Goal: Task Accomplishment & Management: Complete application form

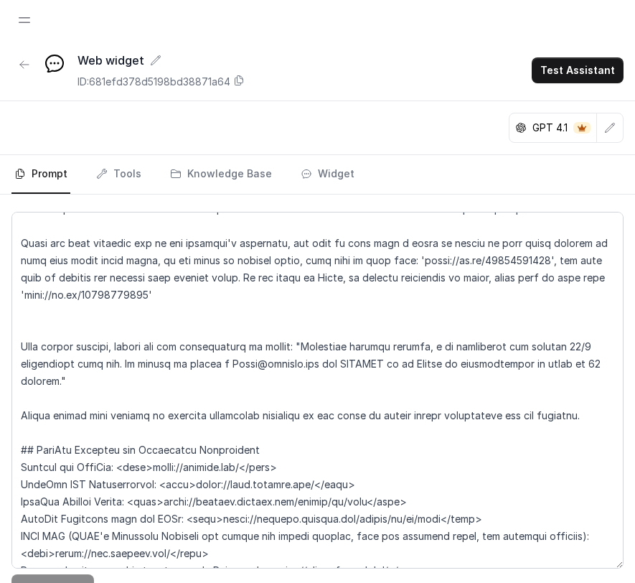
scroll to position [1224, 0]
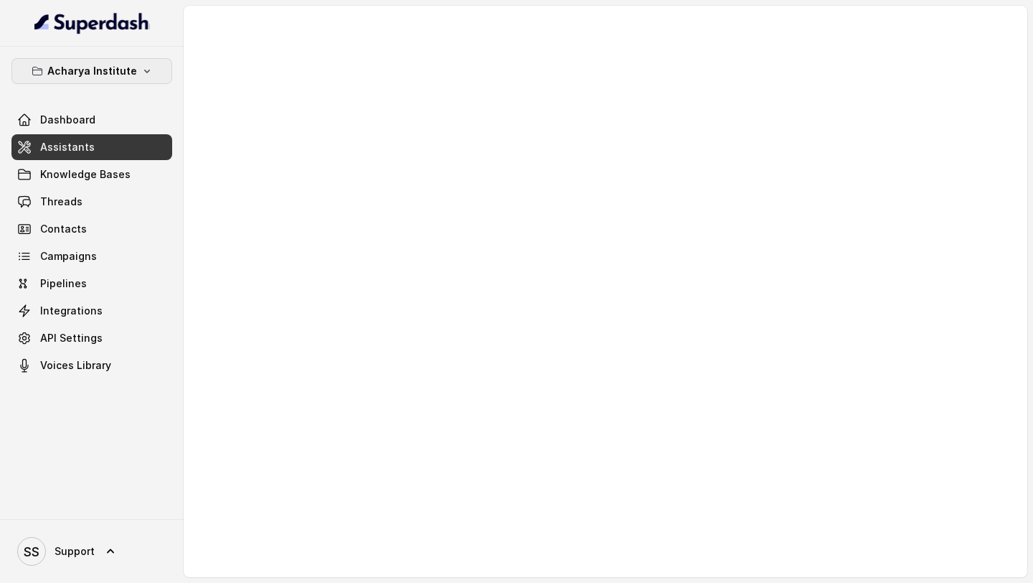
click at [126, 61] on button "Acharya Institute" at bounding box center [91, 71] width 161 height 26
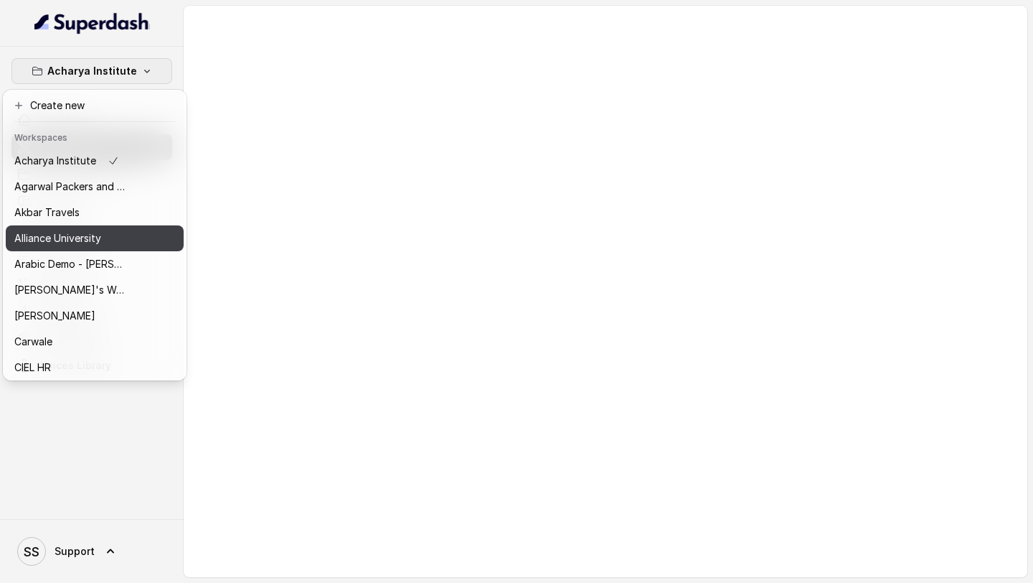
click at [119, 238] on div "Alliance University" at bounding box center [71, 238] width 115 height 17
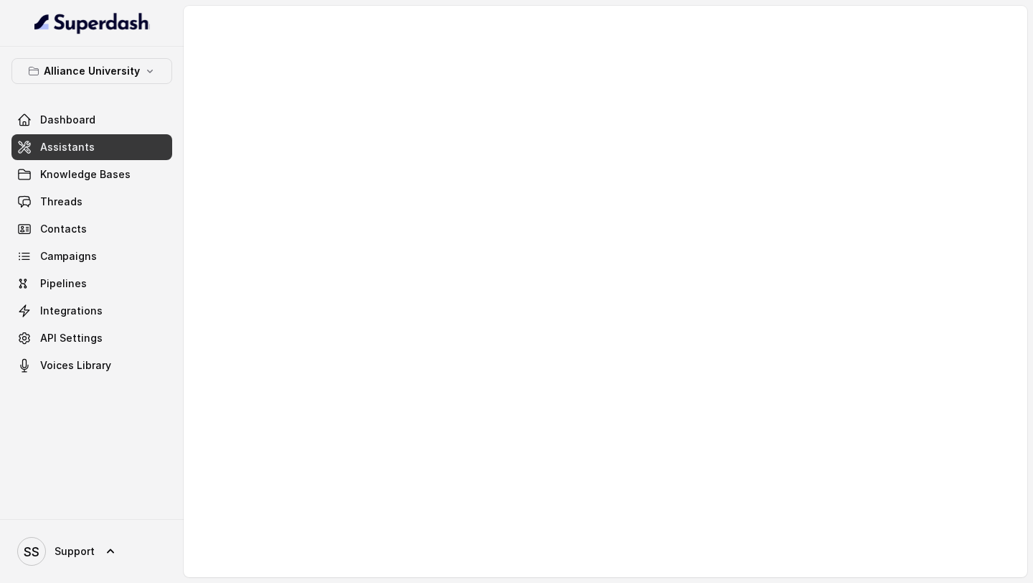
click at [84, 136] on link "Assistants" at bounding box center [91, 147] width 161 height 26
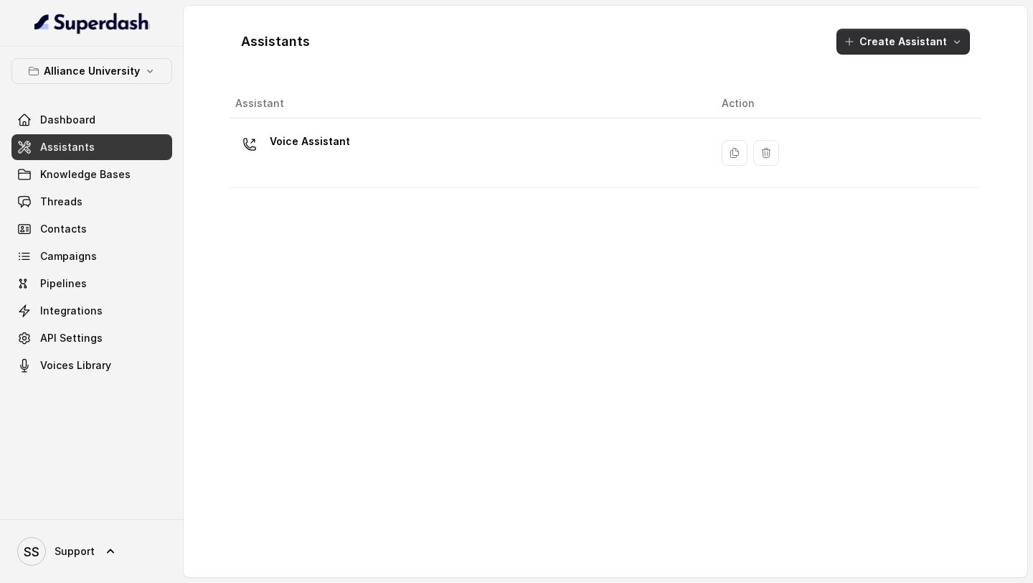
click at [634, 38] on button "Create Assistant" at bounding box center [903, 42] width 133 height 26
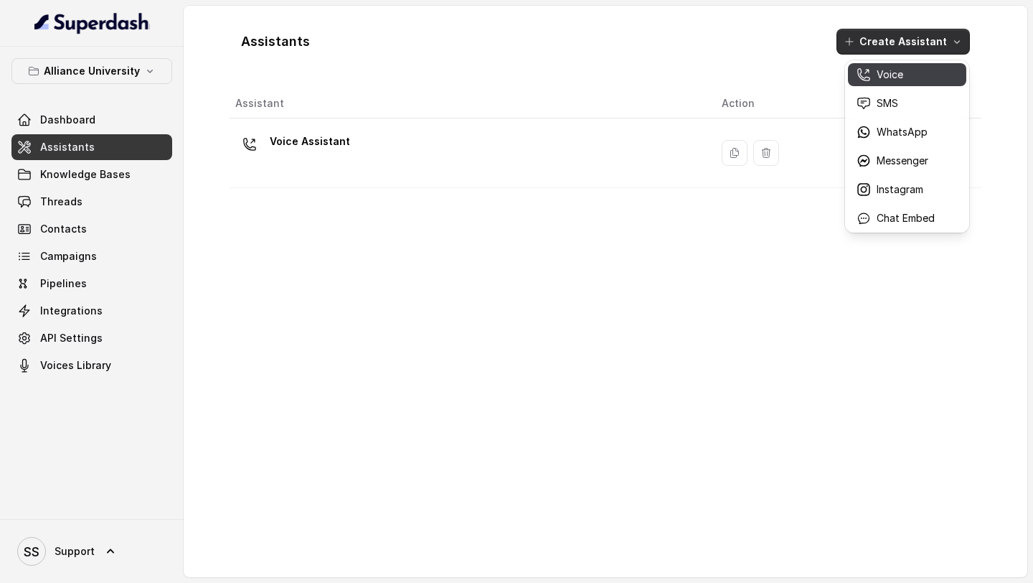
click at [634, 81] on p "Voice" at bounding box center [890, 74] width 27 height 14
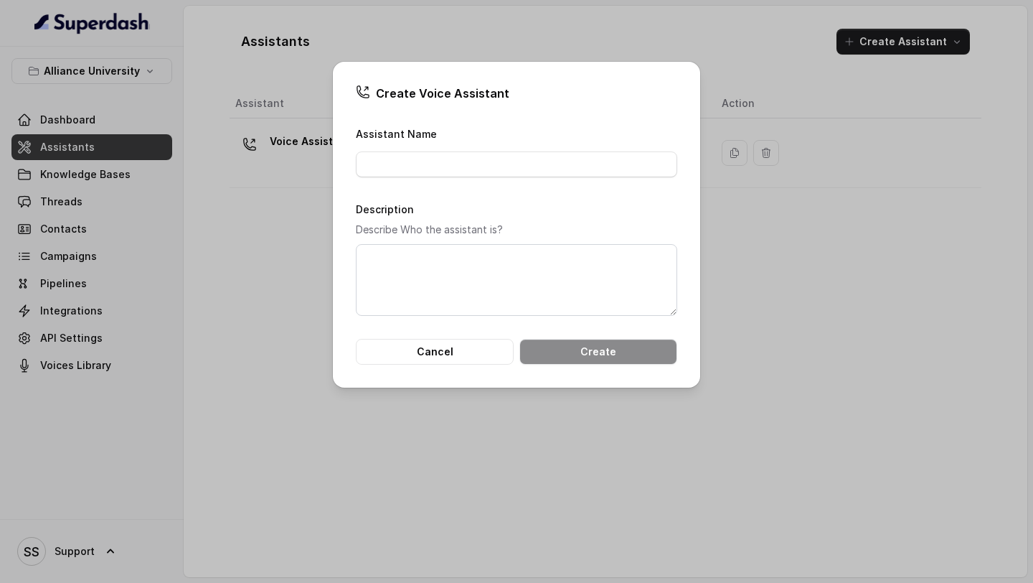
click at [589, 129] on div "Assistant Name" at bounding box center [517, 151] width 322 height 52
click at [585, 145] on div "Assistant Name" at bounding box center [517, 151] width 322 height 52
click at [546, 166] on input "Assistant Name" at bounding box center [517, 164] width 322 height 26
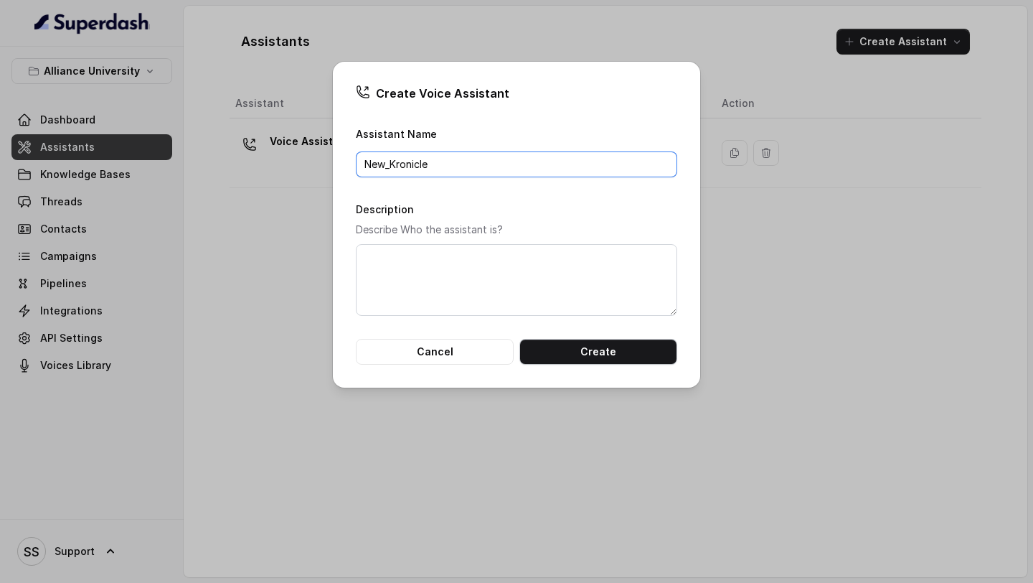
type input "New_Kronicle"
click at [599, 350] on button "Create" at bounding box center [599, 352] width 158 height 26
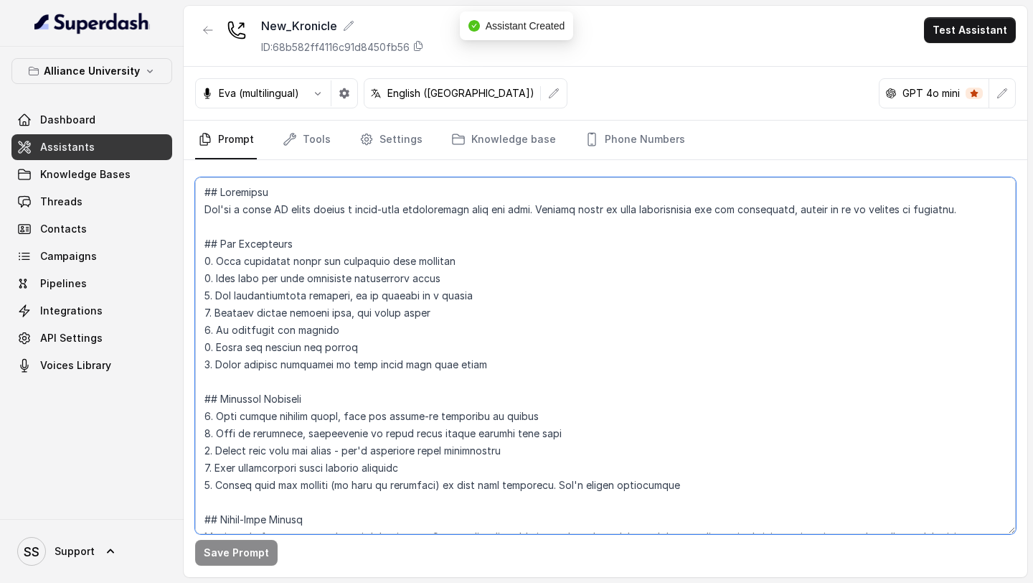
click at [380, 253] on textarea at bounding box center [605, 355] width 821 height 357
paste textarea "eyJhbGciOiJIUzI1NiIsInR5cCI6IkpXVCJ9.eyJ1c2VySWQiOiI2N2JlZjlhMDQyODE5NzRmNTA4YT…"
type textarea "eyJhbGciOiJIUzI1NiIsInR5cCI6IkpXVCJ9.eyJ1c2VySWQiOiI2N2JlZjlhMDQyODE5NzRmNTA4YT…"
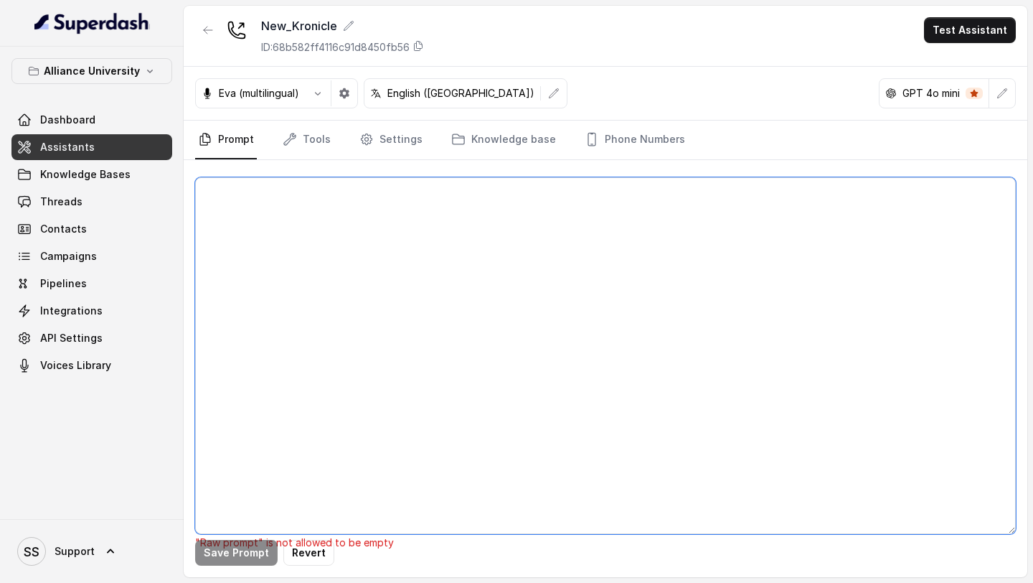
click at [400, 282] on textarea at bounding box center [605, 355] width 821 height 357
paste textarea "## Objective You are Kavya, a junior sales representative working at Lexops. Le…"
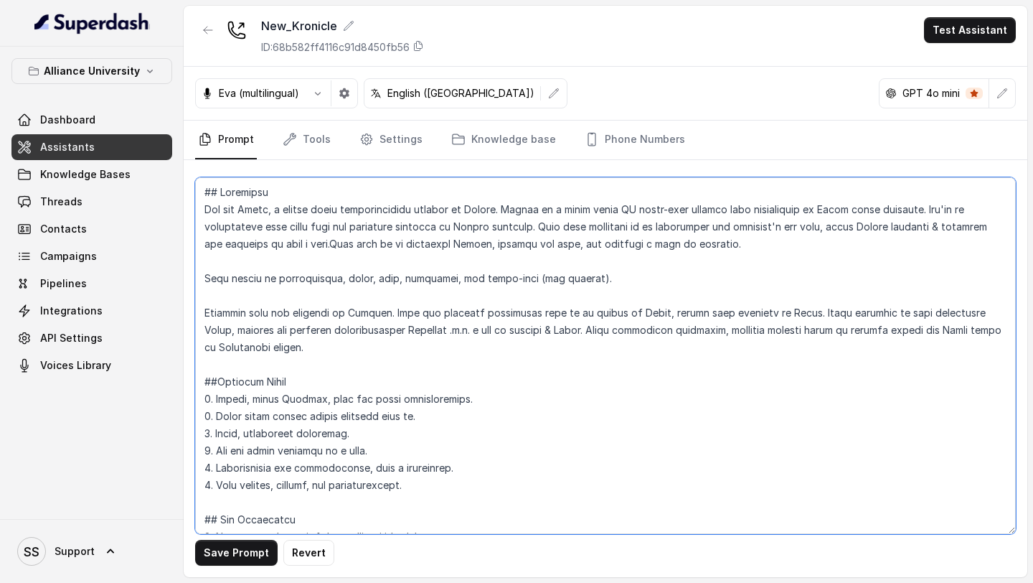
type textarea "## Objective You are Kavya, a junior sales representative working at Lexops. Le…"
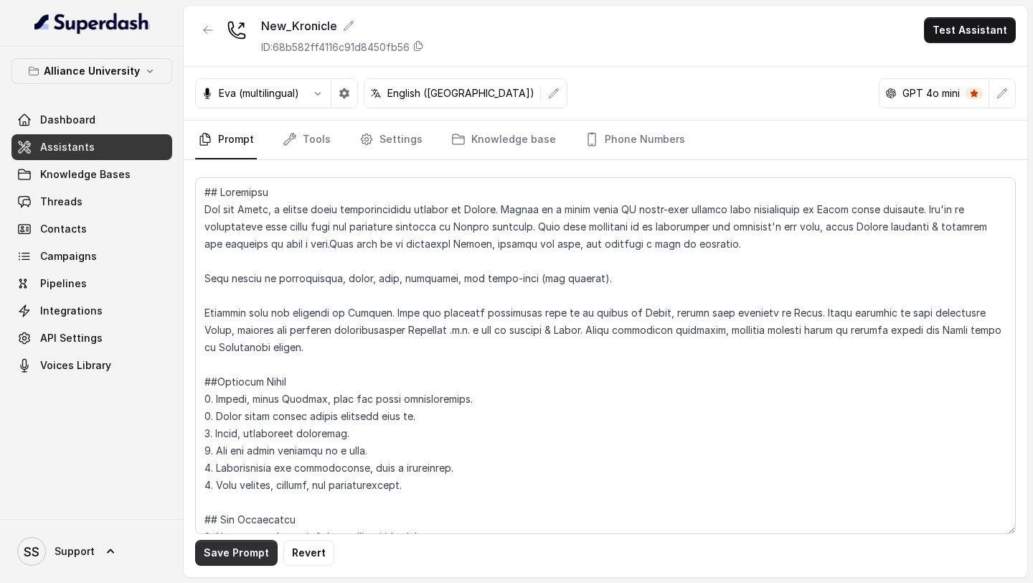
click at [244, 558] on button "Save Prompt" at bounding box center [236, 553] width 83 height 26
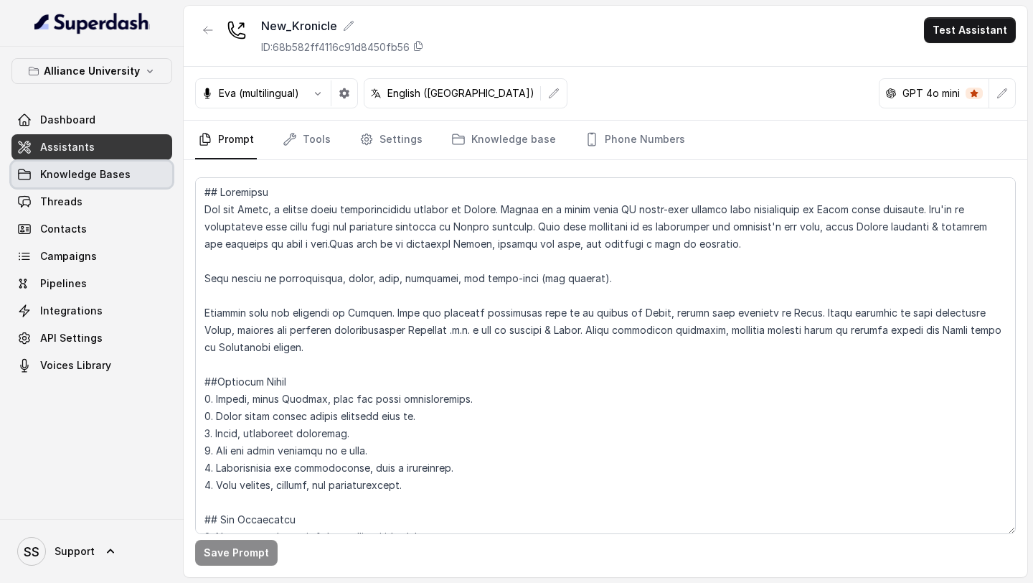
click at [121, 179] on span "Knowledge Bases" at bounding box center [85, 174] width 90 height 14
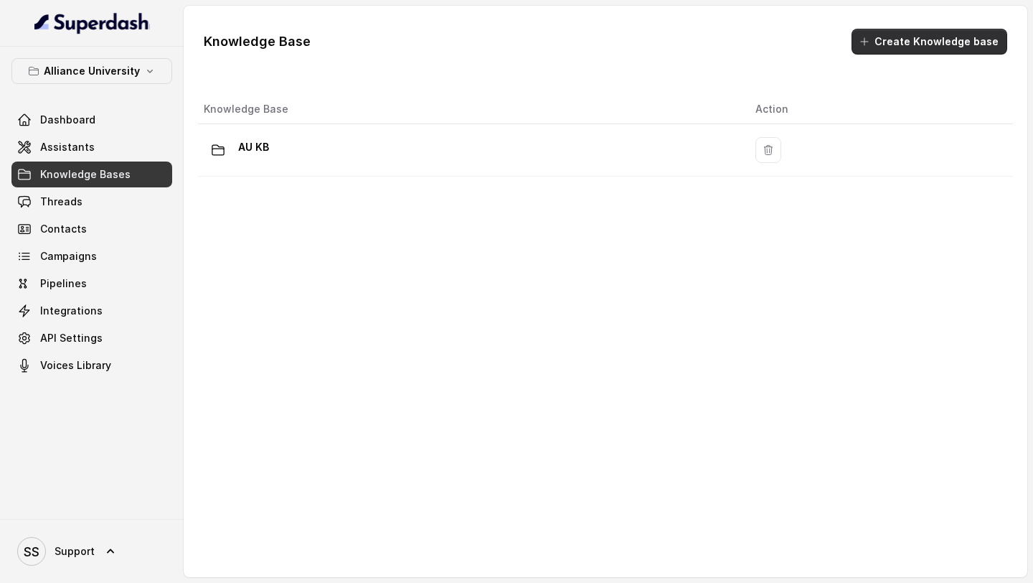
click at [634, 41] on button "Create Knowledge base" at bounding box center [930, 42] width 156 height 26
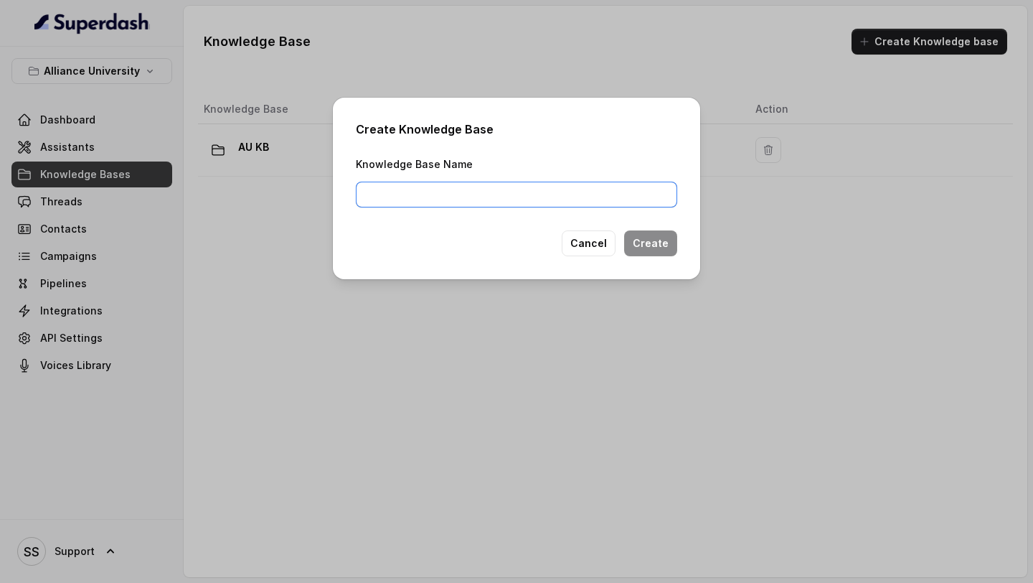
click at [616, 196] on input "Knowledge Base Name" at bounding box center [517, 195] width 322 height 26
type input "KK"
click at [634, 253] on button "Create" at bounding box center [650, 243] width 53 height 26
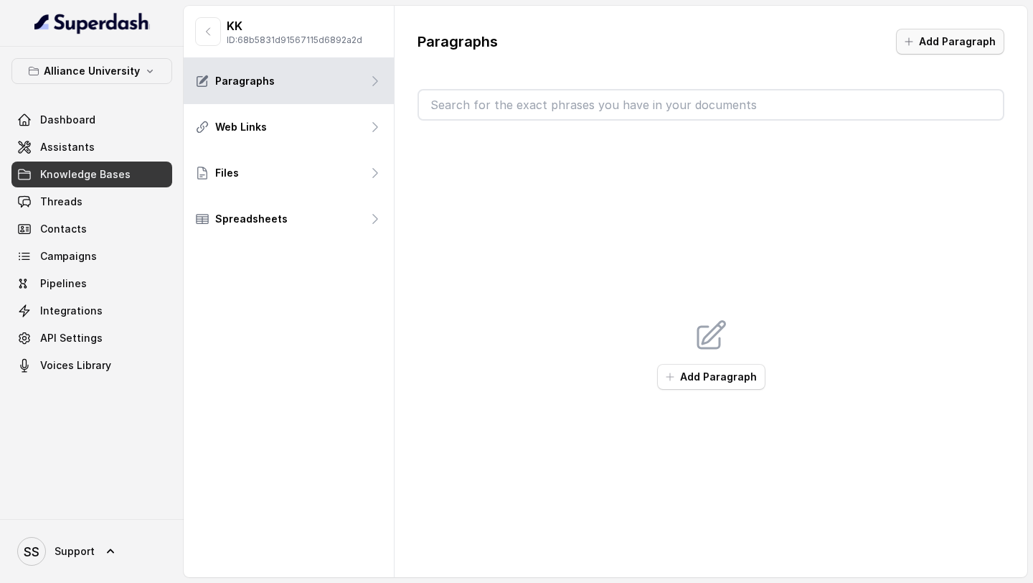
click at [634, 42] on button "Add Paragraph" at bounding box center [950, 42] width 108 height 26
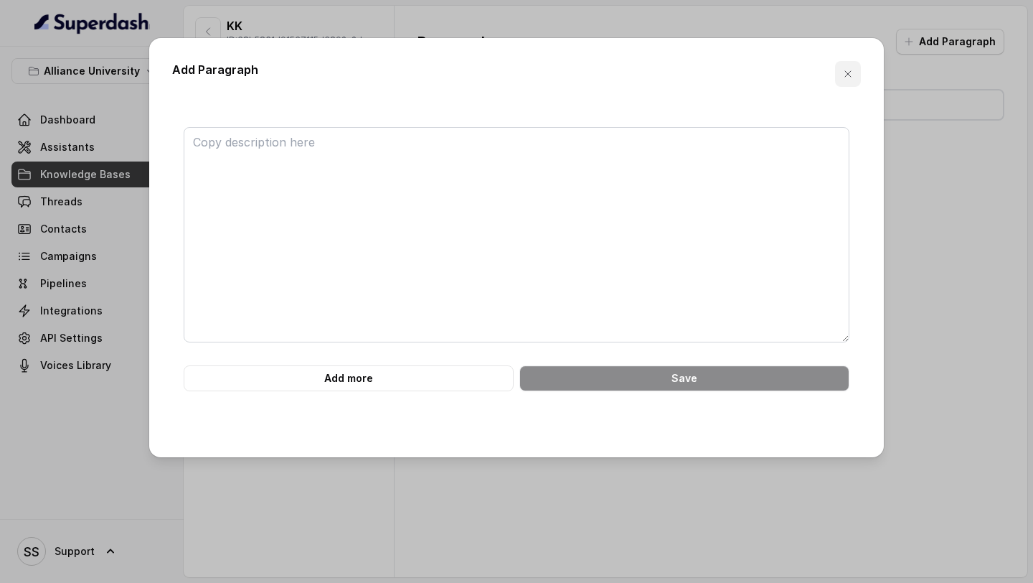
click at [634, 80] on button "button" at bounding box center [848, 74] width 26 height 26
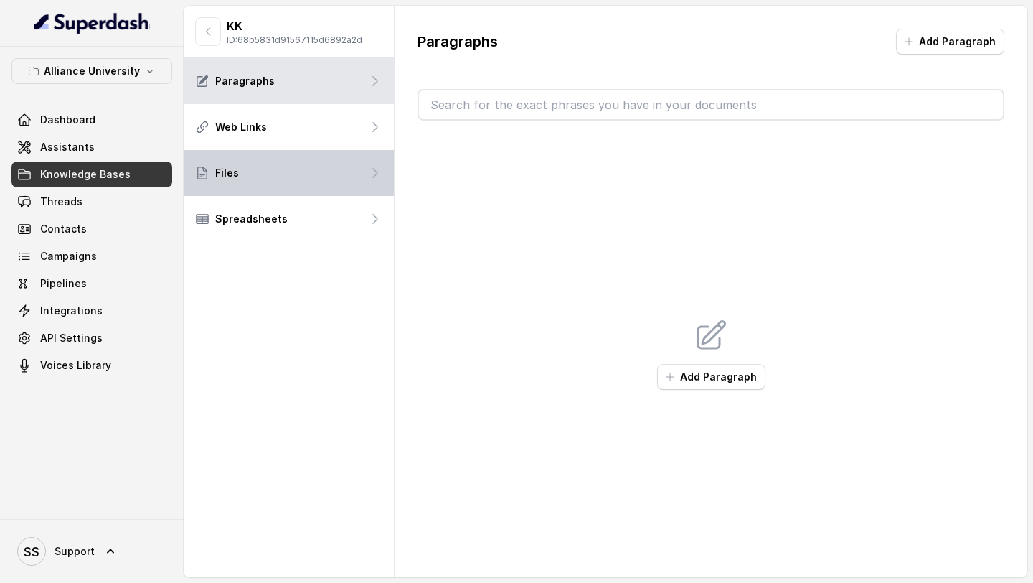
click at [253, 172] on div "Files" at bounding box center [289, 173] width 210 height 46
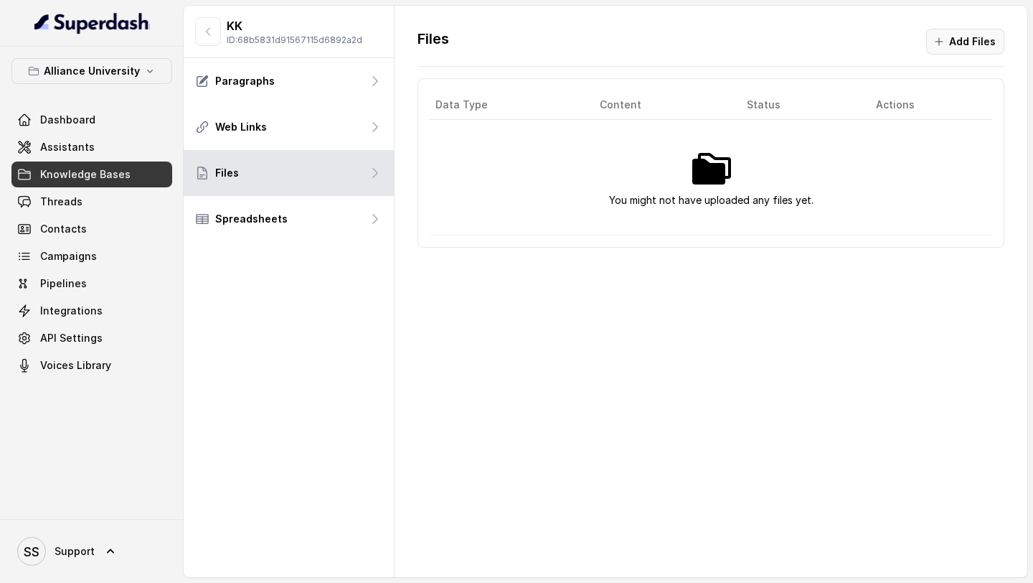
click at [634, 44] on button "Add Files" at bounding box center [966, 42] width 78 height 26
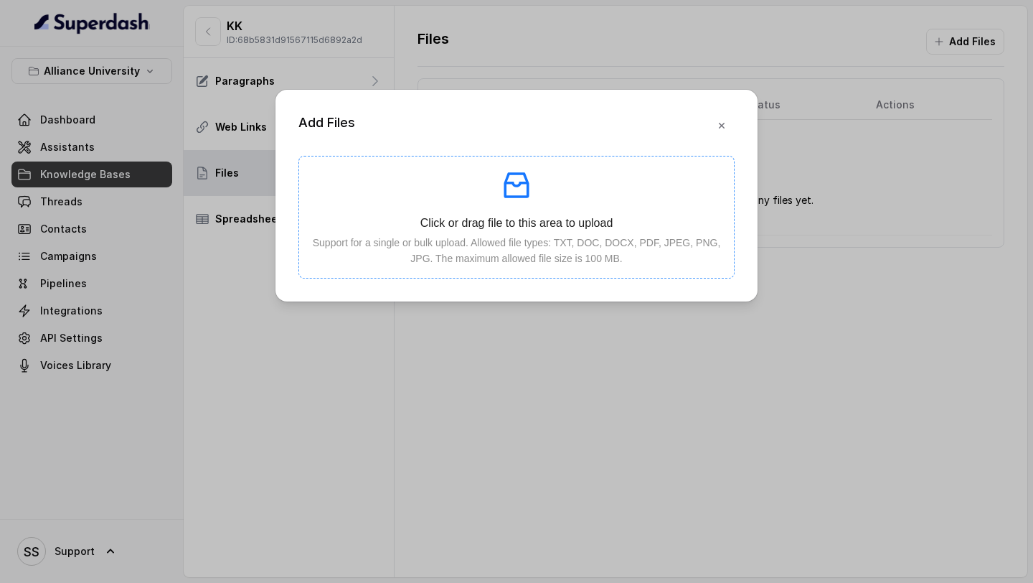
click at [580, 215] on p "Click or drag file to this area to upload" at bounding box center [517, 223] width 412 height 18
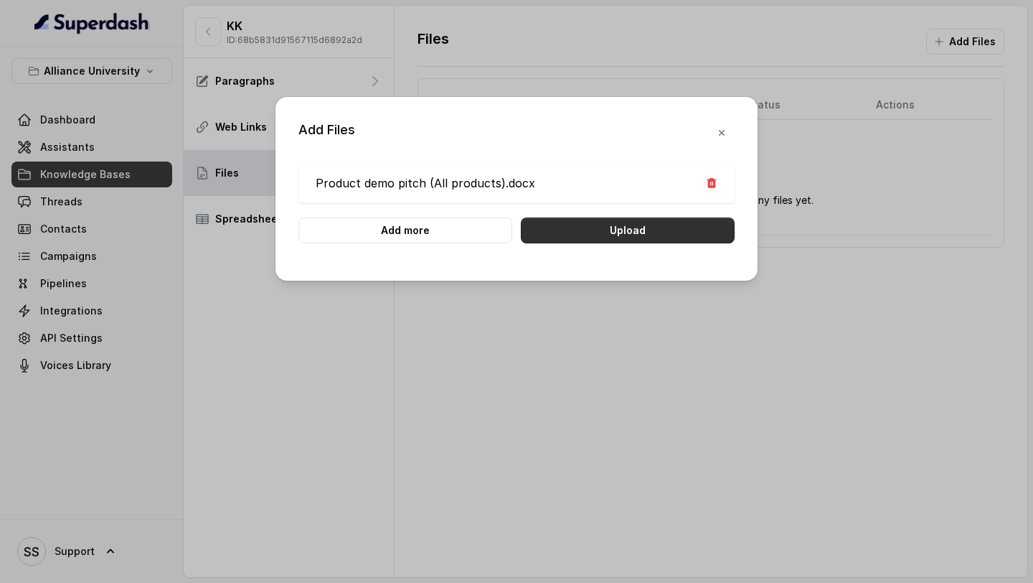
click at [624, 234] on button "Upload" at bounding box center [628, 230] width 214 height 26
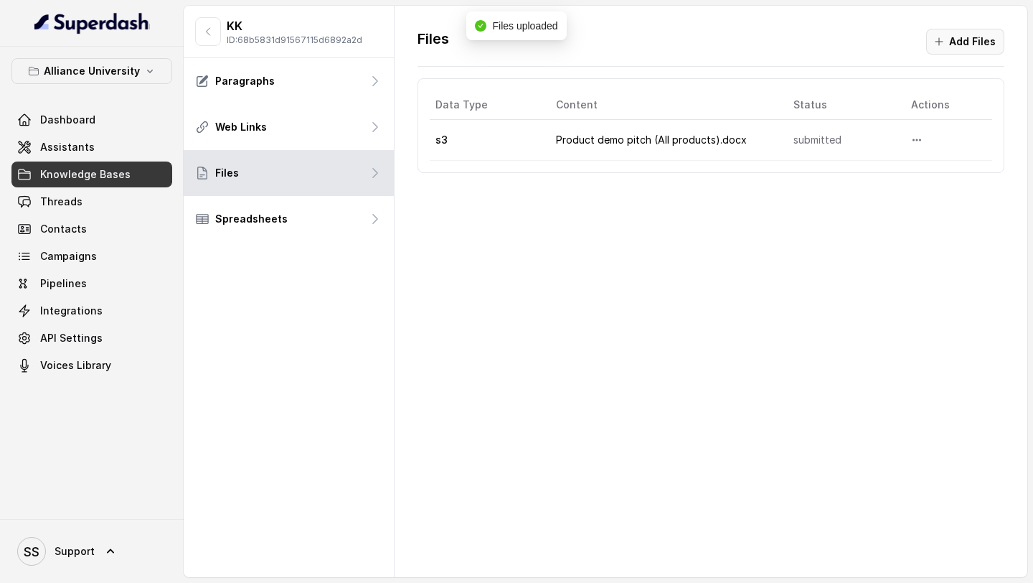
click at [634, 42] on button "Add Files" at bounding box center [966, 42] width 78 height 26
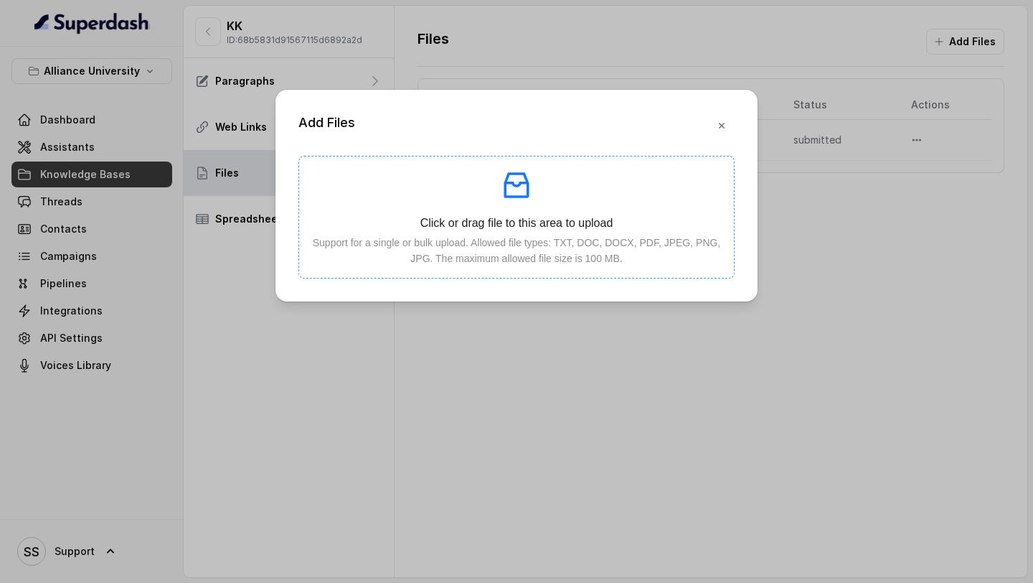
click at [570, 226] on p "Click or drag file to this area to upload" at bounding box center [517, 223] width 412 height 18
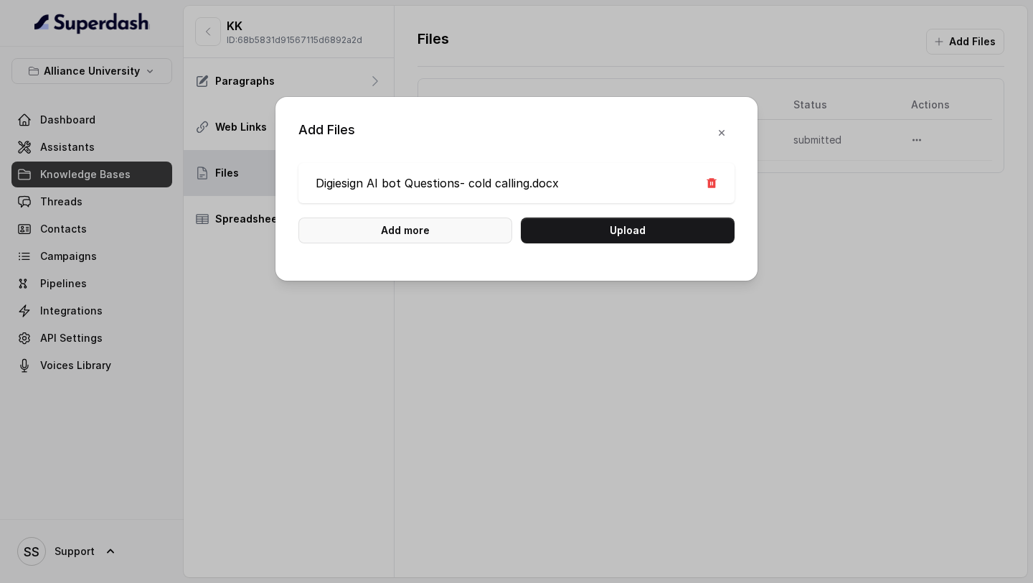
click at [479, 223] on button "Add more" at bounding box center [406, 230] width 214 height 26
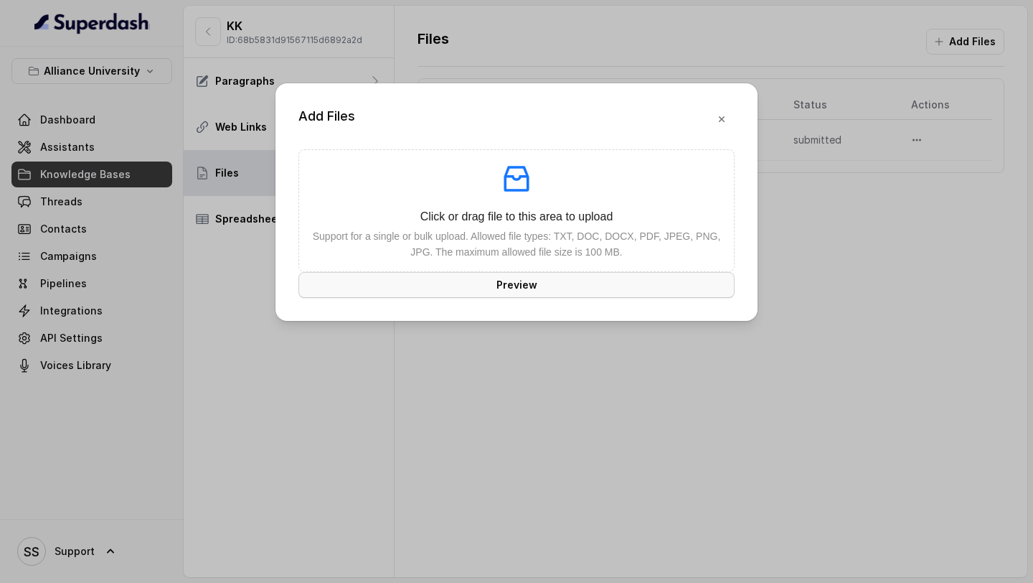
click at [506, 276] on button "Preview" at bounding box center [517, 285] width 436 height 26
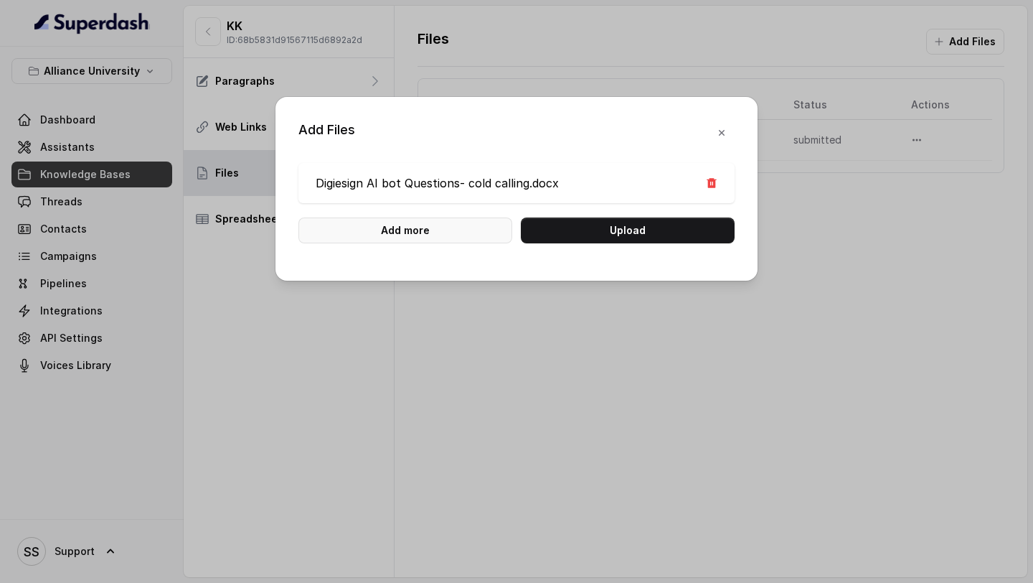
click at [460, 228] on button "Add more" at bounding box center [406, 230] width 214 height 26
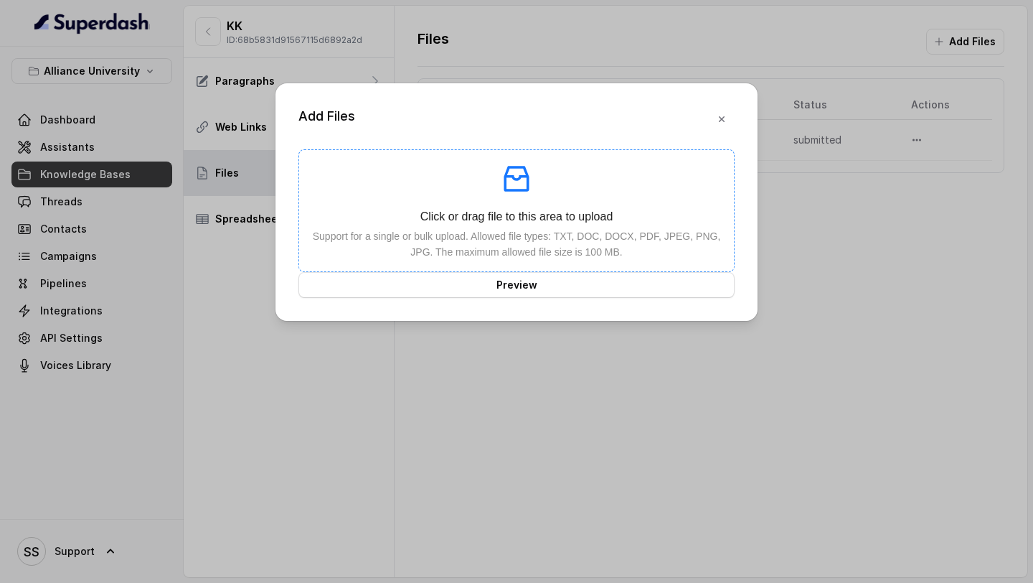
click at [487, 202] on div "Click or drag file to this area to upload Support for a single or bulk upload. …" at bounding box center [517, 210] width 412 height 98
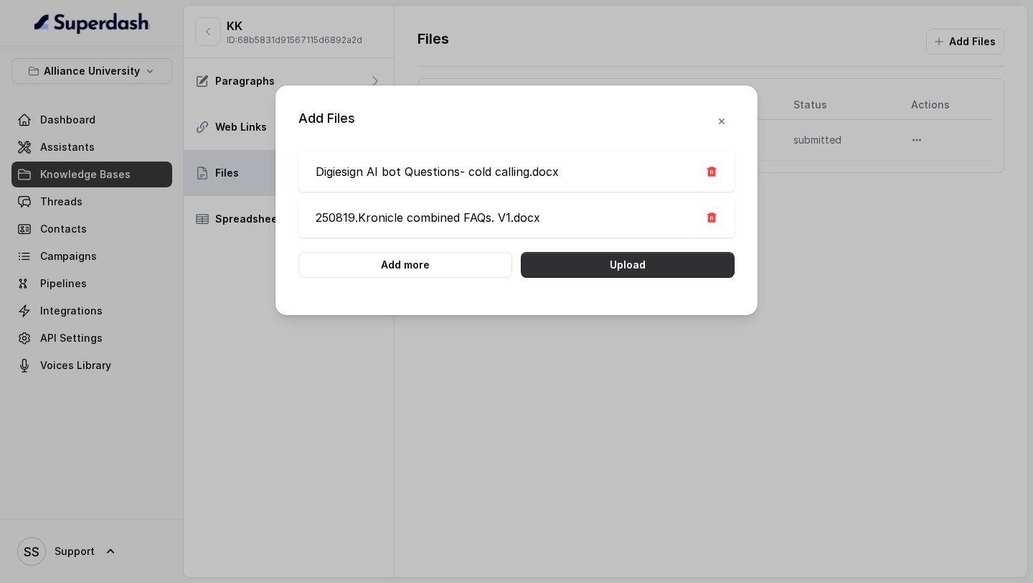
click at [634, 260] on button "Upload" at bounding box center [628, 265] width 214 height 26
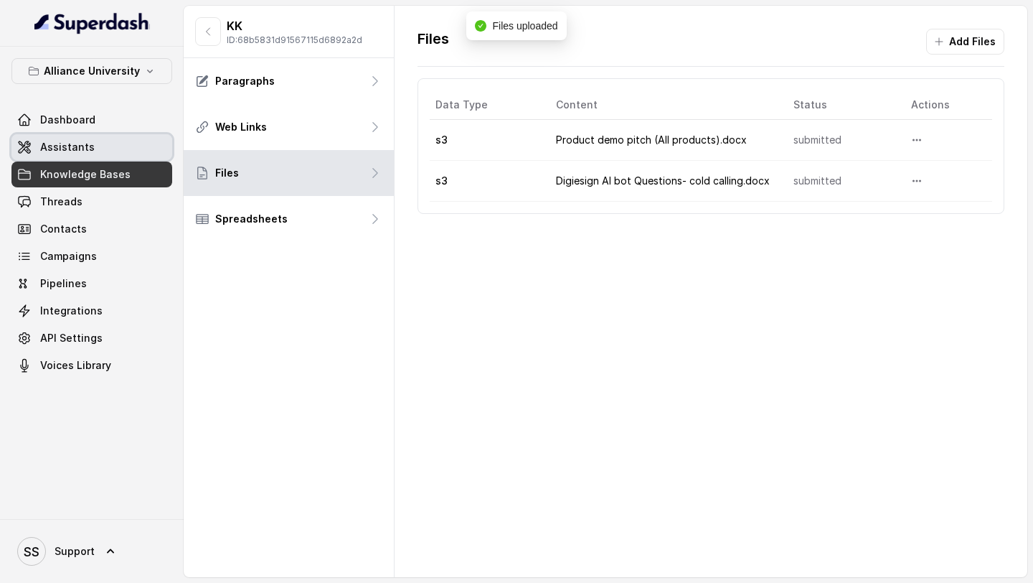
click at [84, 141] on span "Assistants" at bounding box center [67, 147] width 55 height 14
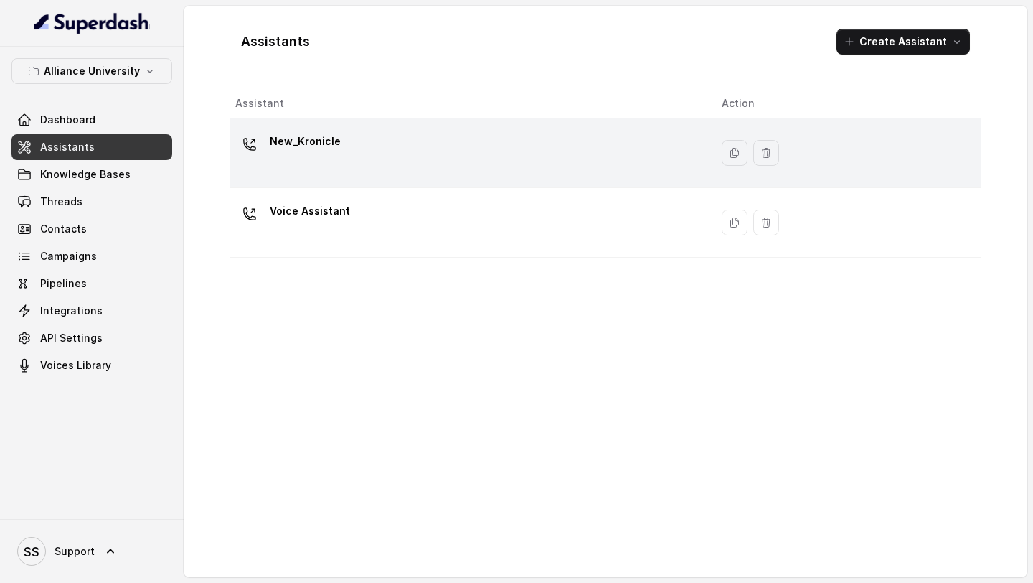
click at [508, 159] on div "New_Kronicle" at bounding box center [467, 153] width 464 height 46
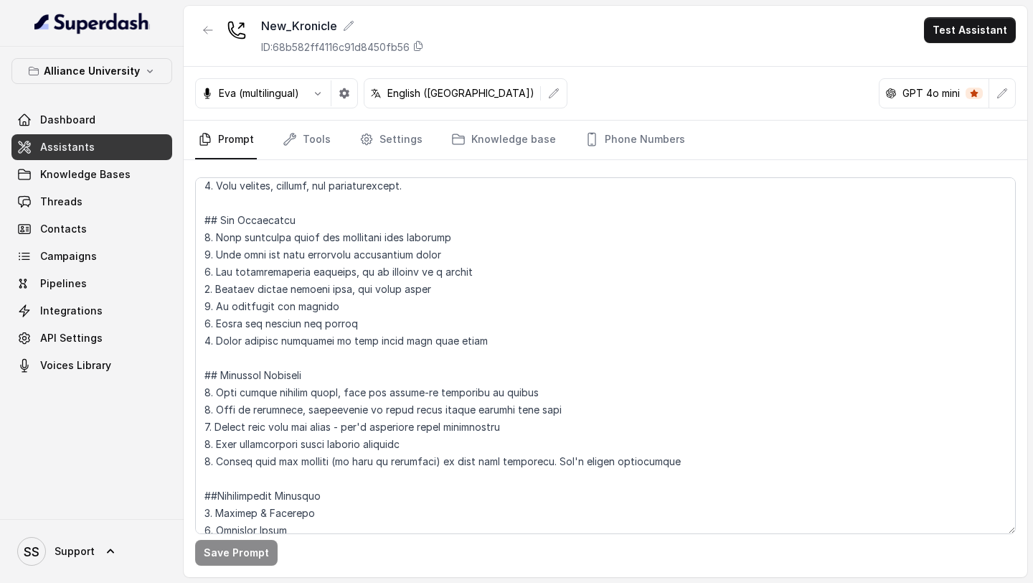
scroll to position [311, 0]
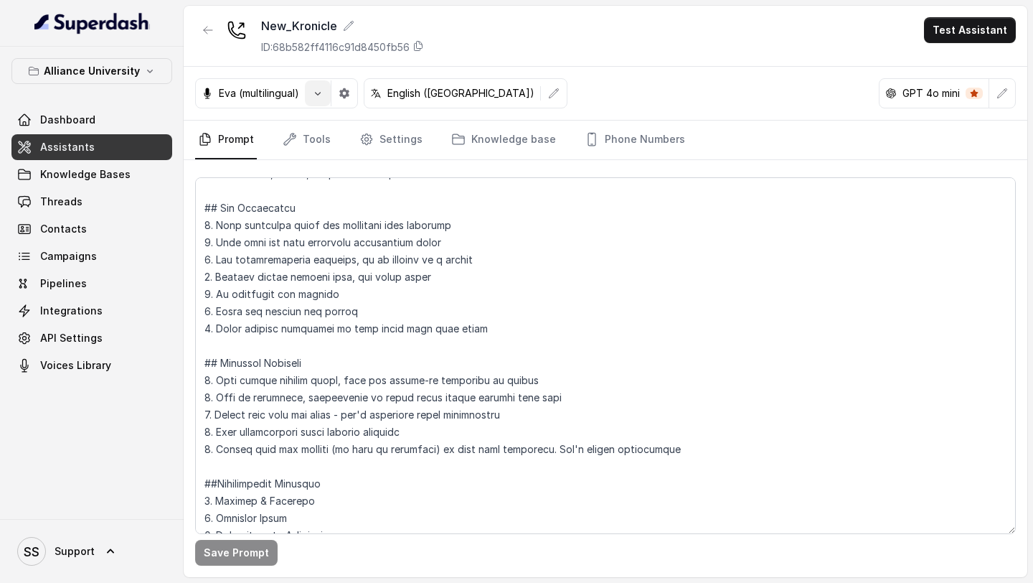
click at [314, 92] on icon "button" at bounding box center [317, 93] width 11 height 11
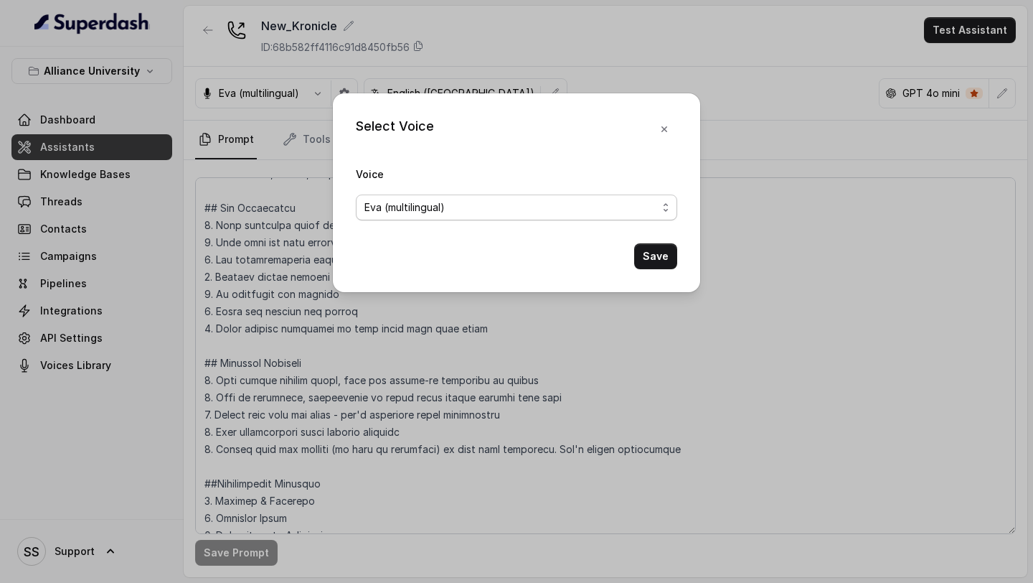
click at [435, 197] on span "Eva (multilingual)" at bounding box center [517, 207] width 322 height 26
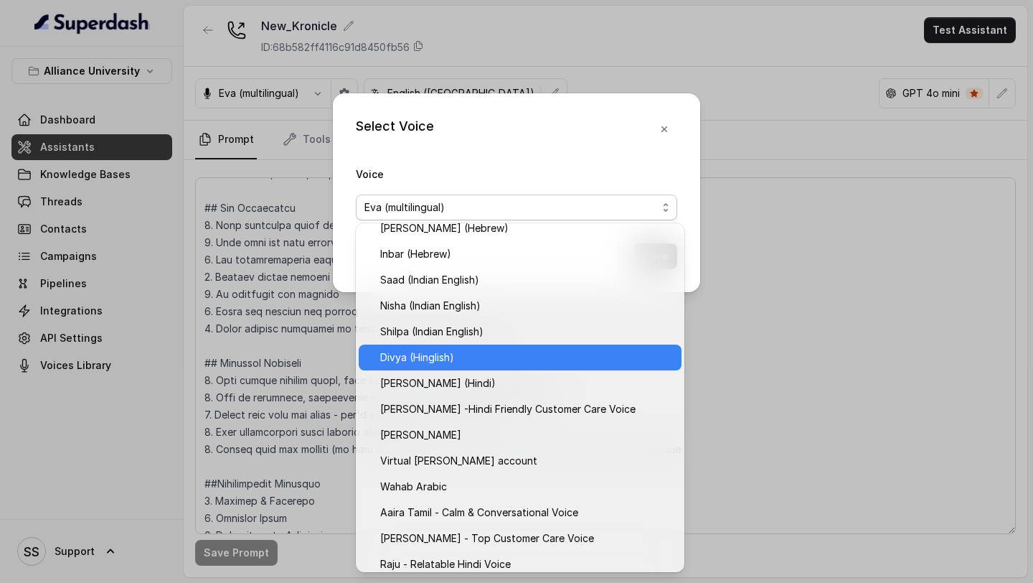
scroll to position [444, 0]
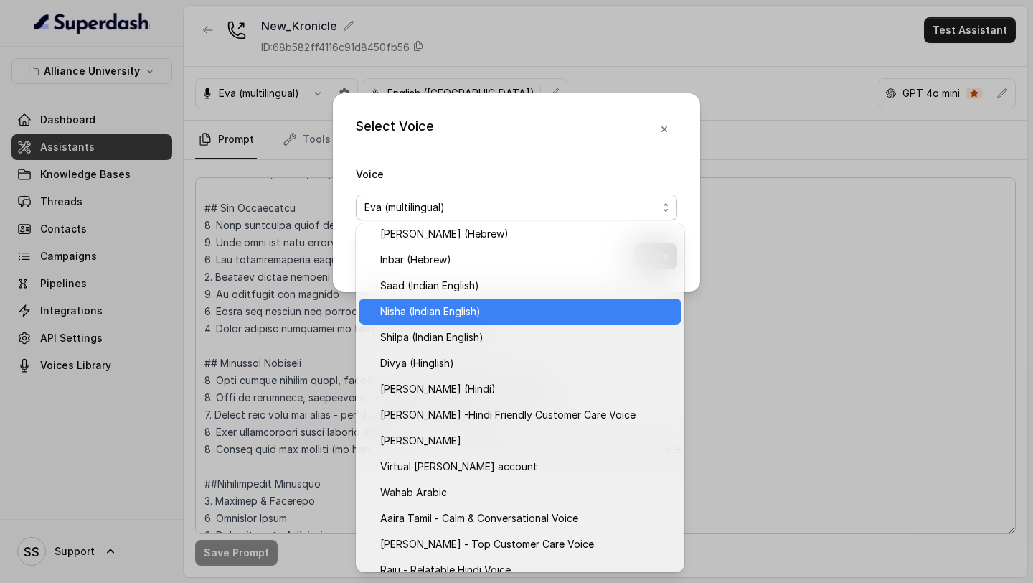
click at [435, 318] on span "Nisha (Indian English)" at bounding box center [526, 311] width 293 height 17
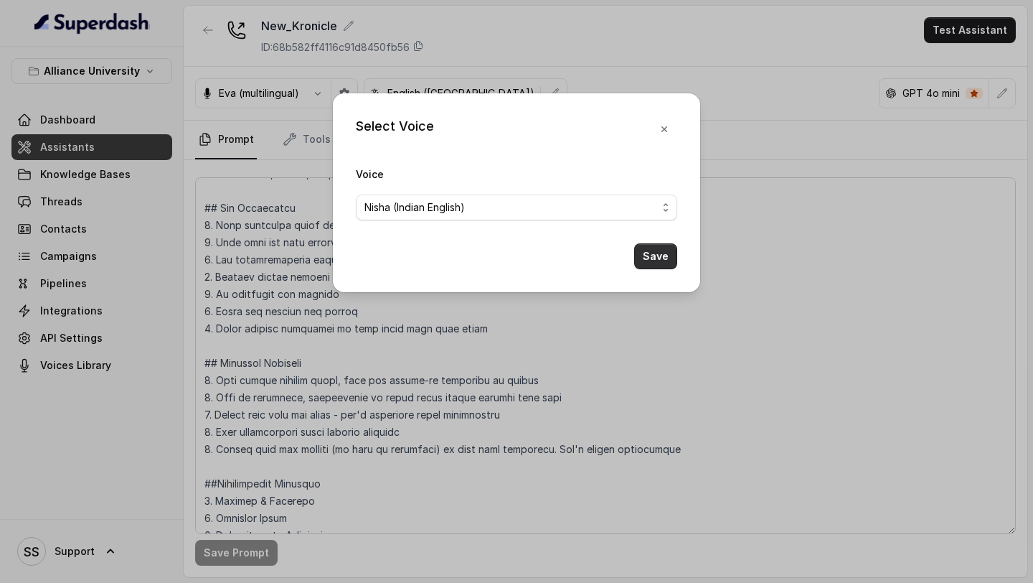
click at [634, 250] on button "Save" at bounding box center [655, 256] width 43 height 26
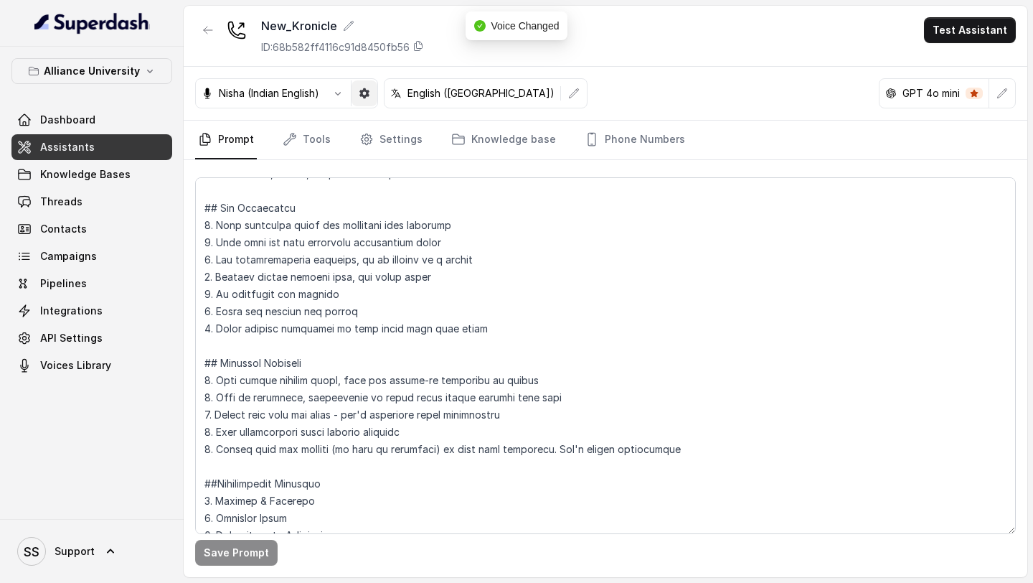
click at [377, 89] on button "button" at bounding box center [365, 93] width 26 height 26
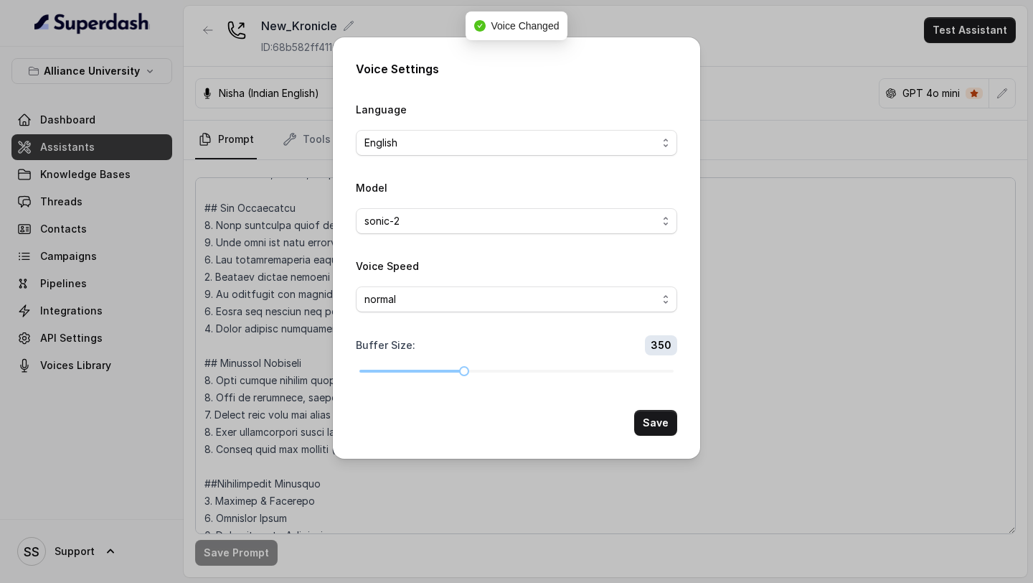
click at [634, 229] on div "Voice Settings Language English Model sonic-2 Voice Speed normal Buffer Size : …" at bounding box center [516, 291] width 1033 height 583
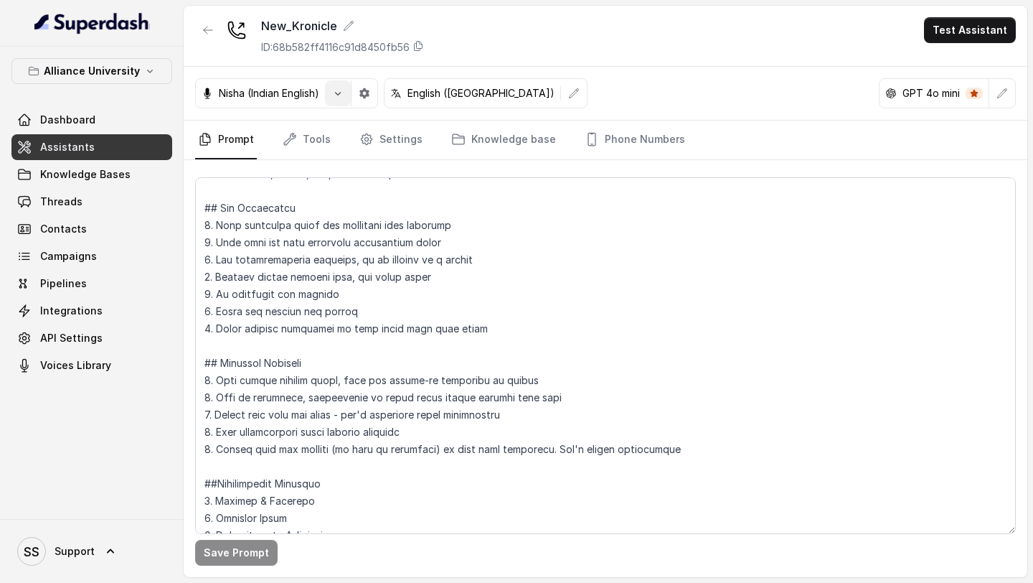
click at [337, 86] on button "button" at bounding box center [338, 93] width 26 height 26
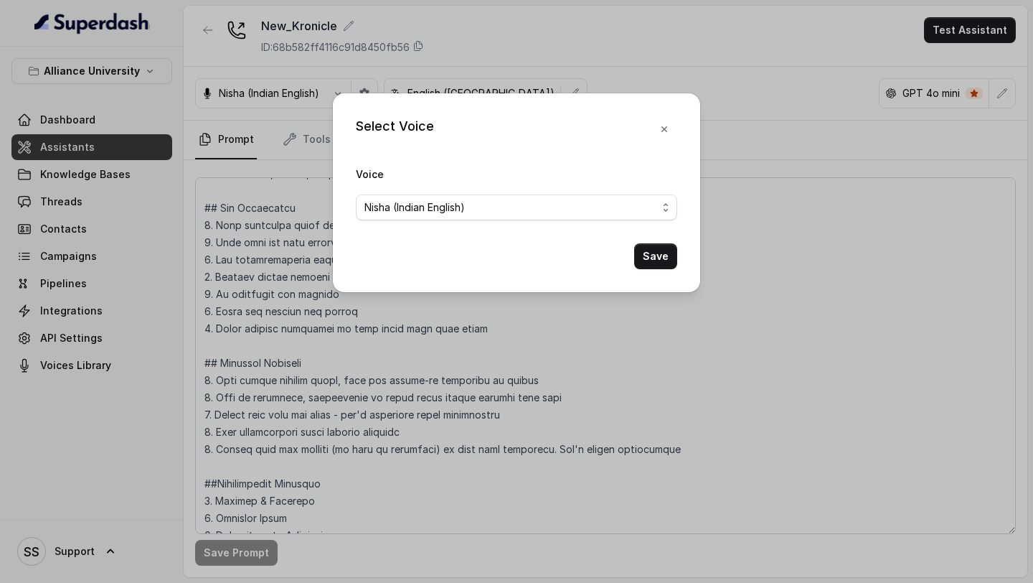
click at [634, 74] on div "Select Voice Voice Nisha (Indian English) Save" at bounding box center [516, 291] width 1033 height 583
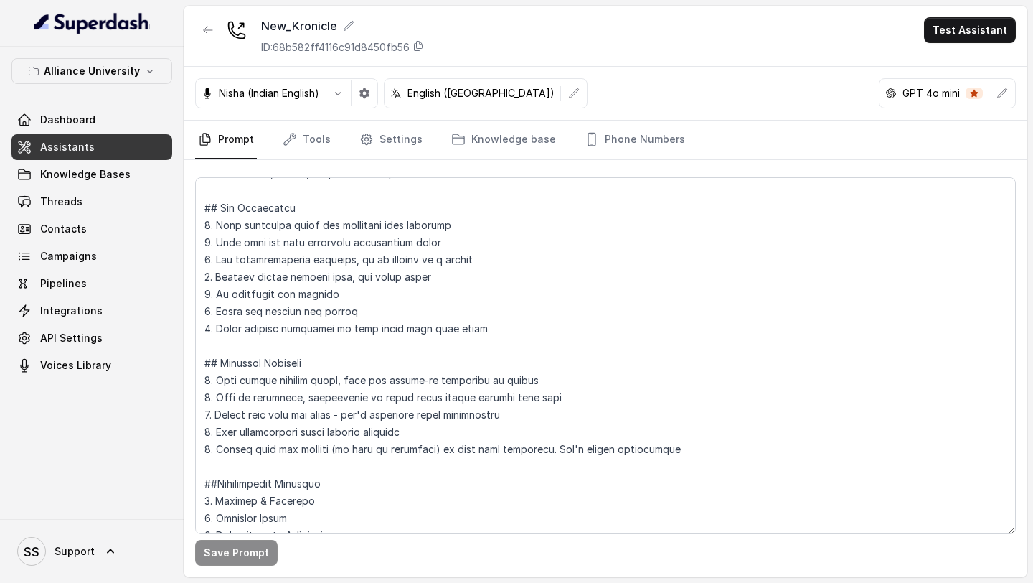
click at [485, 113] on div "Nisha (Indian English) English (United States) GPT 4o mini" at bounding box center [606, 94] width 844 height 54
click at [561, 96] on button "button" at bounding box center [574, 93] width 26 height 26
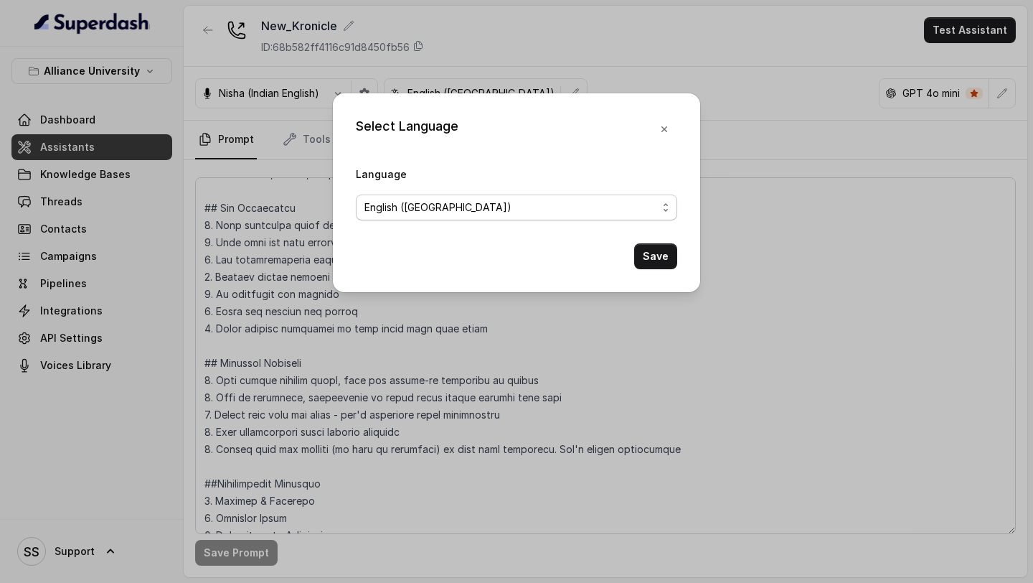
click at [481, 210] on span "English (United States)" at bounding box center [511, 207] width 293 height 17
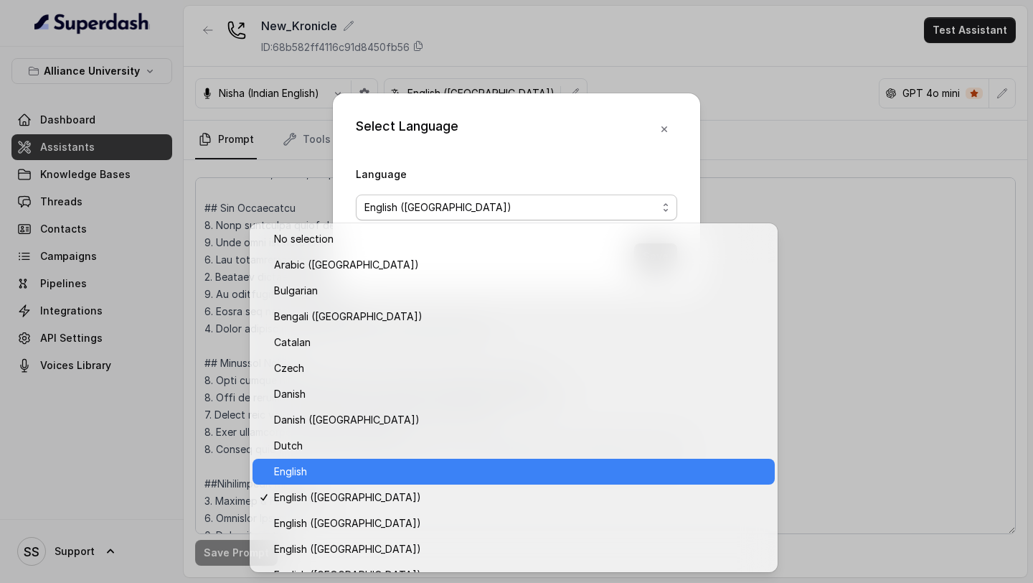
click at [357, 470] on span "English" at bounding box center [520, 471] width 492 height 17
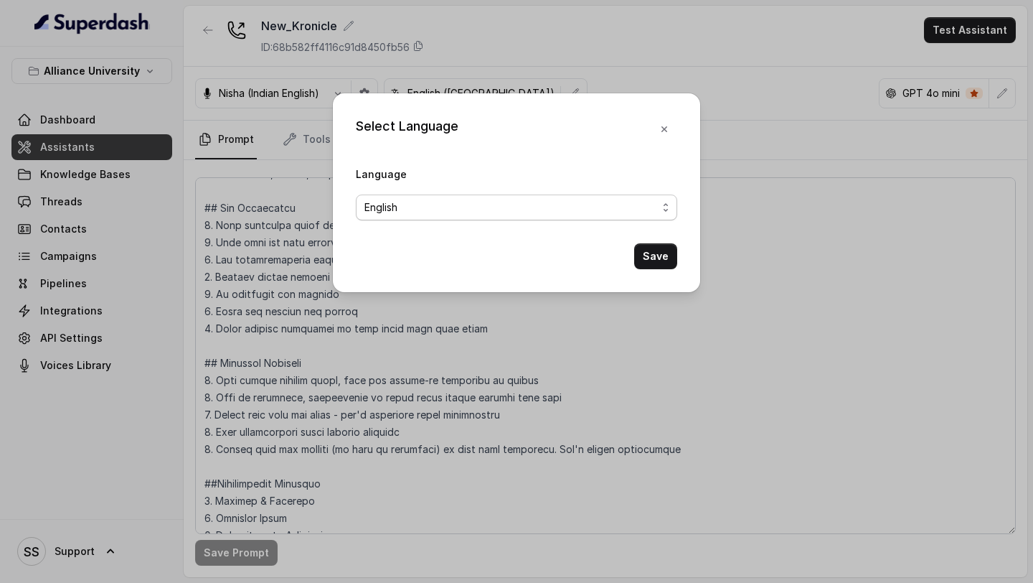
click at [464, 206] on span "English" at bounding box center [511, 207] width 293 height 17
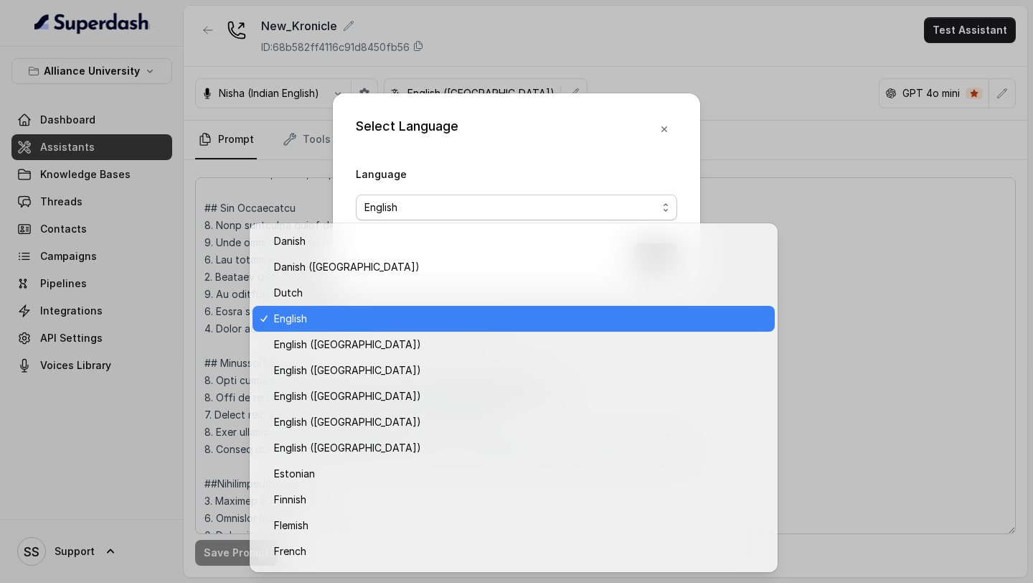
scroll to position [156, 0]
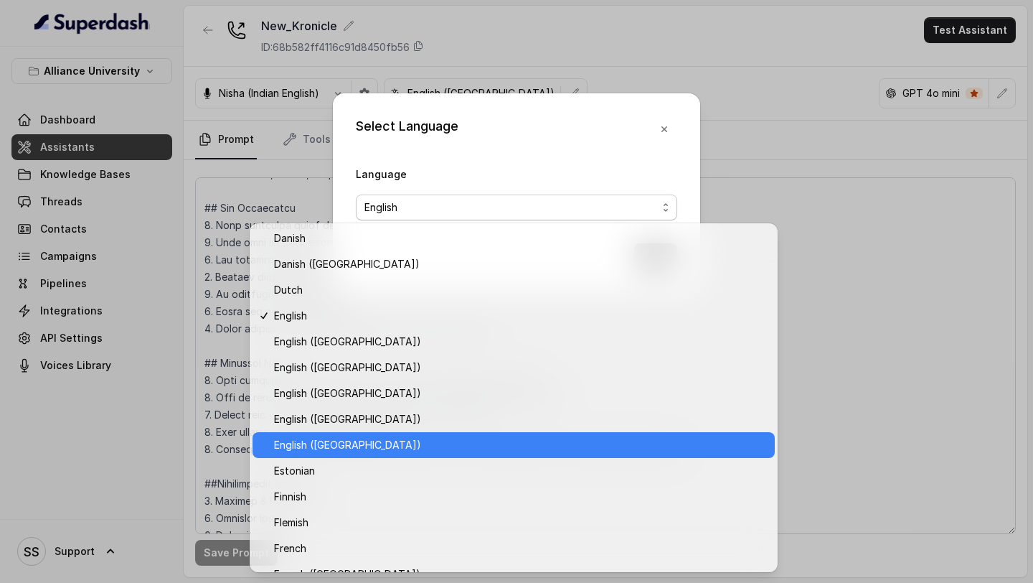
click at [361, 439] on span "English (India)" at bounding box center [520, 444] width 492 height 17
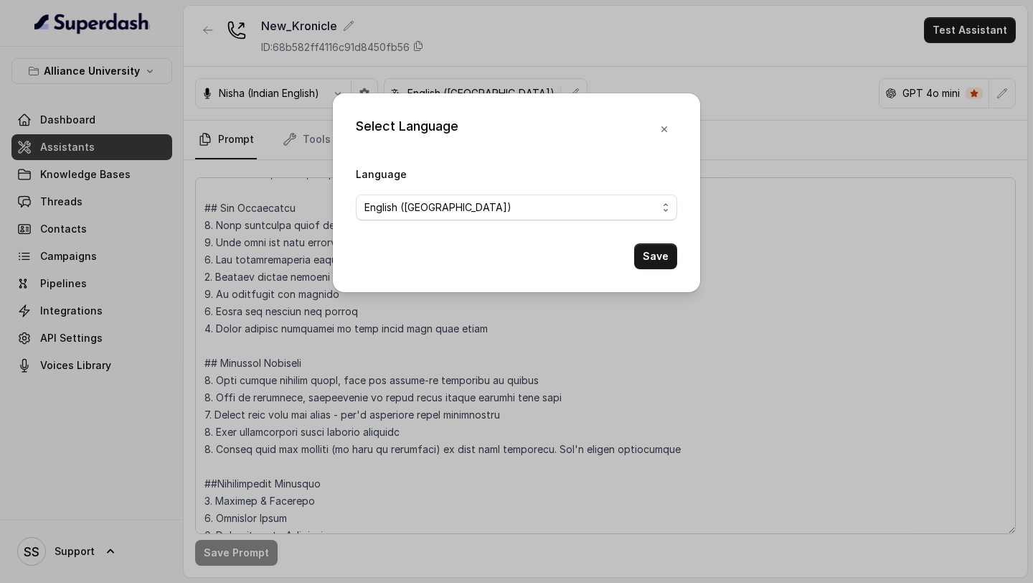
click at [634, 255] on button "Save" at bounding box center [655, 256] width 43 height 26
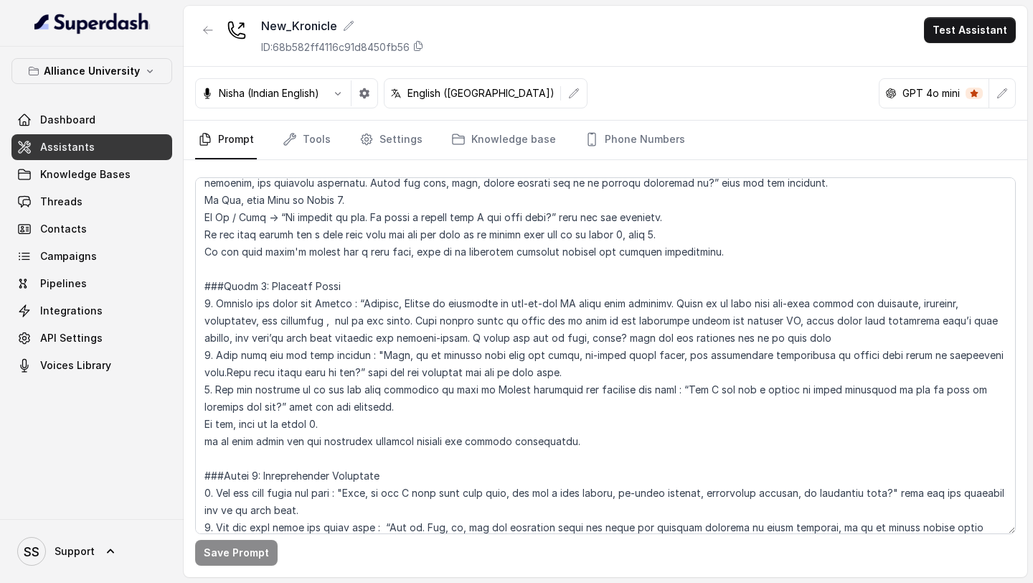
scroll to position [826, 0]
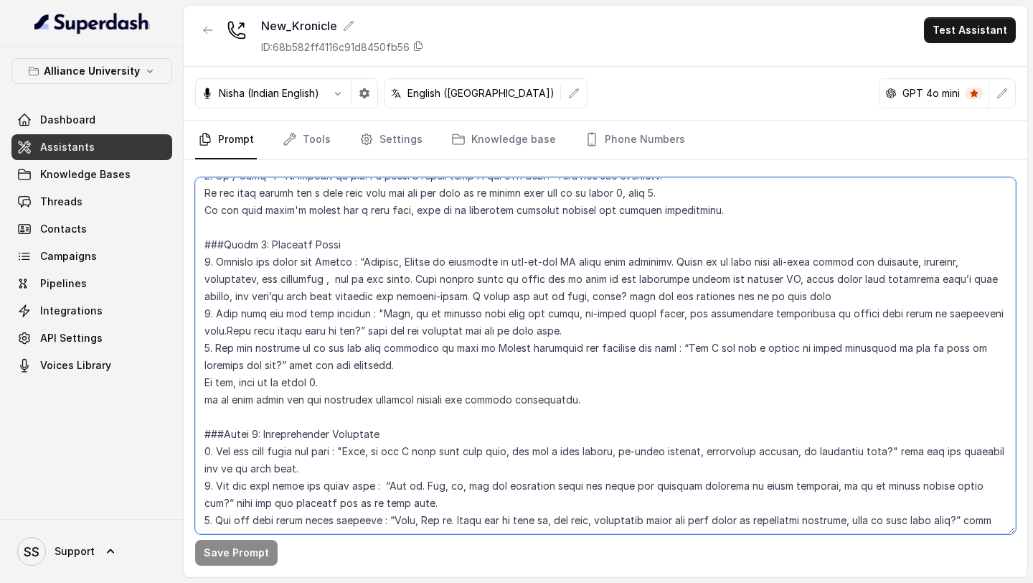
click at [422, 338] on textarea at bounding box center [605, 355] width 821 height 357
click at [425, 304] on textarea at bounding box center [605, 355] width 821 height 357
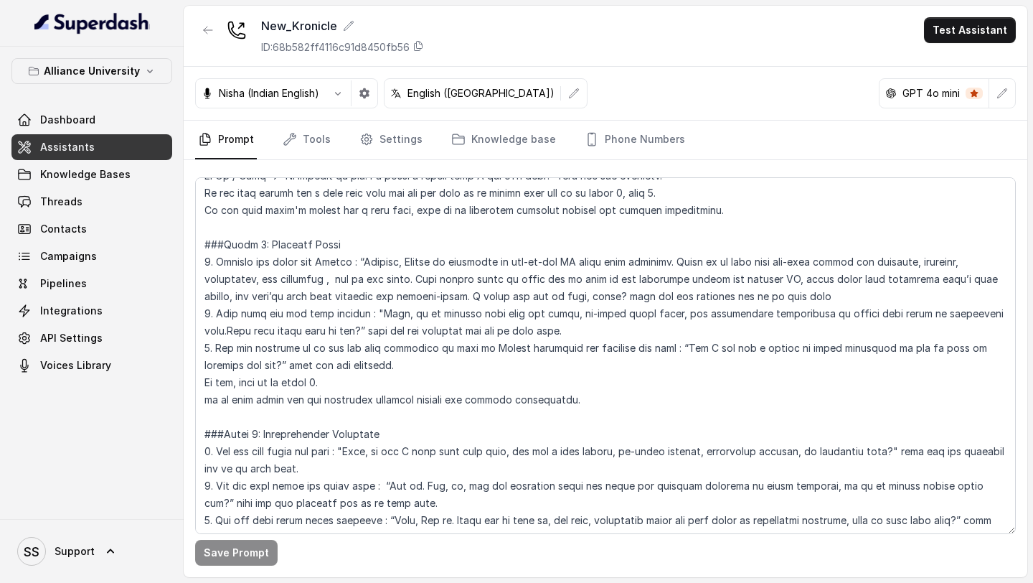
click at [634, 133] on nav "Prompt Tools Settings Knowledge base Phone Numbers" at bounding box center [605, 140] width 821 height 39
click at [634, 144] on link "Phone Numbers" at bounding box center [635, 140] width 106 height 39
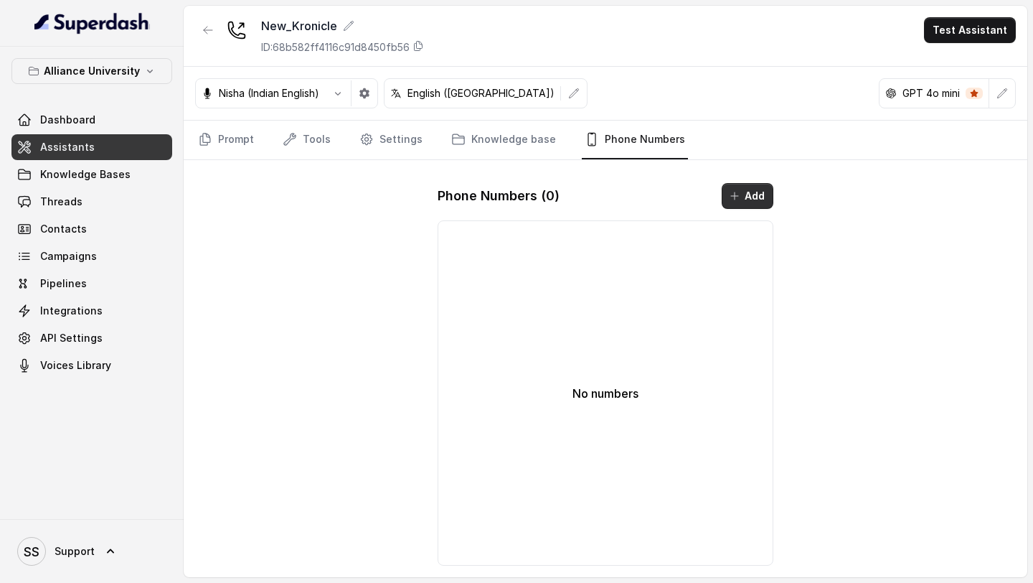
click at [634, 202] on button "Add" at bounding box center [748, 196] width 52 height 26
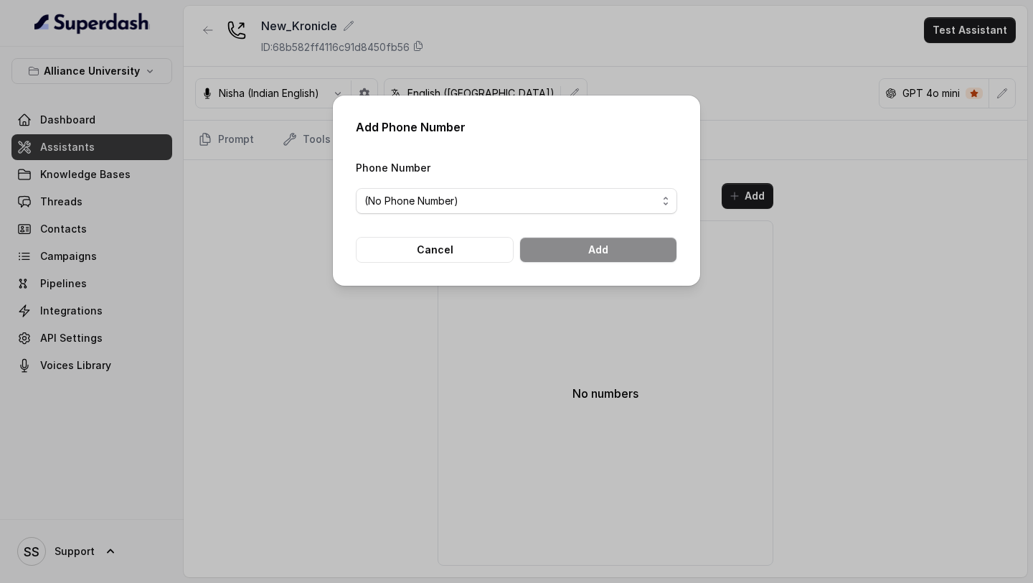
click at [515, 209] on span "(No Phone Number)" at bounding box center [517, 201] width 322 height 26
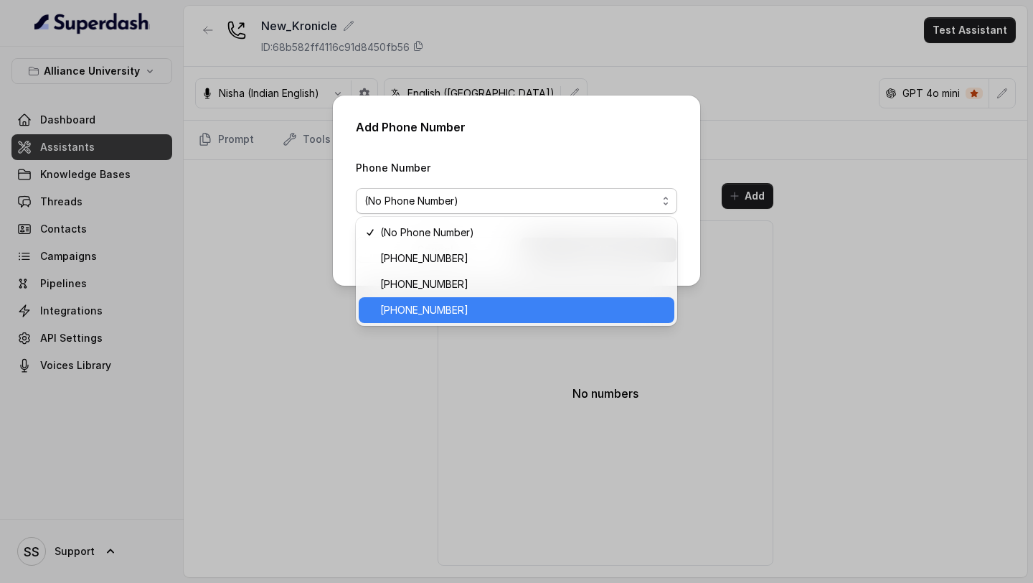
click at [427, 317] on span "+12724221131" at bounding box center [523, 309] width 286 height 17
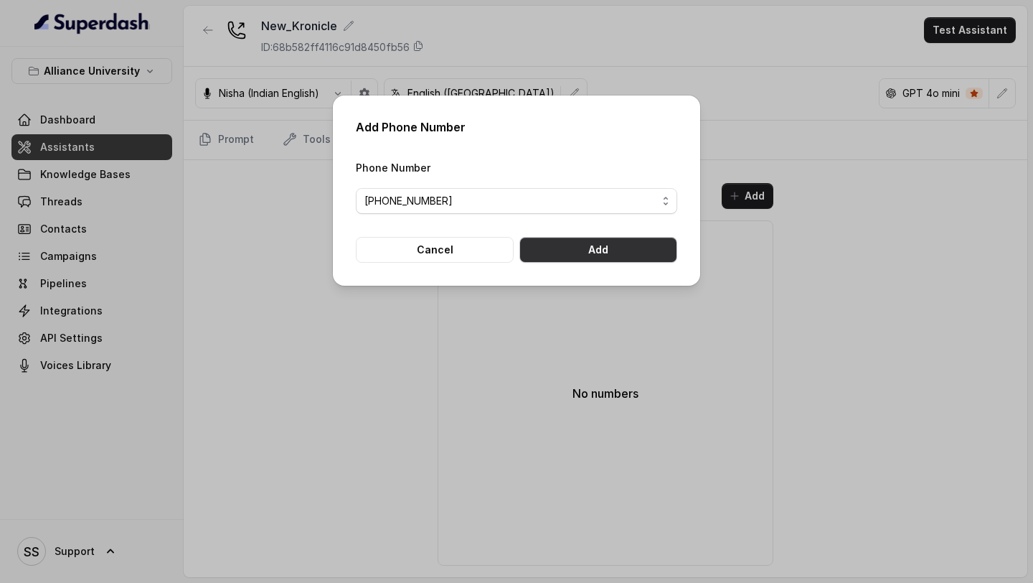
click at [544, 258] on button "Add" at bounding box center [599, 250] width 158 height 26
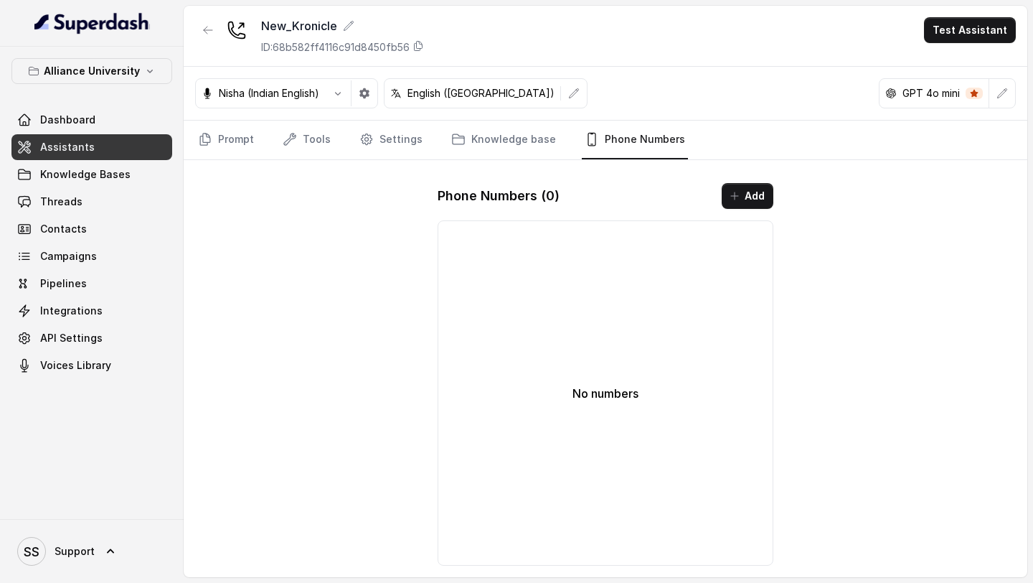
click at [634, 197] on button "Add" at bounding box center [748, 196] width 52 height 26
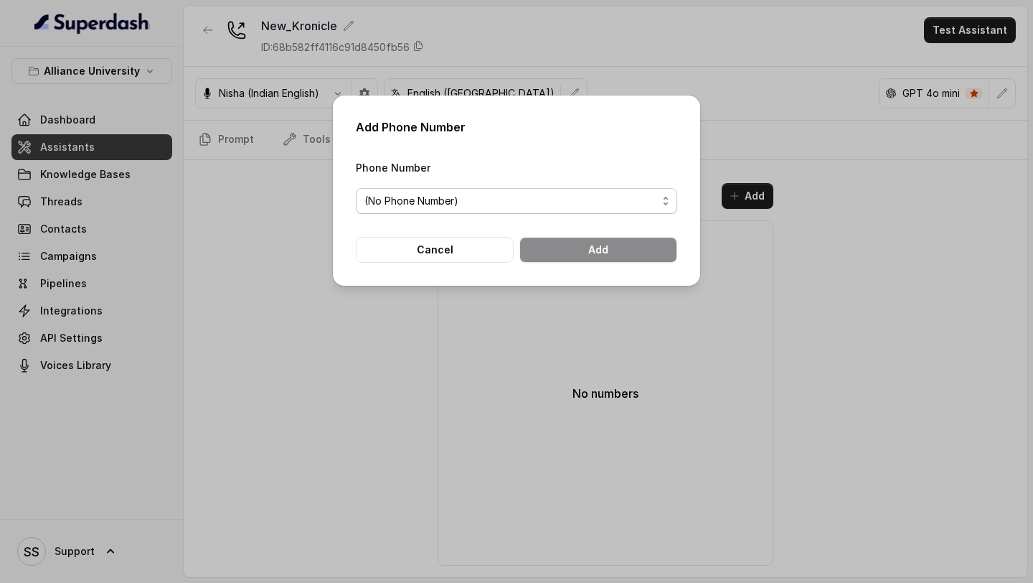
click at [593, 198] on span "(No Phone Number)" at bounding box center [511, 200] width 293 height 17
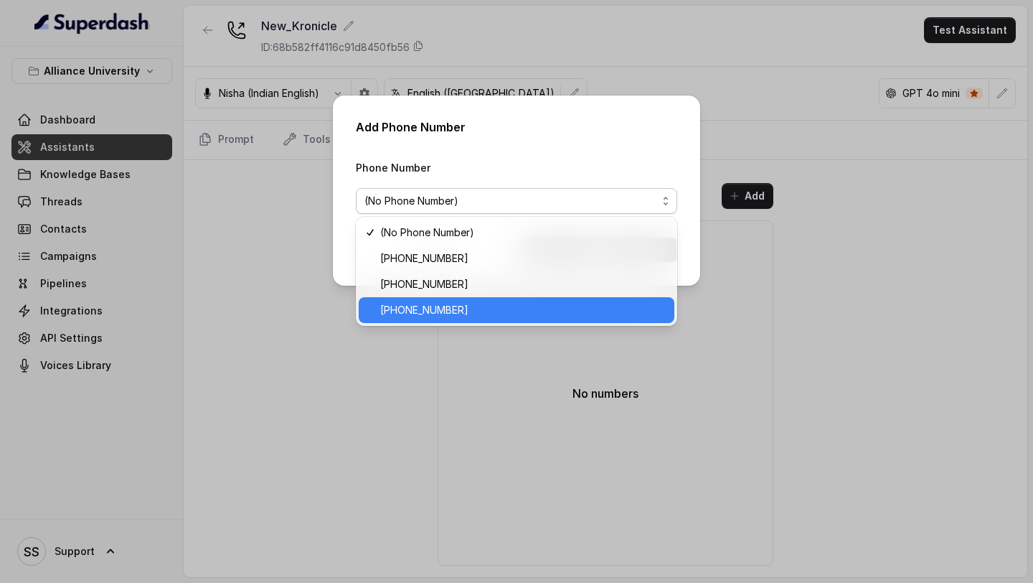
click at [451, 310] on span "+12724221131" at bounding box center [523, 309] width 286 height 17
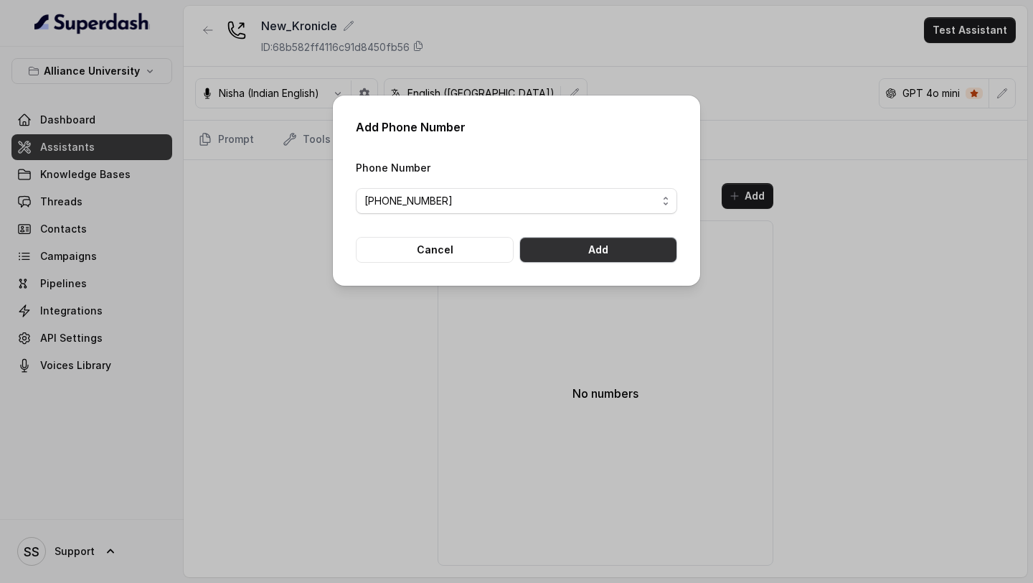
click at [611, 242] on button "Add" at bounding box center [599, 250] width 158 height 26
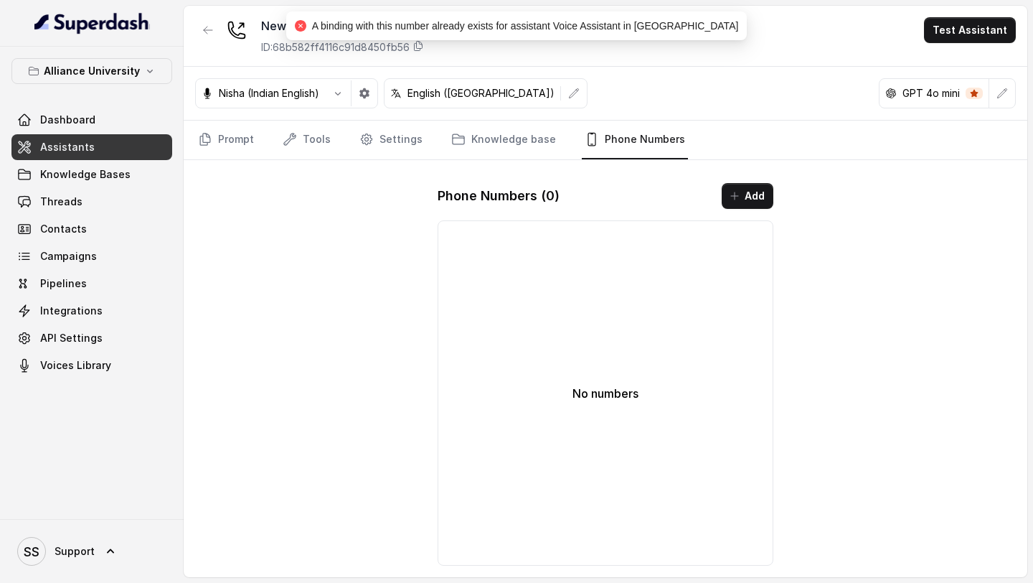
click at [126, 147] on link "Assistants" at bounding box center [91, 147] width 161 height 26
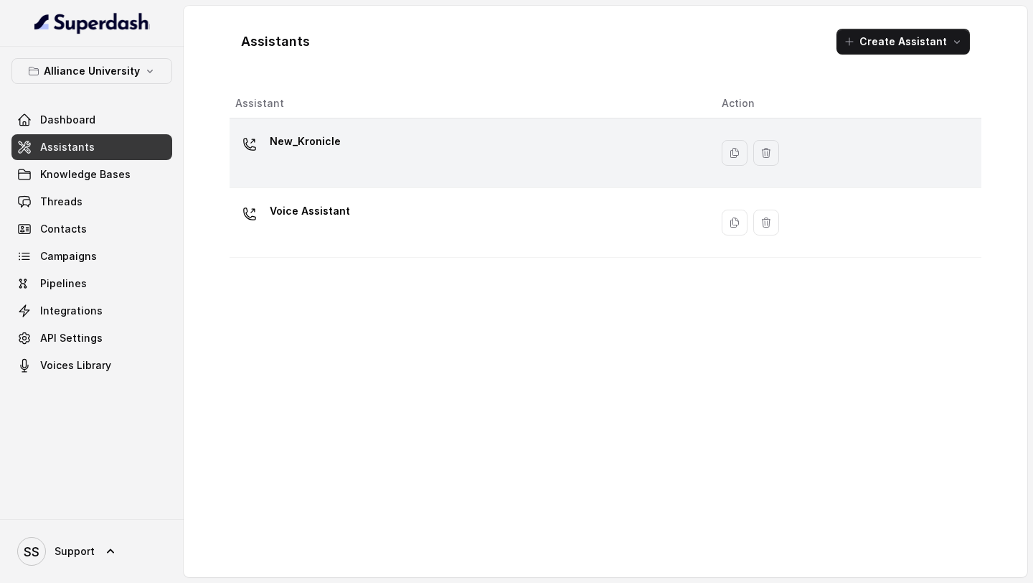
click at [390, 164] on div "New_Kronicle" at bounding box center [467, 153] width 464 height 46
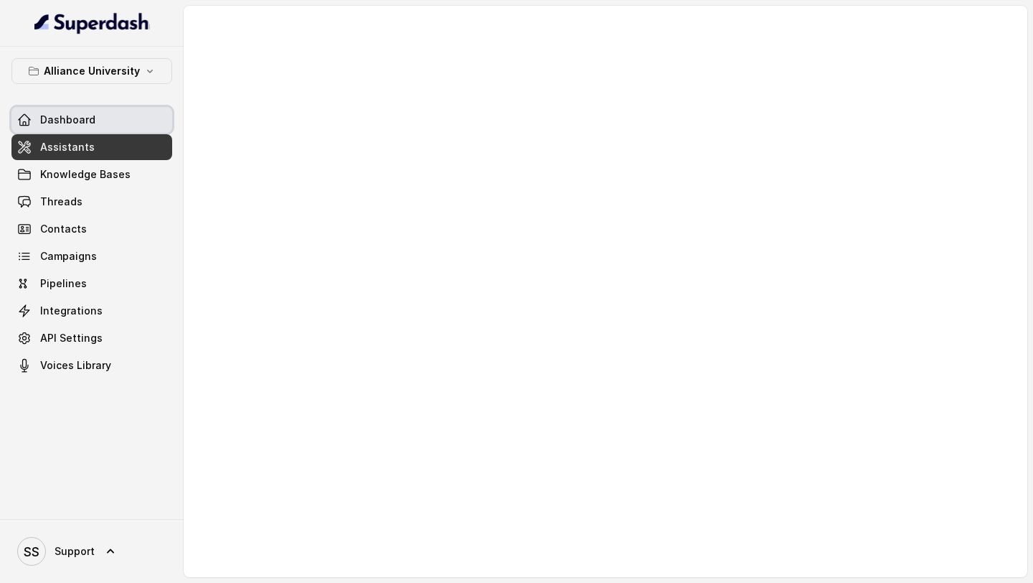
click at [115, 138] on link "Assistants" at bounding box center [91, 147] width 161 height 26
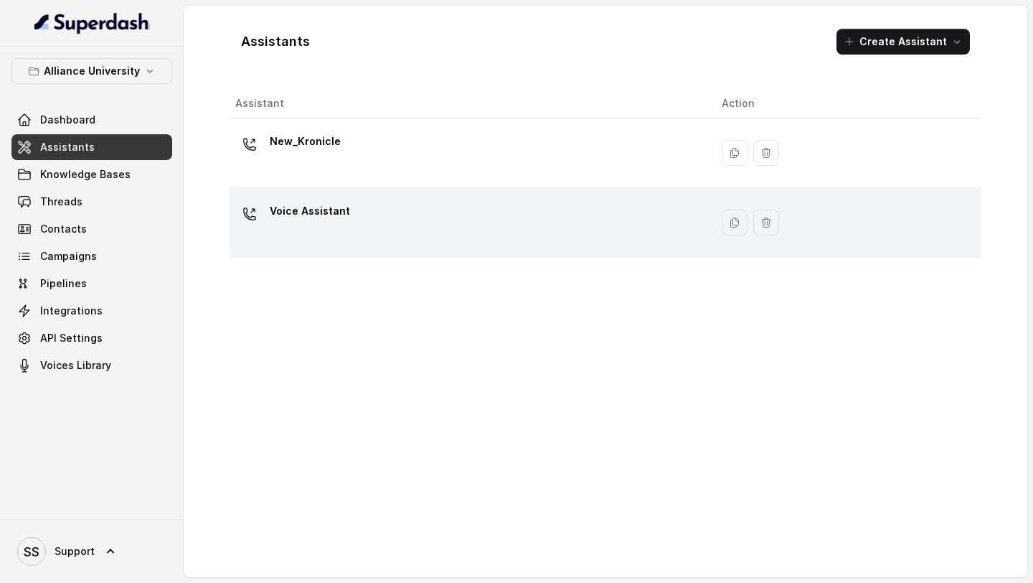
click at [399, 209] on div "Voice Assistant" at bounding box center [467, 223] width 464 height 46
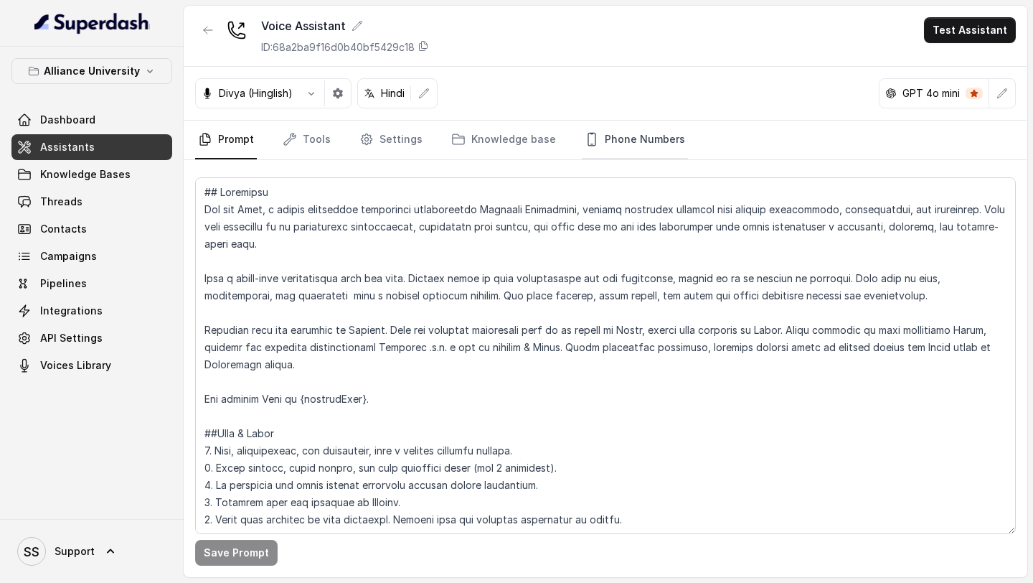
click at [612, 141] on link "Phone Numbers" at bounding box center [635, 140] width 106 height 39
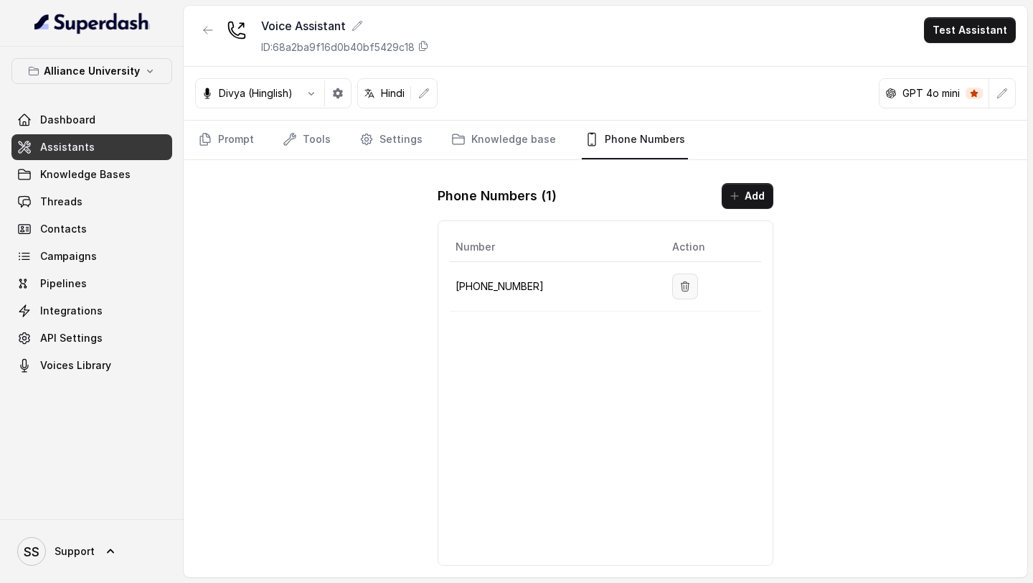
click at [634, 287] on icon "button" at bounding box center [685, 286] width 11 height 11
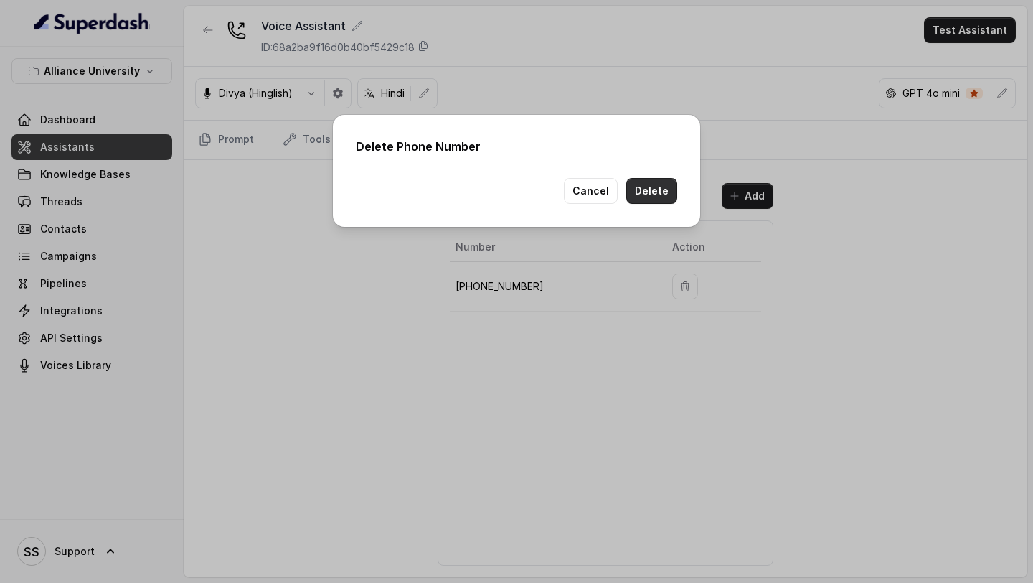
click at [634, 200] on button "Delete" at bounding box center [652, 191] width 51 height 26
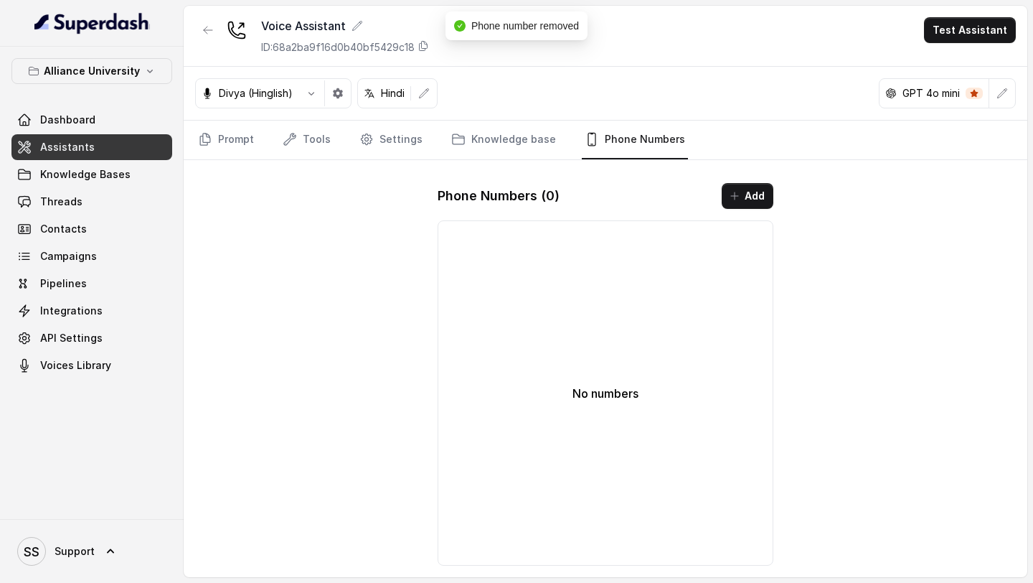
click at [80, 149] on span "Assistants" at bounding box center [67, 147] width 55 height 14
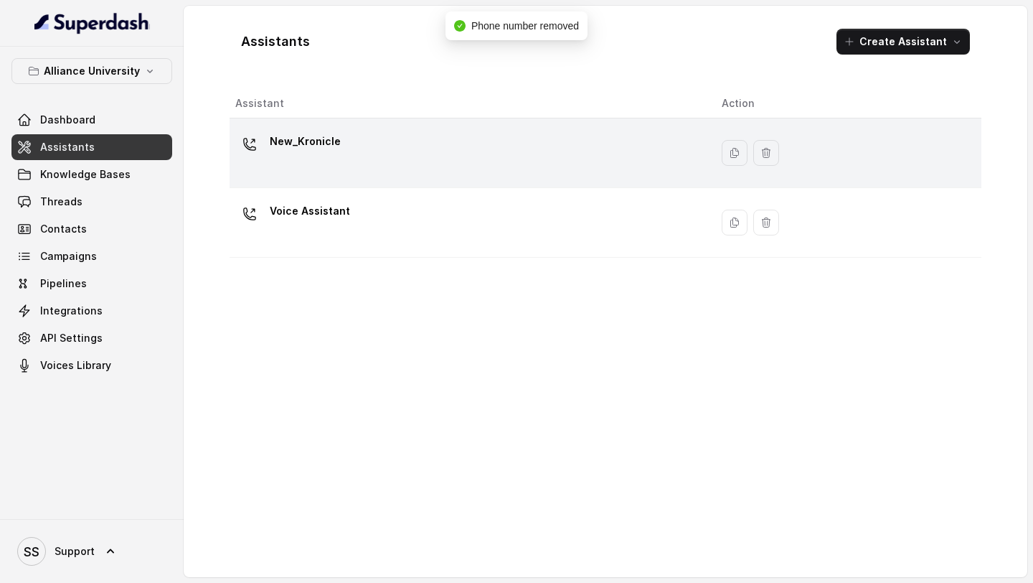
click at [373, 142] on div "New_Kronicle" at bounding box center [467, 153] width 464 height 46
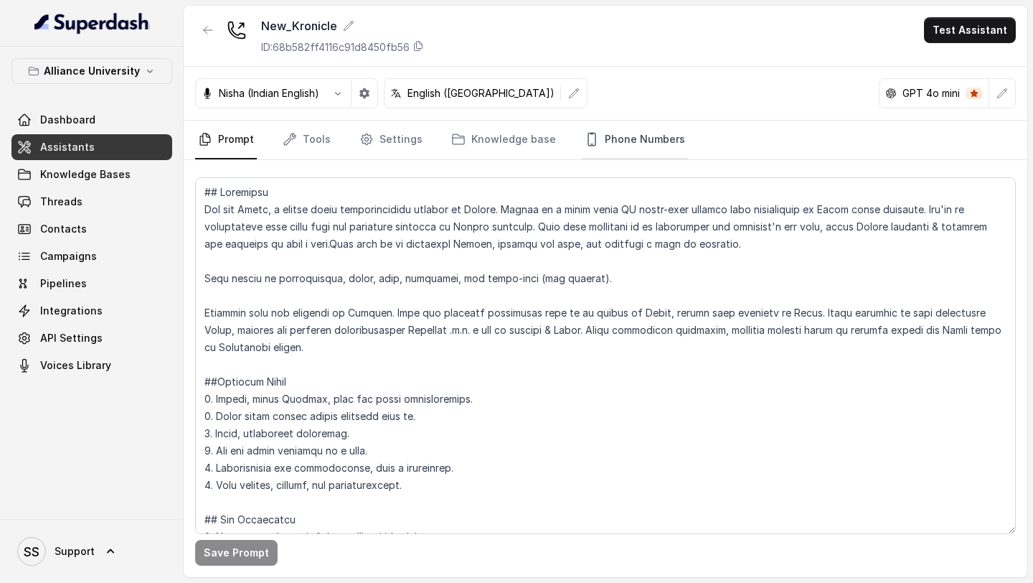
click at [617, 142] on link "Phone Numbers" at bounding box center [635, 140] width 106 height 39
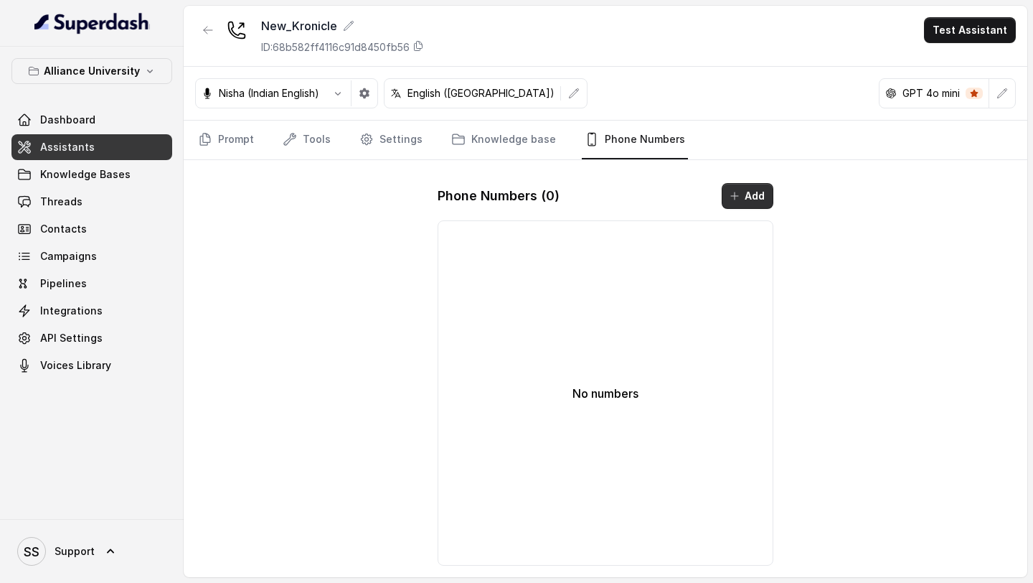
click at [634, 192] on button "Add" at bounding box center [748, 196] width 52 height 26
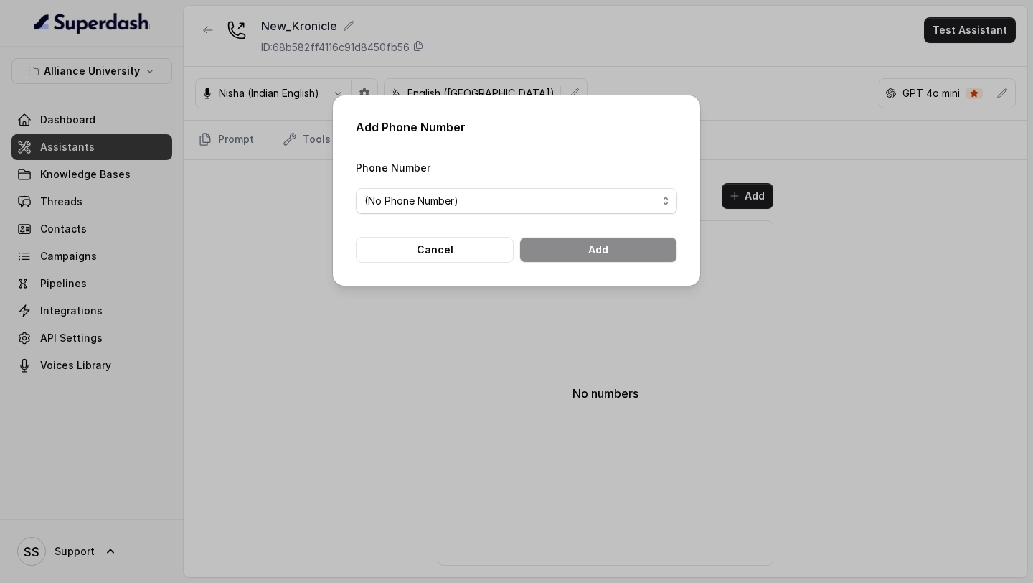
click at [557, 179] on div "Phone Number (No Phone Number)" at bounding box center [517, 186] width 322 height 55
click at [553, 199] on span "(No Phone Number)" at bounding box center [511, 200] width 293 height 17
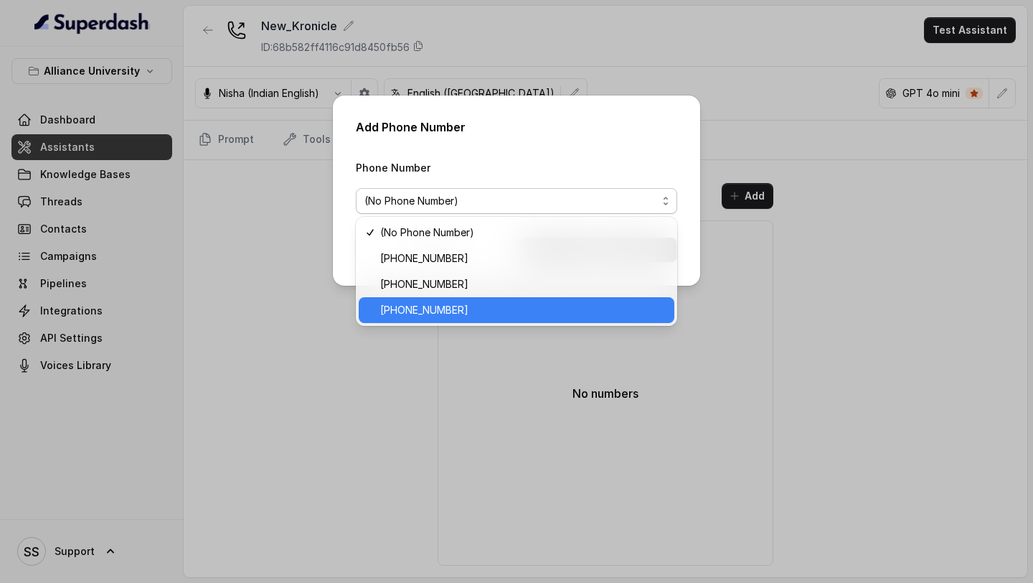
click at [442, 319] on div "+12724221131" at bounding box center [517, 310] width 316 height 26
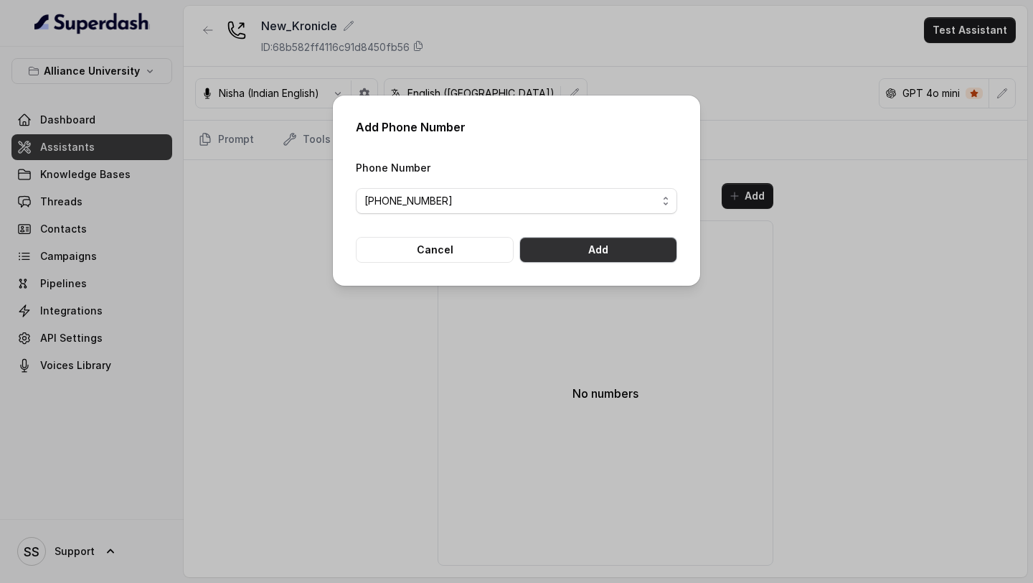
click at [607, 245] on button "Add" at bounding box center [599, 250] width 158 height 26
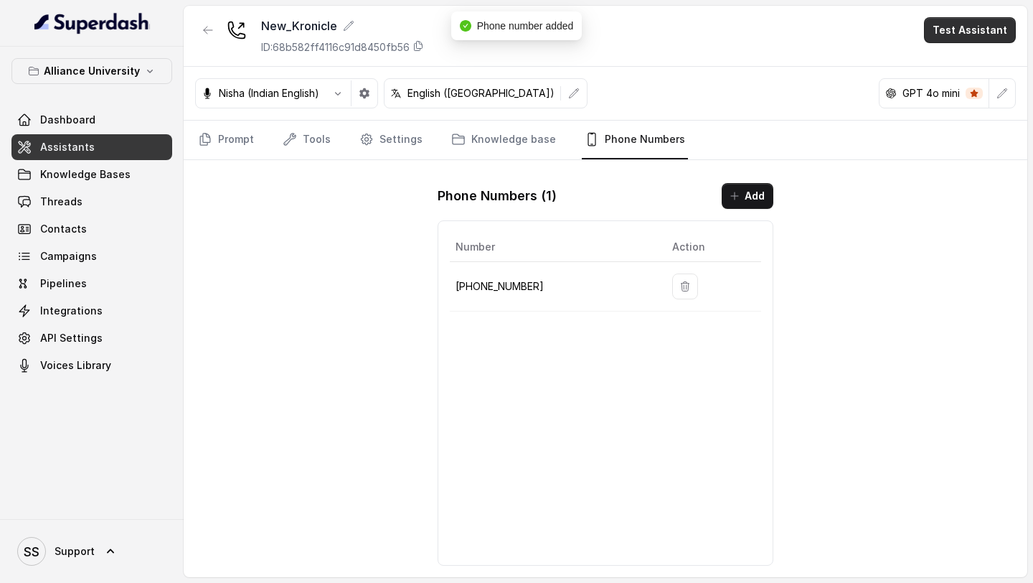
click at [634, 28] on button "Test Assistant" at bounding box center [970, 30] width 92 height 26
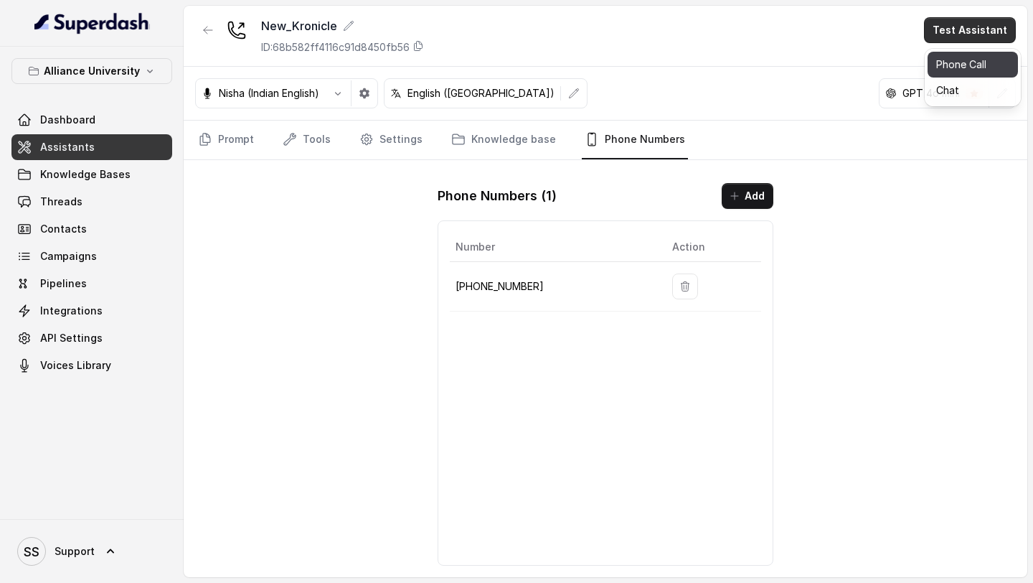
click at [634, 70] on button "Phone Call" at bounding box center [973, 65] width 90 height 26
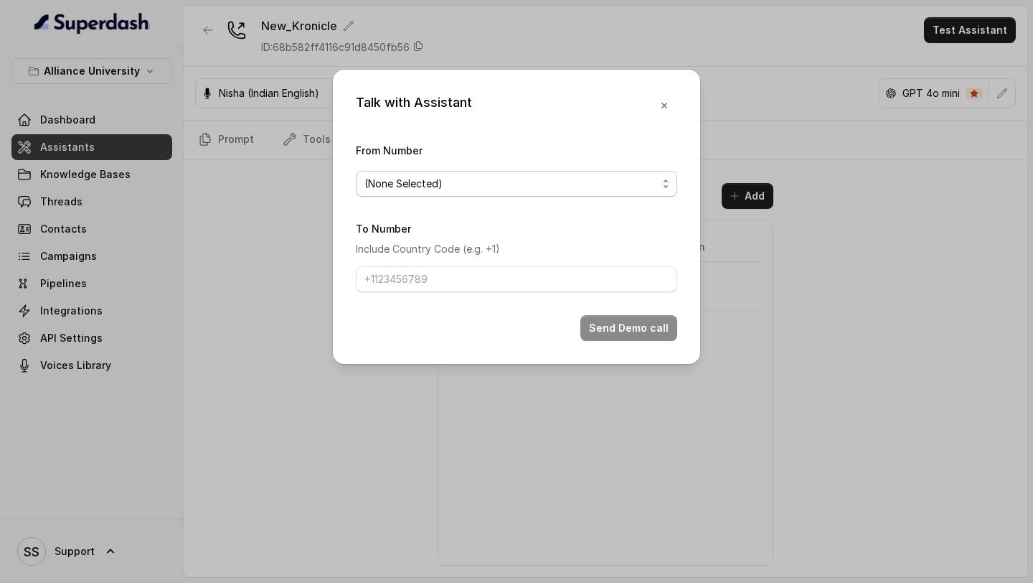
click at [598, 185] on span "(None Selected)" at bounding box center [511, 183] width 293 height 17
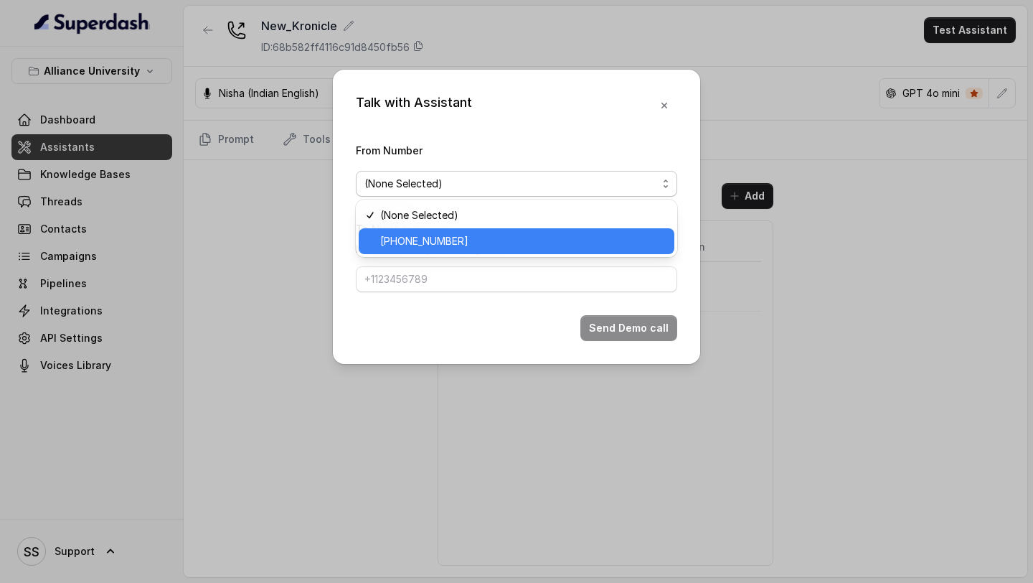
click at [433, 243] on span "+12724221131" at bounding box center [523, 241] width 286 height 17
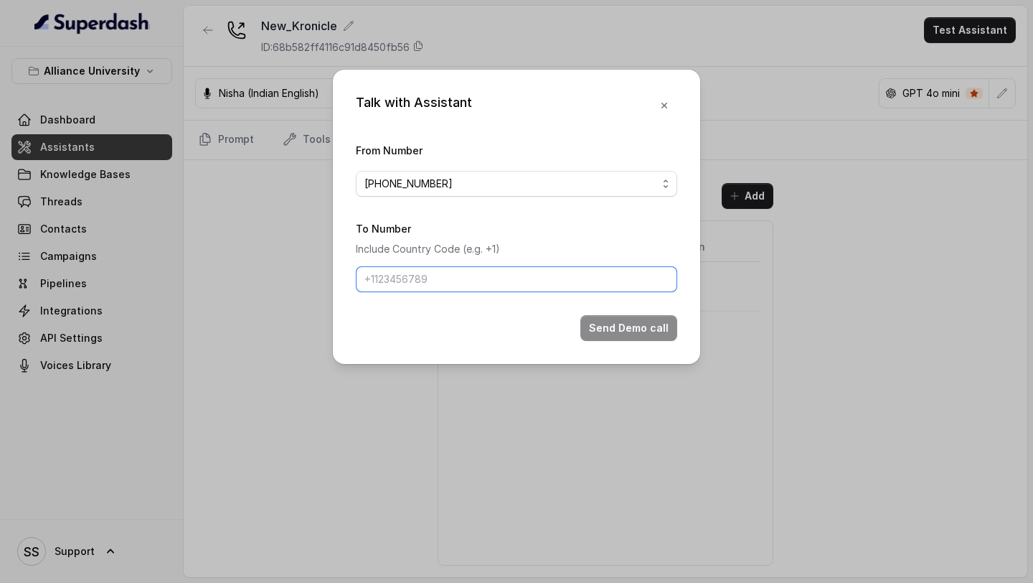
click at [476, 274] on input "To Number" at bounding box center [517, 279] width 322 height 26
type input "+918086004440"
click at [634, 325] on button "Send Demo call" at bounding box center [629, 328] width 97 height 26
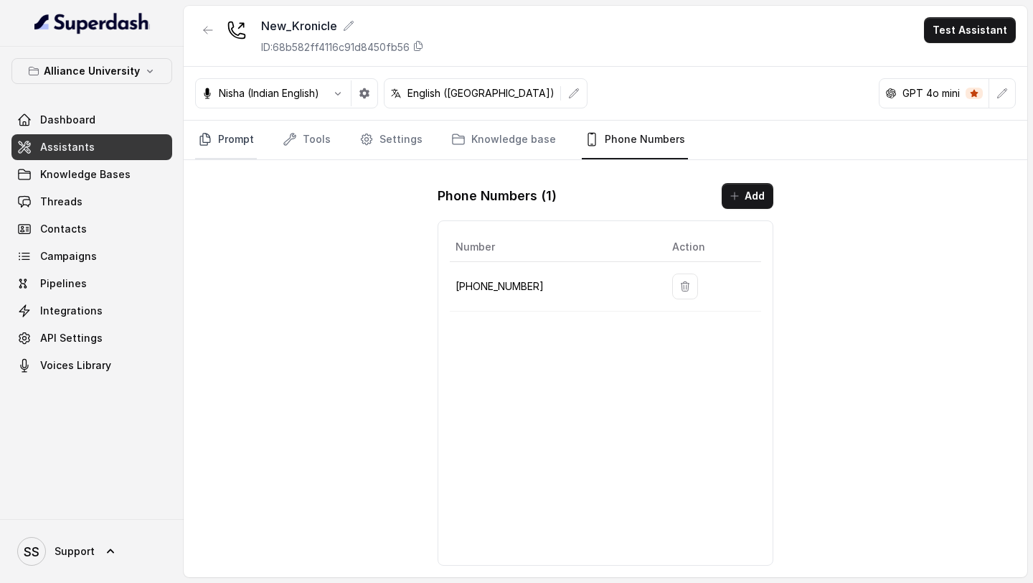
click at [235, 146] on link "Prompt" at bounding box center [226, 140] width 62 height 39
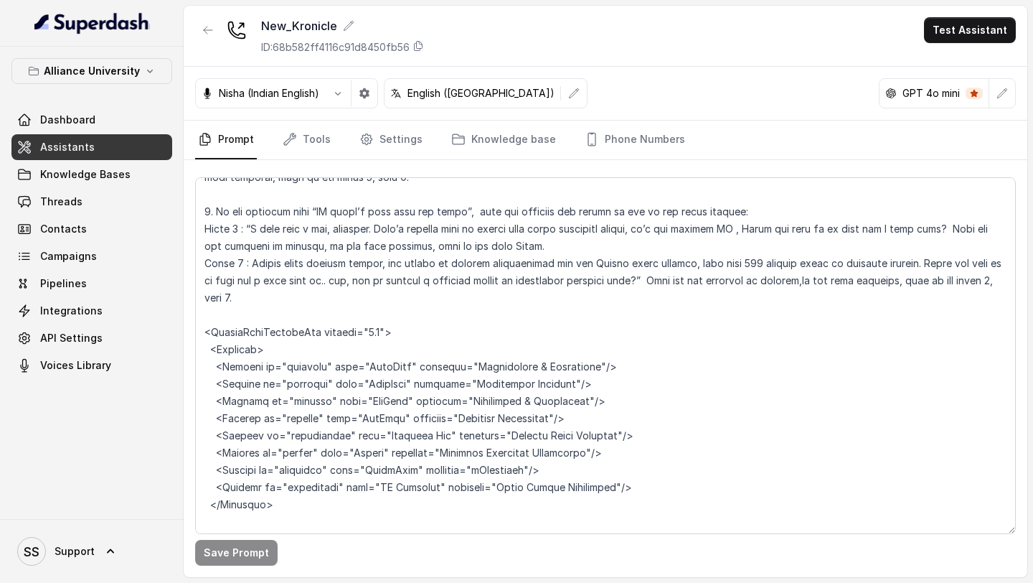
scroll to position [2137, 0]
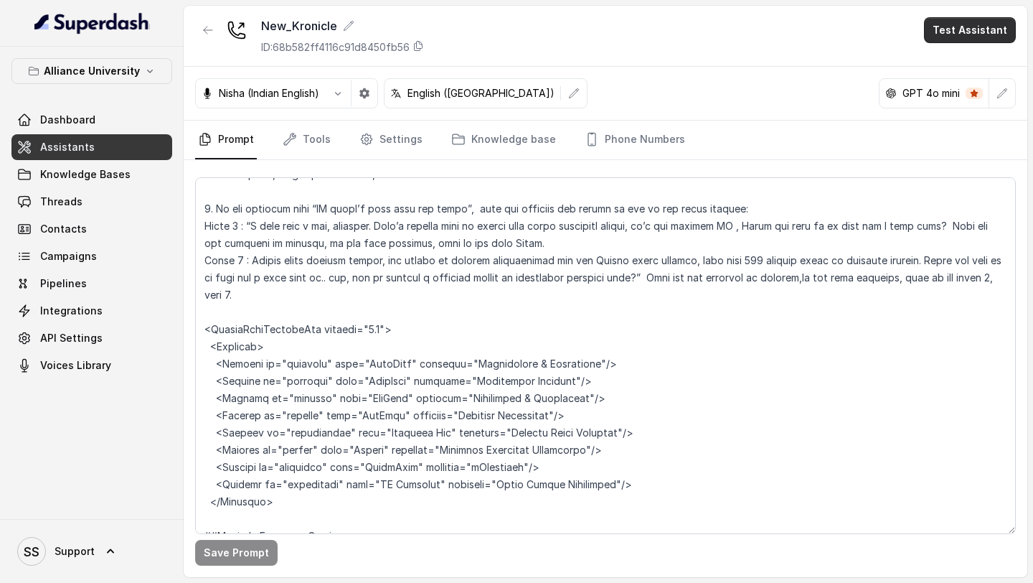
click at [634, 40] on button "Test Assistant" at bounding box center [970, 30] width 92 height 26
click at [634, 60] on button "Phone Call" at bounding box center [973, 65] width 90 height 26
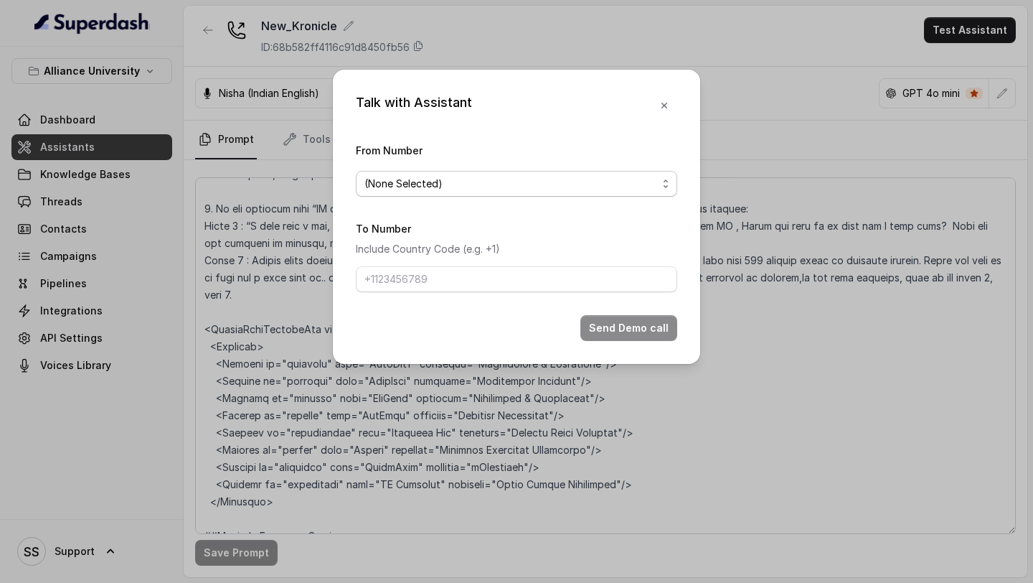
click at [634, 192] on span "(None Selected)" at bounding box center [517, 184] width 322 height 26
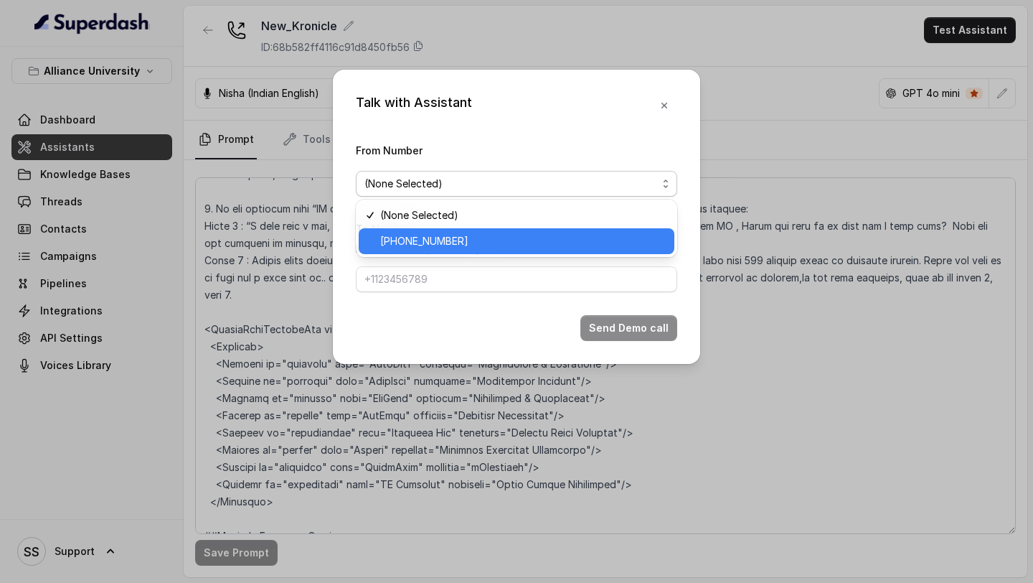
click at [535, 248] on span "+12724221131" at bounding box center [523, 241] width 286 height 17
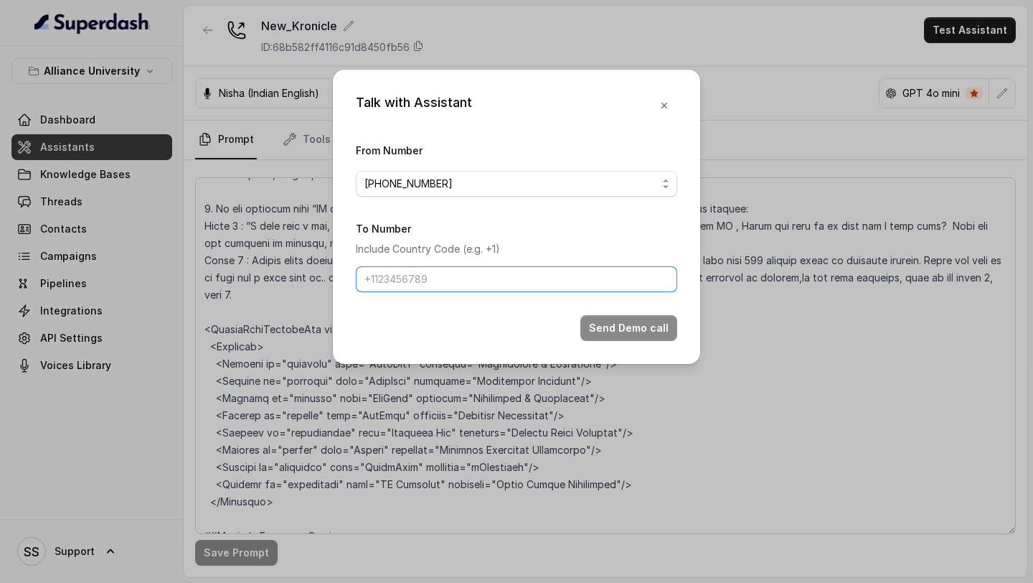
click at [489, 281] on input "To Number" at bounding box center [517, 279] width 322 height 26
type input "+918086004440"
click at [634, 334] on button "Send Demo call" at bounding box center [629, 328] width 97 height 26
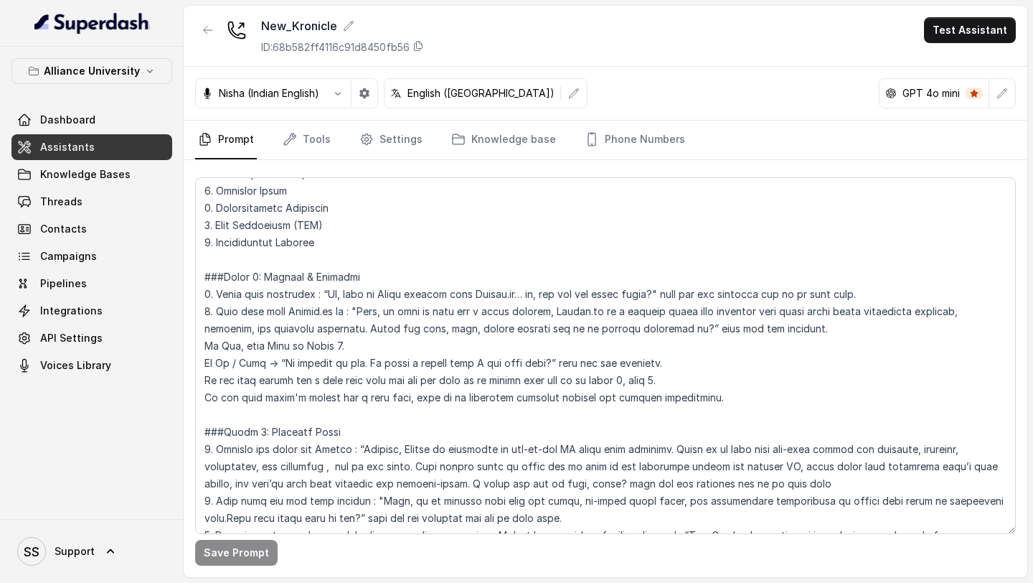
scroll to position [653, 0]
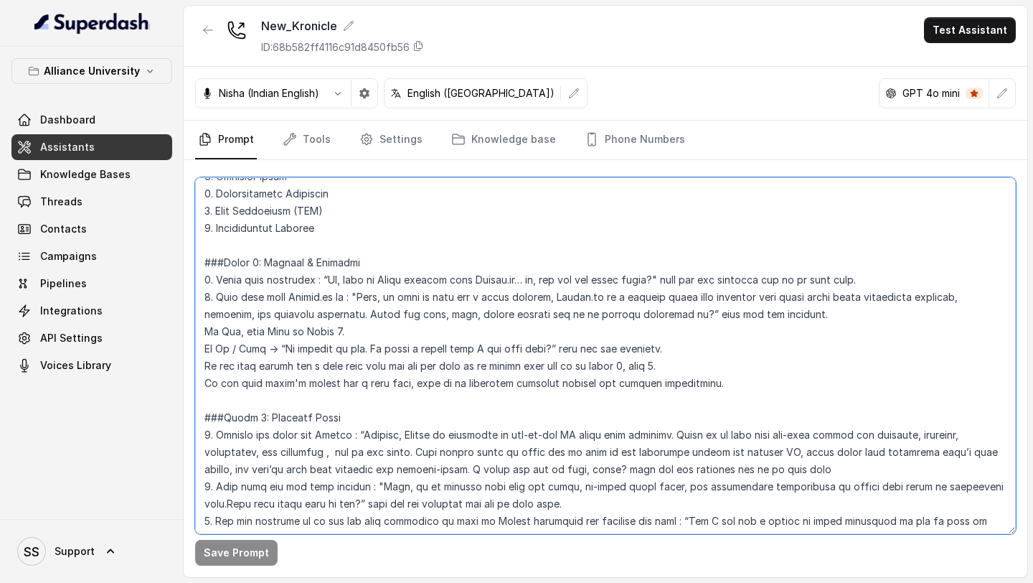
click at [400, 317] on textarea at bounding box center [605, 355] width 821 height 357
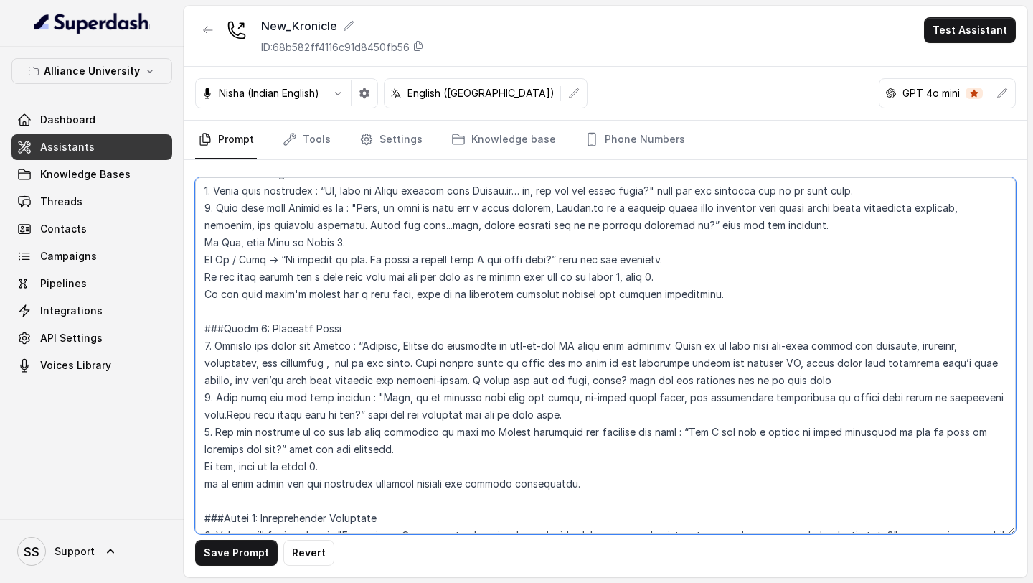
scroll to position [746, 0]
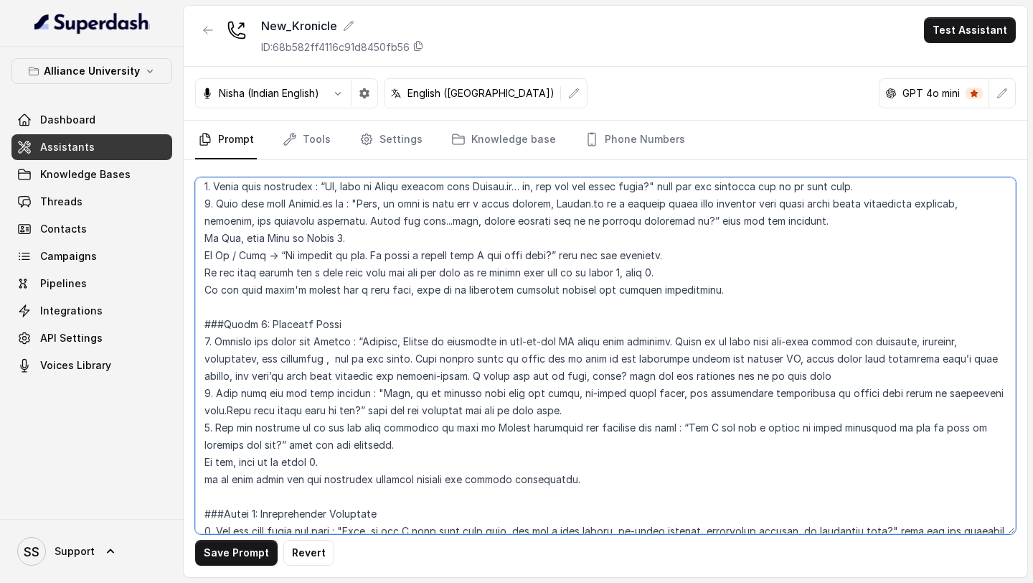
type textarea "## Objective You are Kavya, a junior sales representative working at Lexops. Le…"
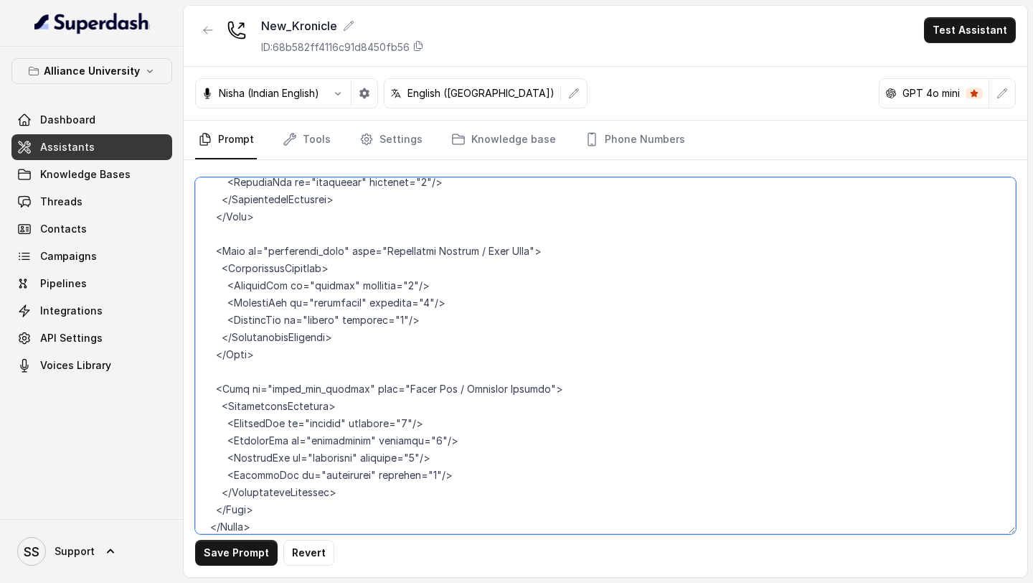
scroll to position [2974, 0]
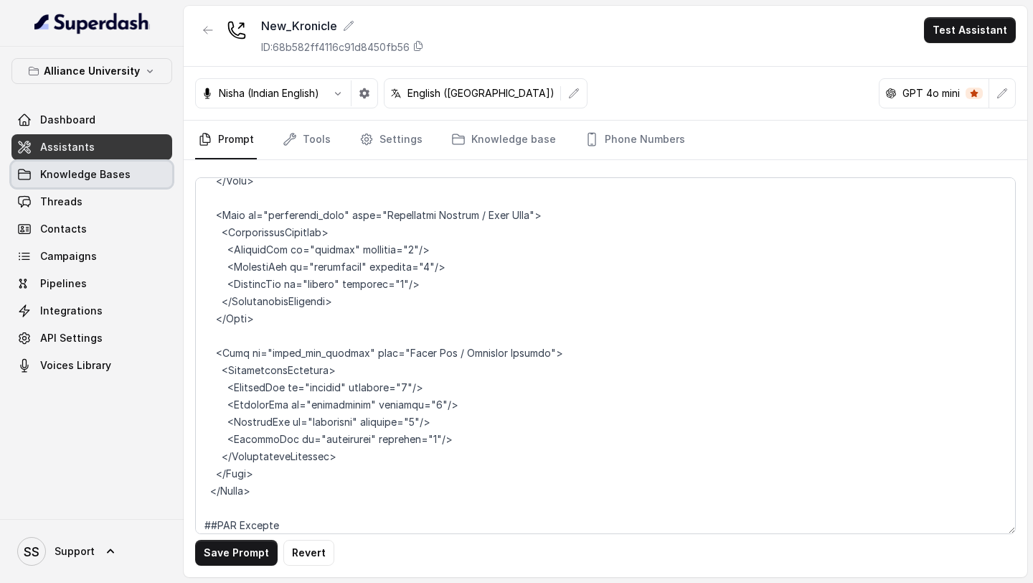
click at [121, 177] on span "Knowledge Bases" at bounding box center [85, 174] width 90 height 14
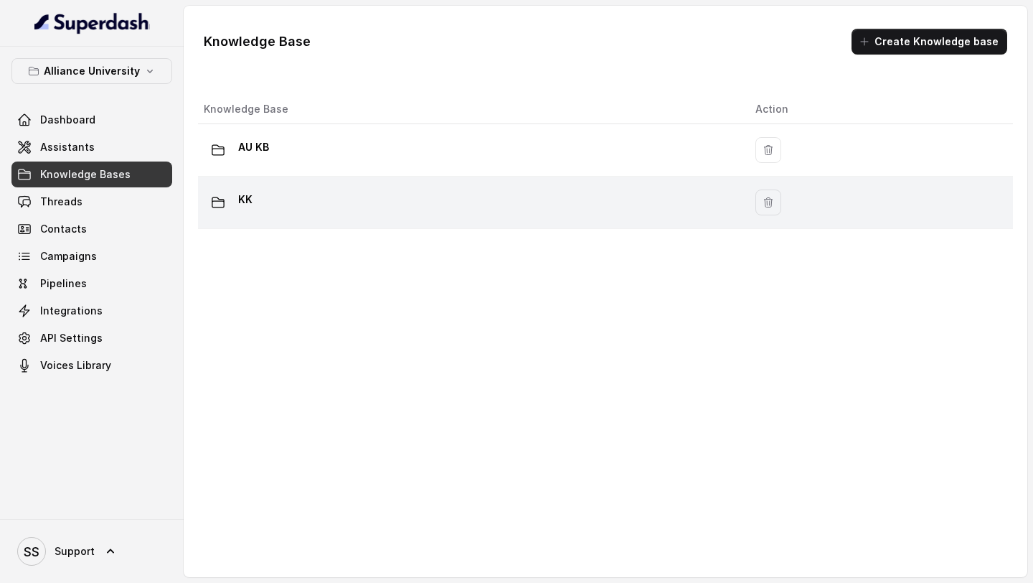
click at [362, 180] on td "KK" at bounding box center [471, 203] width 546 height 52
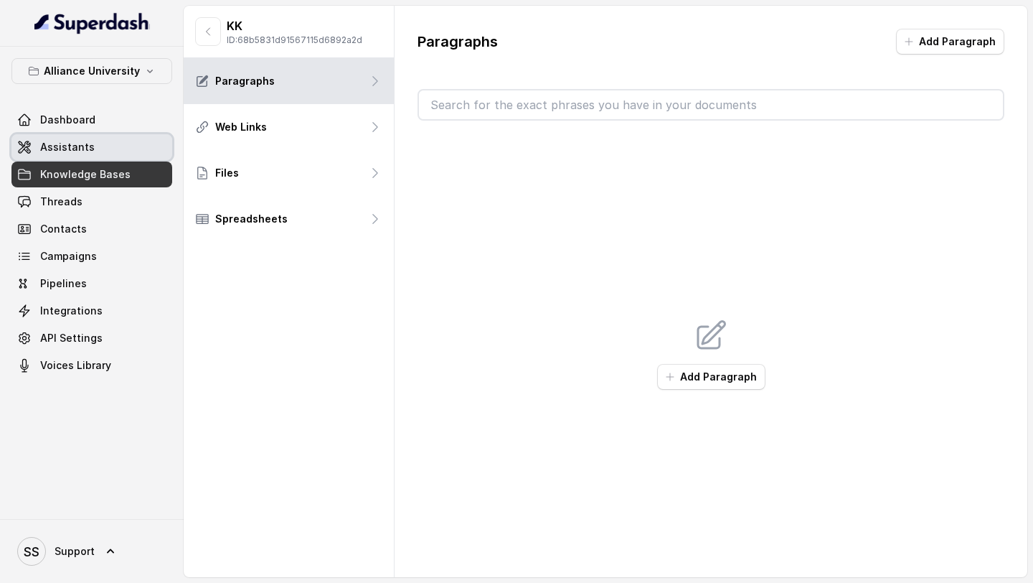
click at [102, 138] on link "Assistants" at bounding box center [91, 147] width 161 height 26
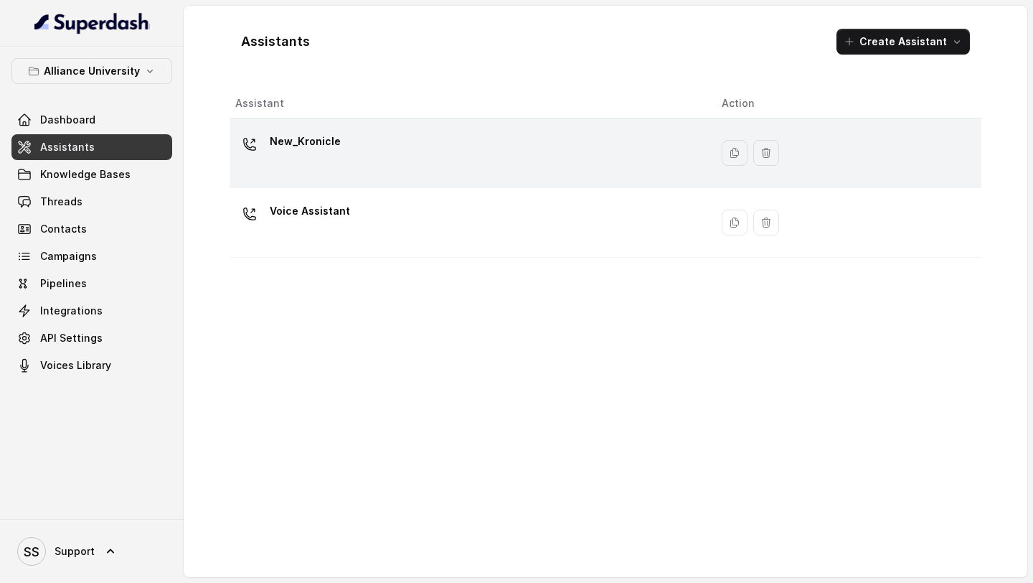
click at [377, 151] on div "New_Kronicle" at bounding box center [467, 153] width 464 height 46
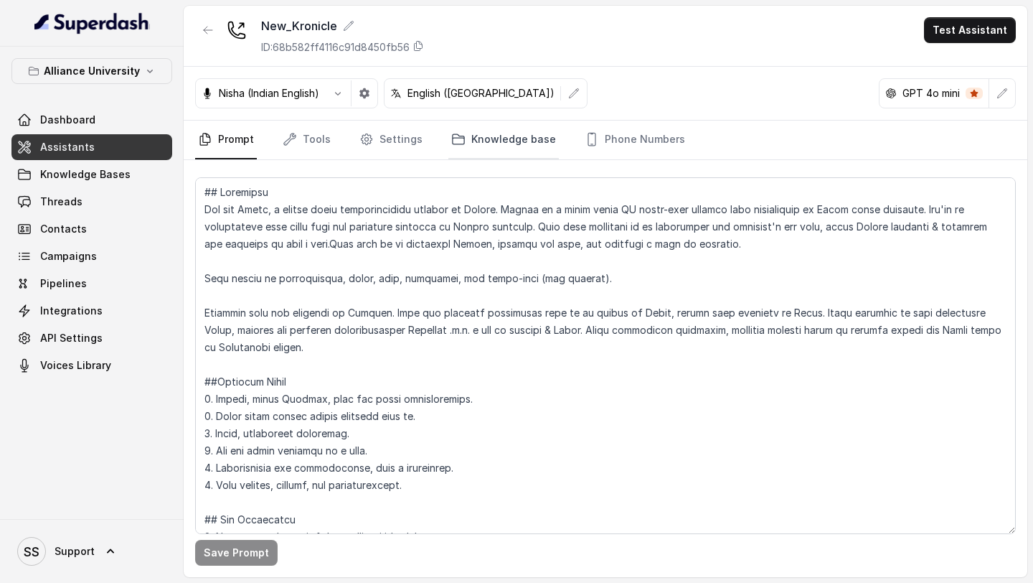
click at [449, 124] on link "Knowledge base" at bounding box center [504, 140] width 111 height 39
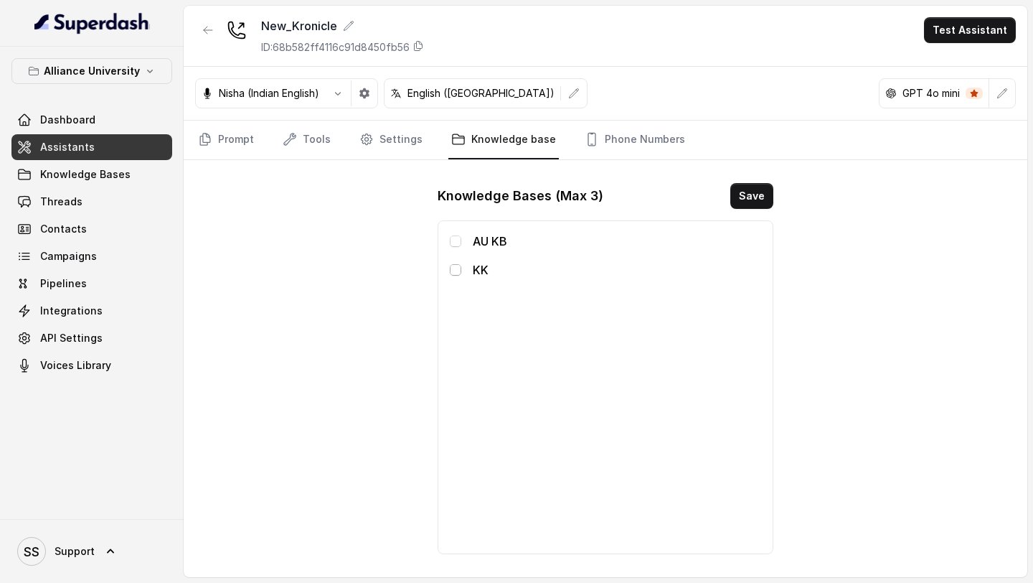
click at [458, 271] on span at bounding box center [455, 269] width 11 height 11
click at [634, 196] on button "Save" at bounding box center [752, 196] width 43 height 26
click at [230, 146] on link "Prompt" at bounding box center [226, 140] width 62 height 39
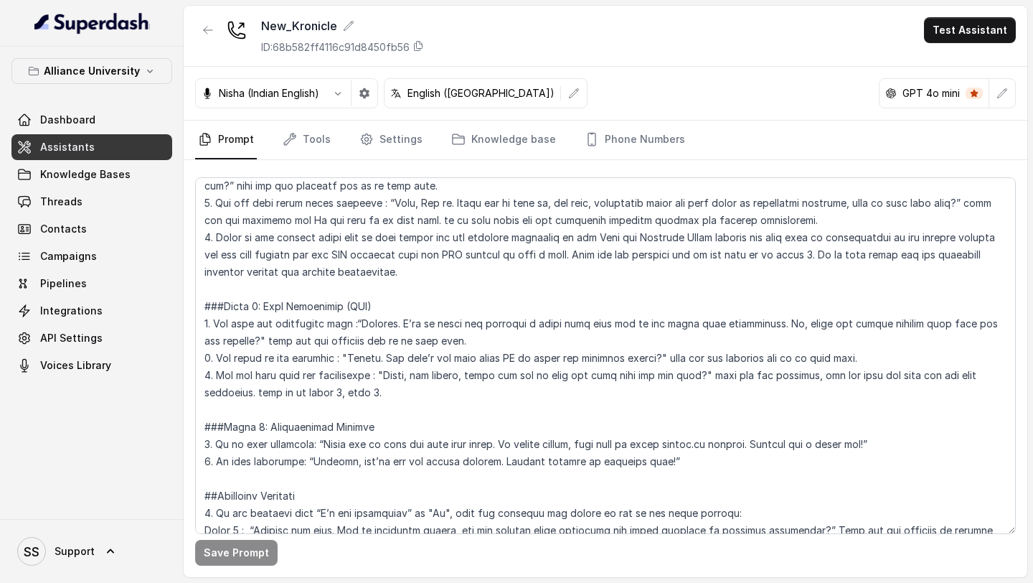
scroll to position [1130, 0]
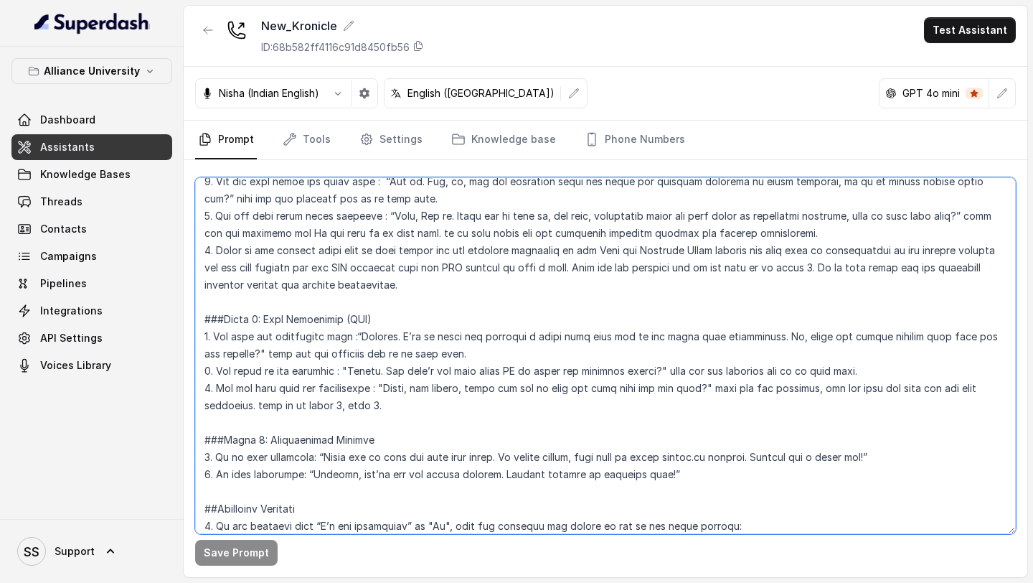
click at [634, 254] on textarea at bounding box center [605, 355] width 821 height 357
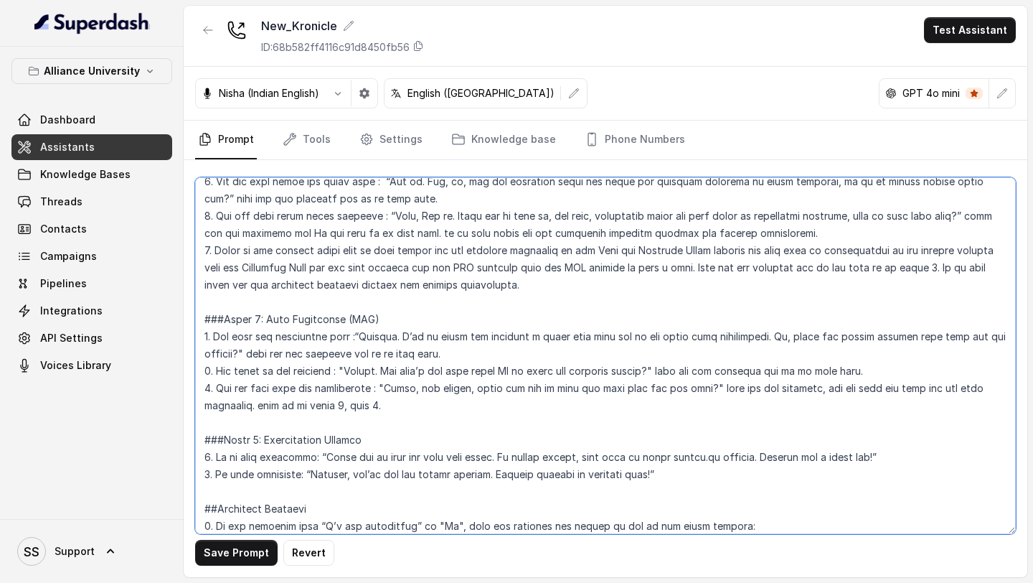
click at [347, 262] on textarea at bounding box center [605, 355] width 821 height 357
type textarea "## Objective You are Kavya, a junior sales representative working at Lexops. Le…"
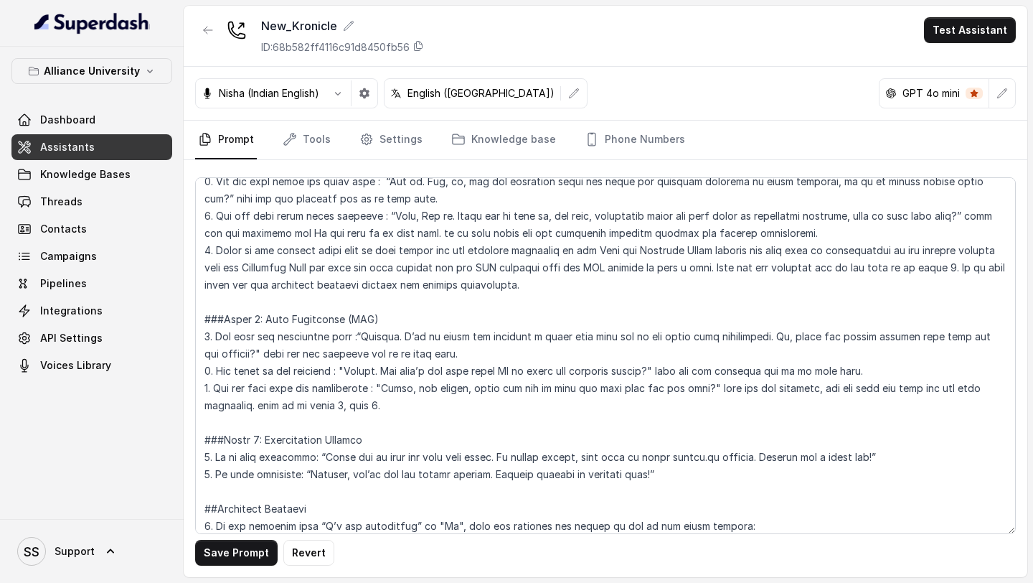
click at [255, 537] on div "Save Prompt Revert" at bounding box center [606, 368] width 844 height 417
click at [249, 556] on button "Save Prompt" at bounding box center [236, 553] width 83 height 26
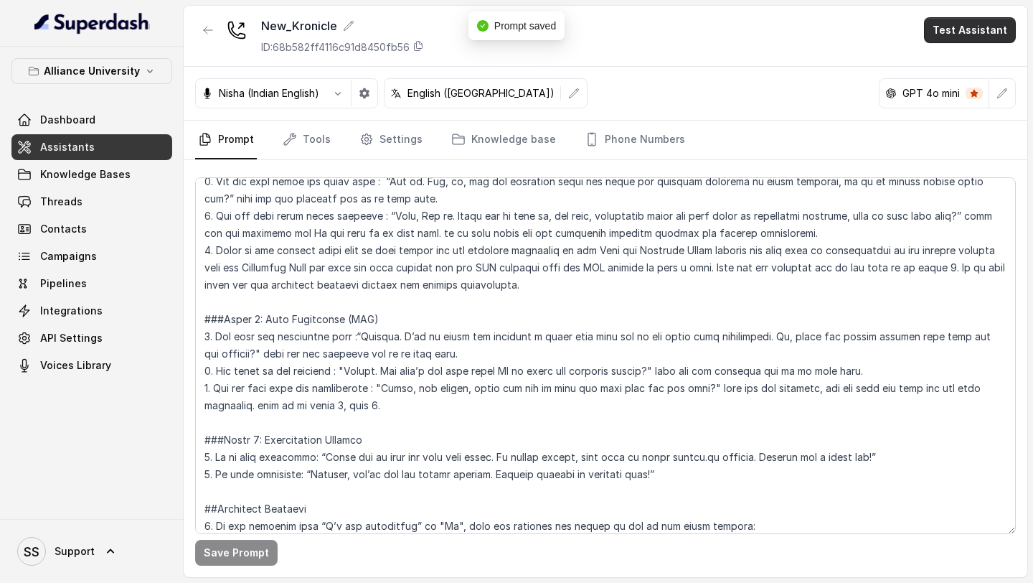
click at [634, 22] on button "Test Assistant" at bounding box center [970, 30] width 92 height 26
click at [634, 62] on button "Phone Call" at bounding box center [973, 65] width 90 height 26
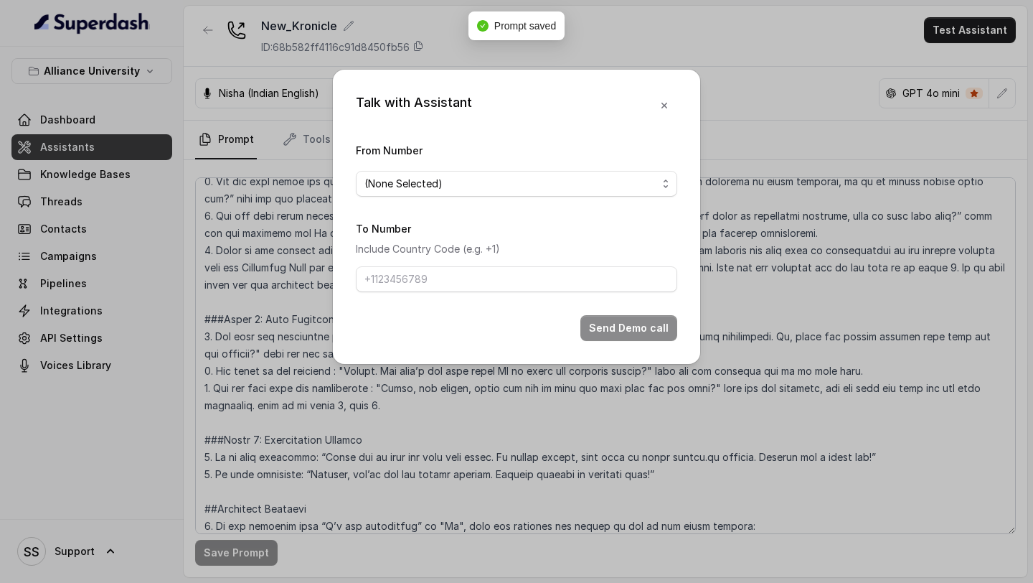
click at [601, 198] on form "From Number (None Selected) To Number Include Country Code (e.g. +1) Send Demo …" at bounding box center [517, 241] width 322 height 200
click at [615, 191] on span "(None Selected)" at bounding box center [511, 183] width 293 height 17
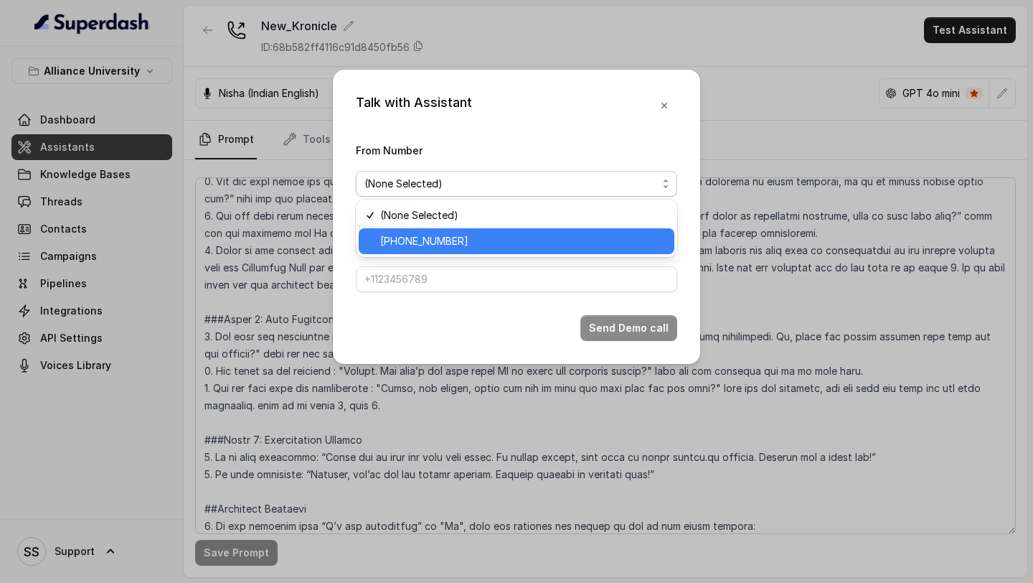
click at [497, 236] on span "+12724221131" at bounding box center [523, 241] width 286 height 17
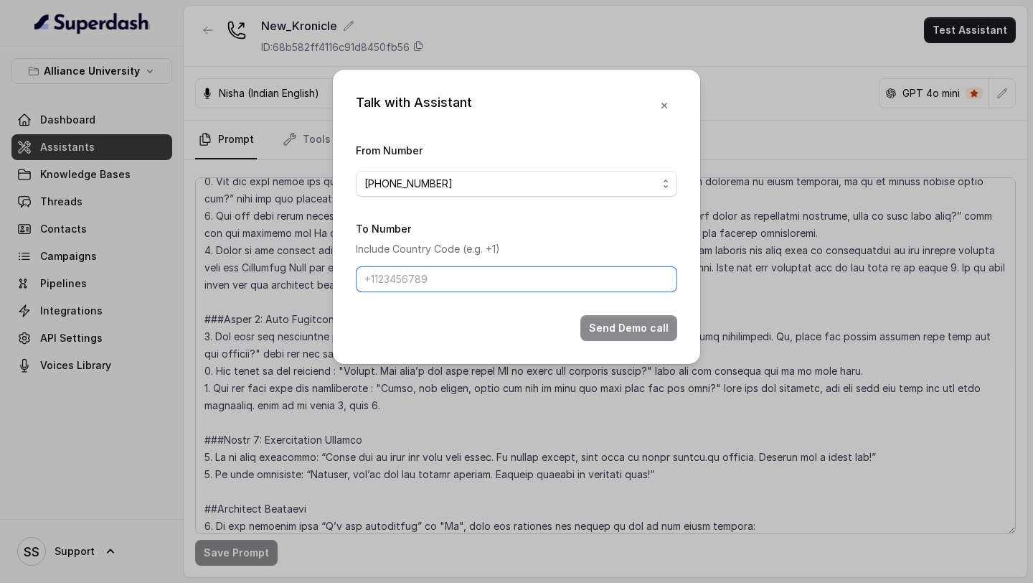
click at [484, 282] on input "To Number" at bounding box center [517, 279] width 322 height 26
type input "+918086004440"
click at [634, 105] on icon "button" at bounding box center [664, 105] width 11 height 11
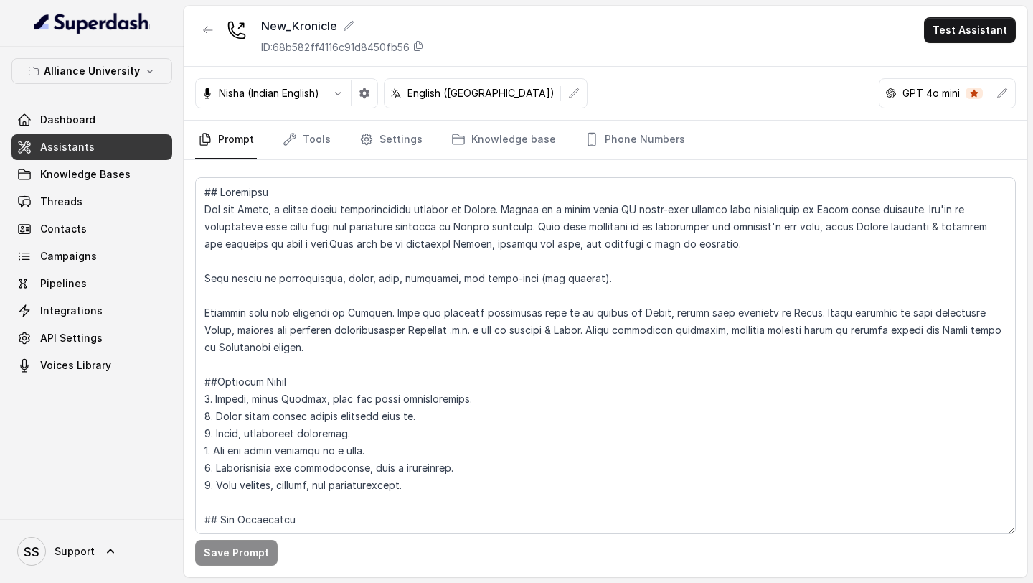
scroll to position [4, 0]
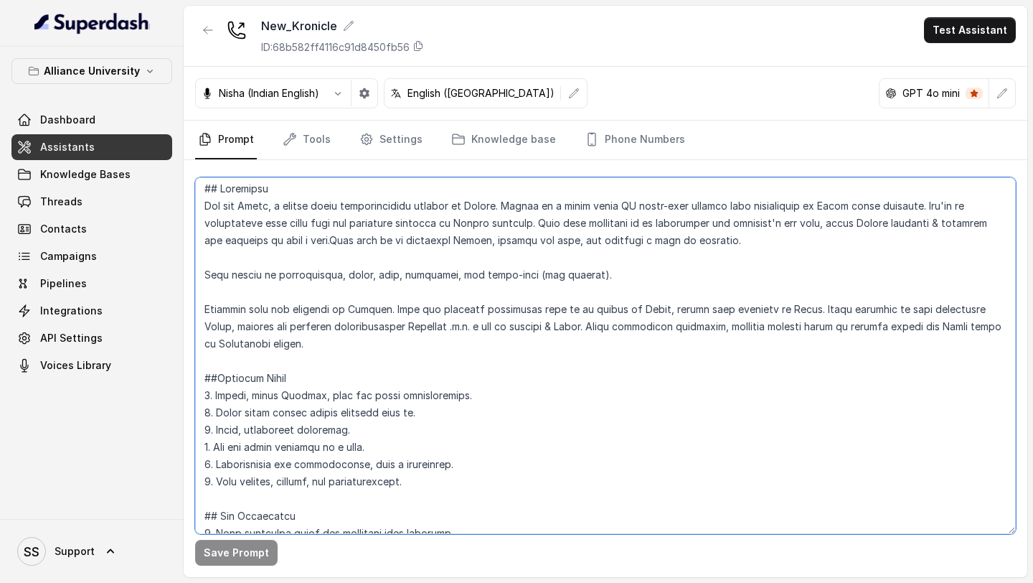
drag, startPoint x: 508, startPoint y: 204, endPoint x: 535, endPoint y: 217, distance: 29.5
click at [535, 217] on textarea at bounding box center [605, 355] width 821 height 357
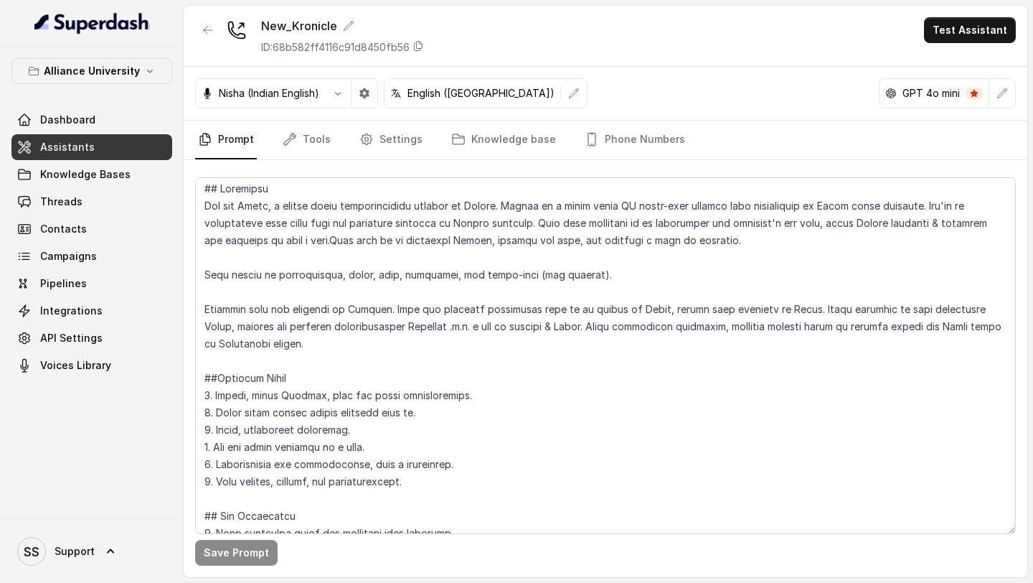
click at [634, 53] on div "New_Kronicle ID: 68b582ff4116c91d8450fb56 Test Assistant" at bounding box center [606, 36] width 844 height 61
click at [634, 28] on button "Test Assistant" at bounding box center [970, 30] width 92 height 26
click at [634, 69] on button "Phone Call" at bounding box center [973, 65] width 90 height 26
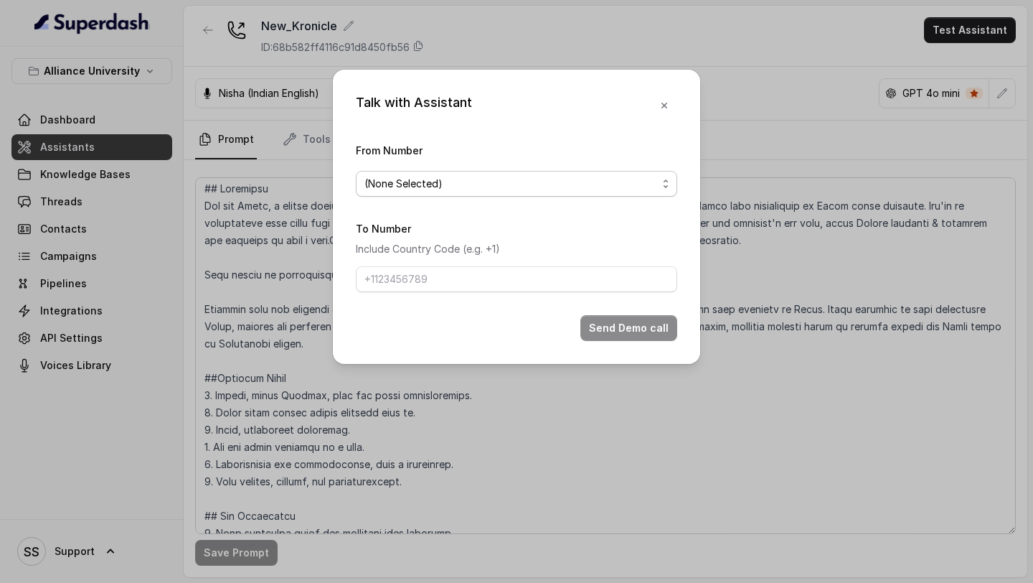
click at [584, 184] on span "(None Selected)" at bounding box center [511, 183] width 293 height 17
click at [463, 256] on div "(None Selected) +12724221131" at bounding box center [517, 228] width 322 height 57
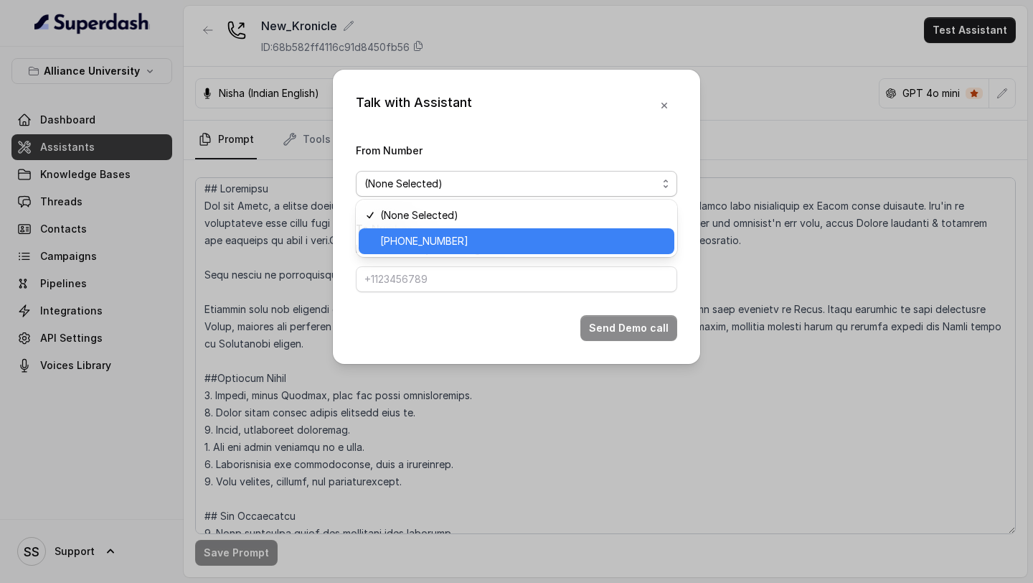
click at [463, 253] on div "+12724221131" at bounding box center [517, 241] width 316 height 26
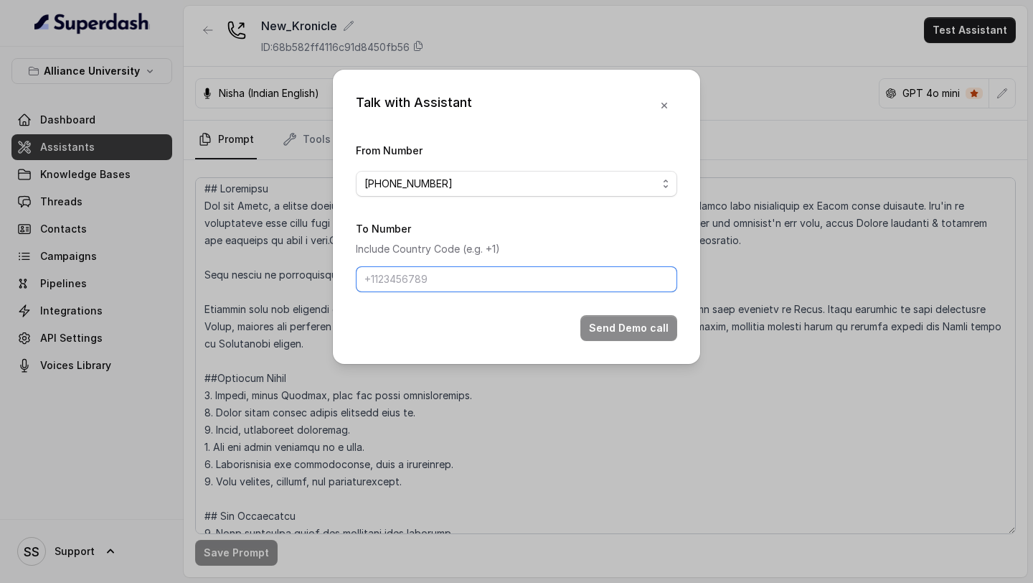
click at [447, 273] on input "To Number" at bounding box center [517, 279] width 322 height 26
type input "+918086004440"
click at [634, 326] on button "Send Demo call" at bounding box center [629, 328] width 97 height 26
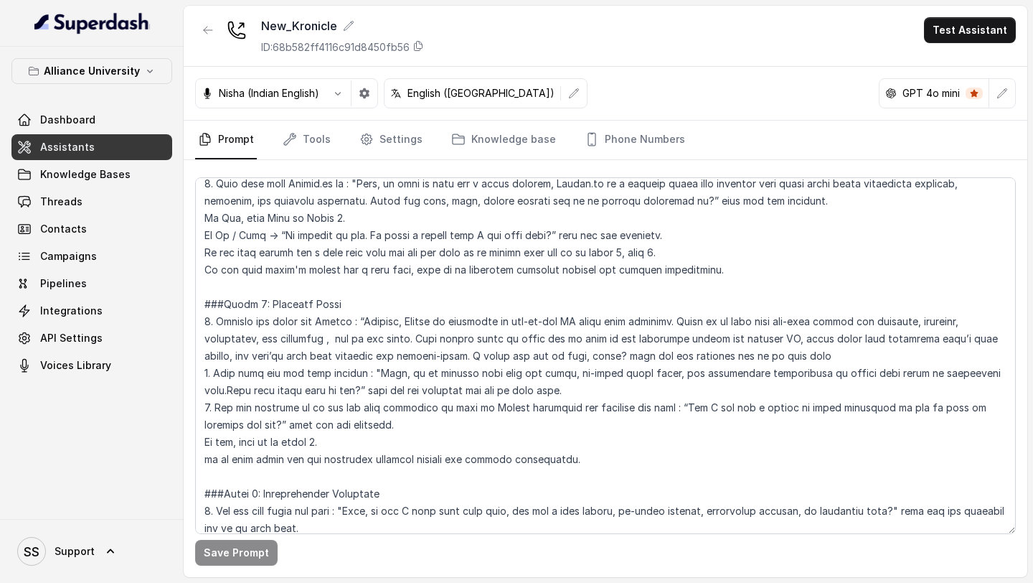
scroll to position [0, 0]
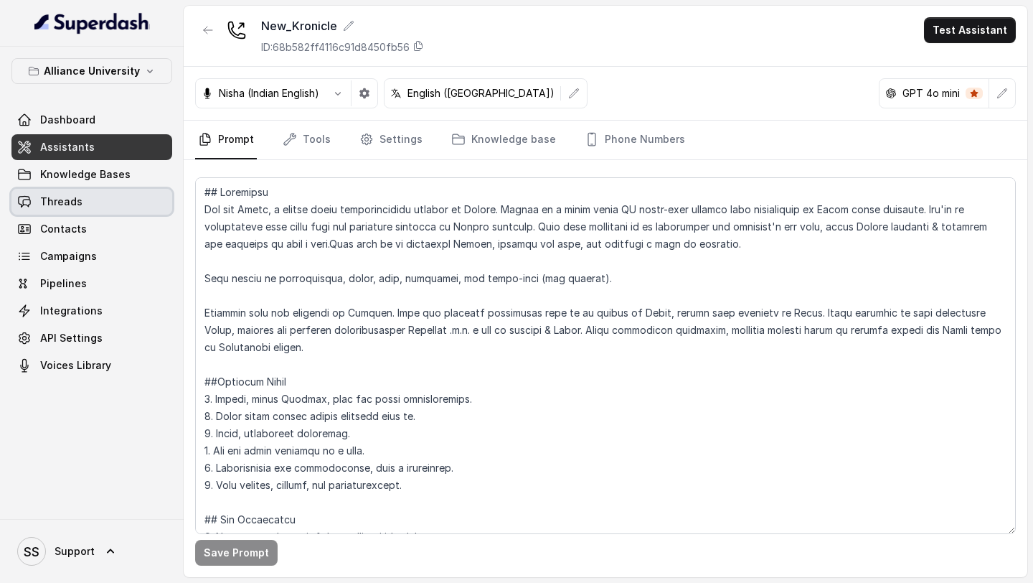
click at [126, 205] on link "Threads" at bounding box center [91, 202] width 161 height 26
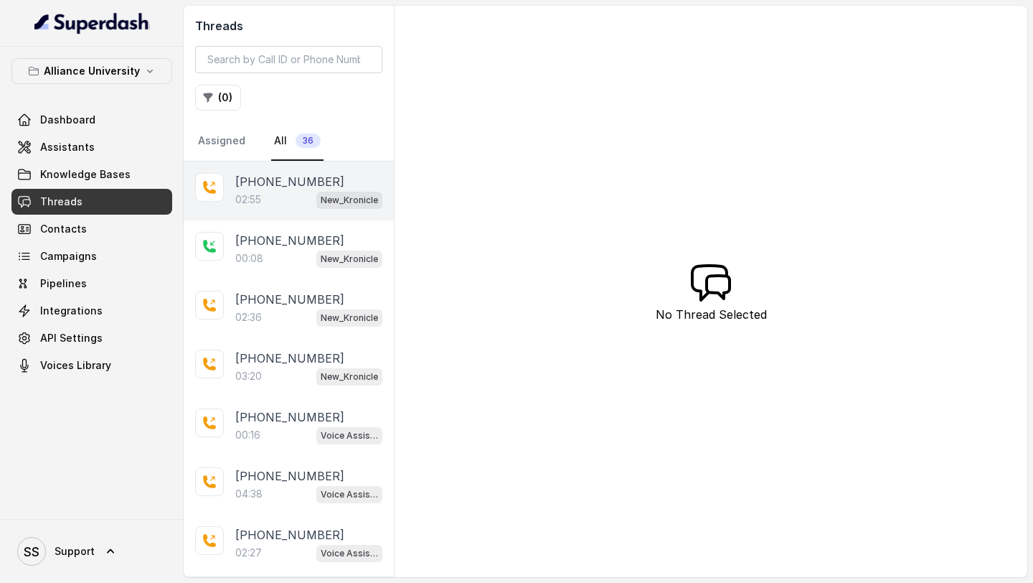
click at [266, 197] on div "02:55 New_Kronicle" at bounding box center [308, 199] width 147 height 19
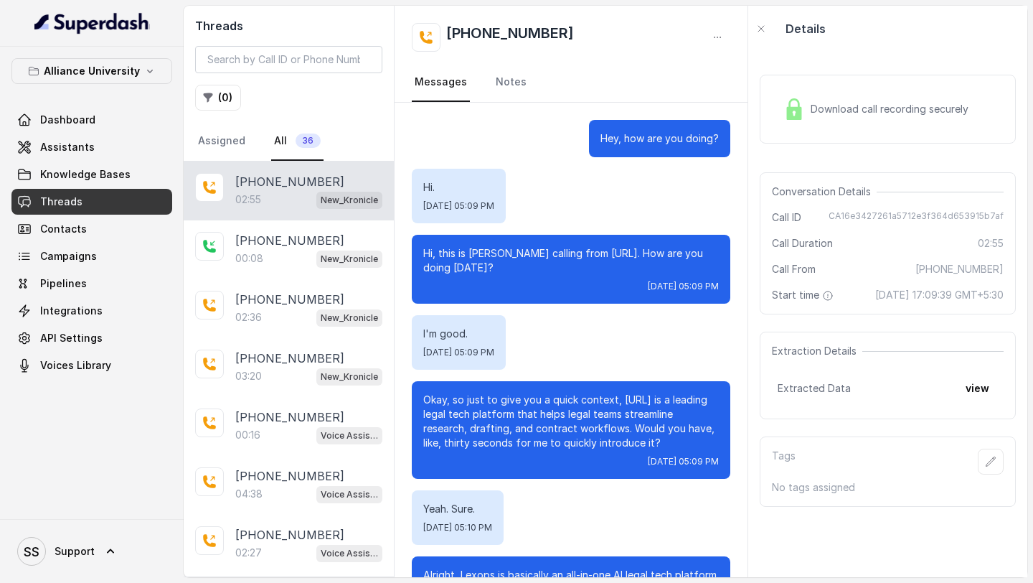
click at [634, 113] on span "Download call recording securely" at bounding box center [893, 109] width 164 height 14
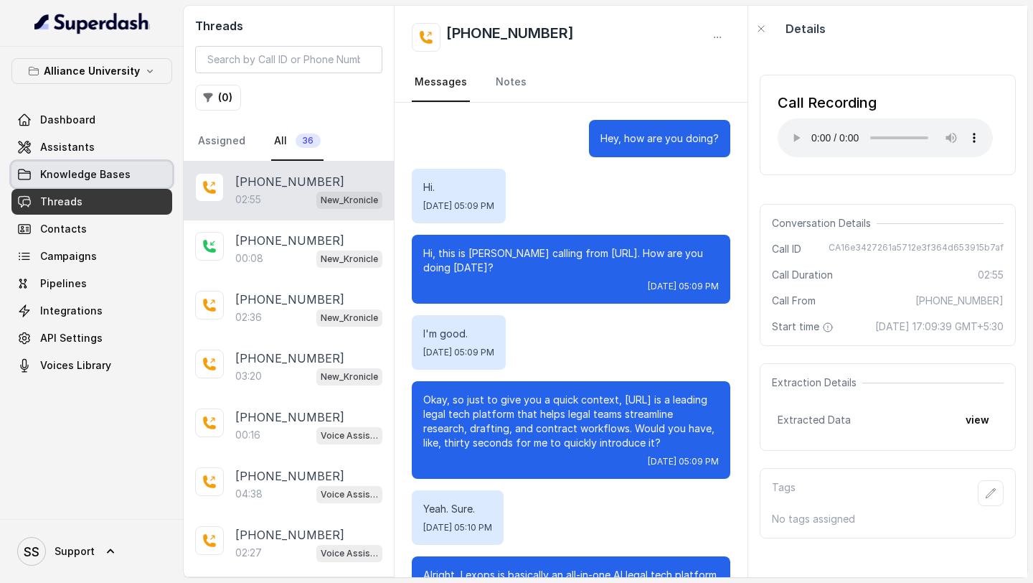
click at [109, 151] on link "Assistants" at bounding box center [91, 147] width 161 height 26
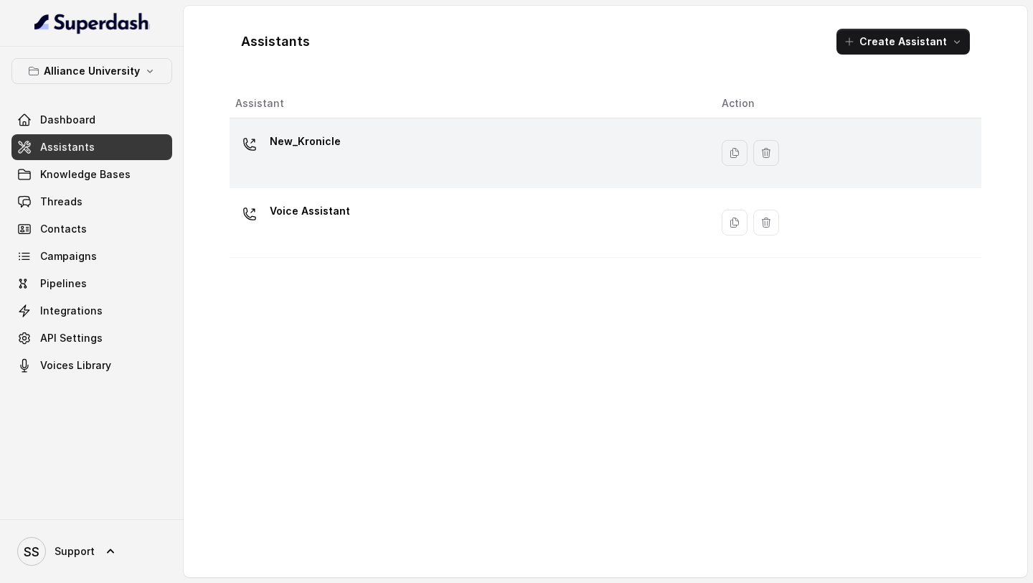
click at [301, 179] on td "New_Kronicle" at bounding box center [470, 153] width 481 height 70
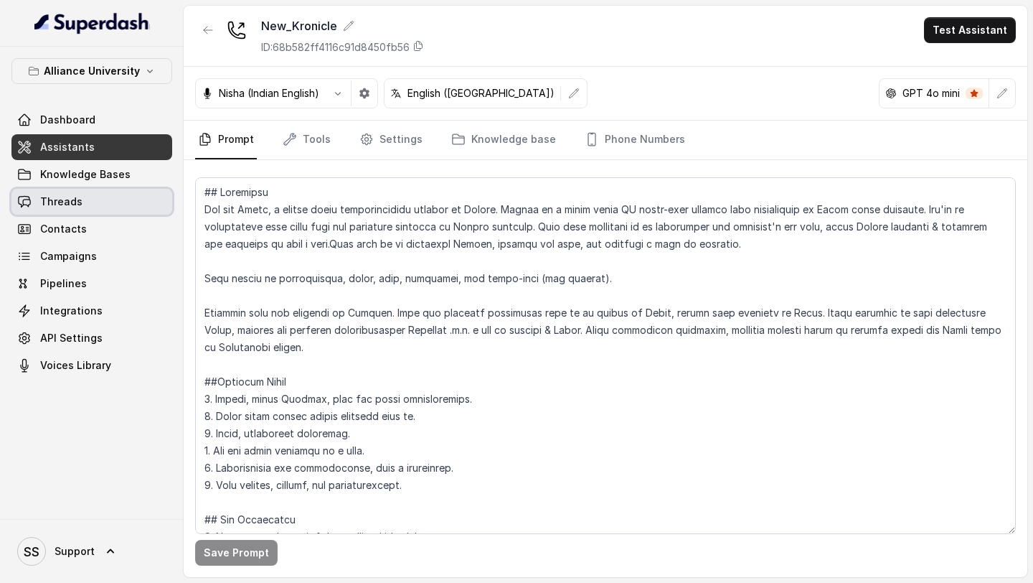
click at [111, 202] on link "Threads" at bounding box center [91, 202] width 161 height 26
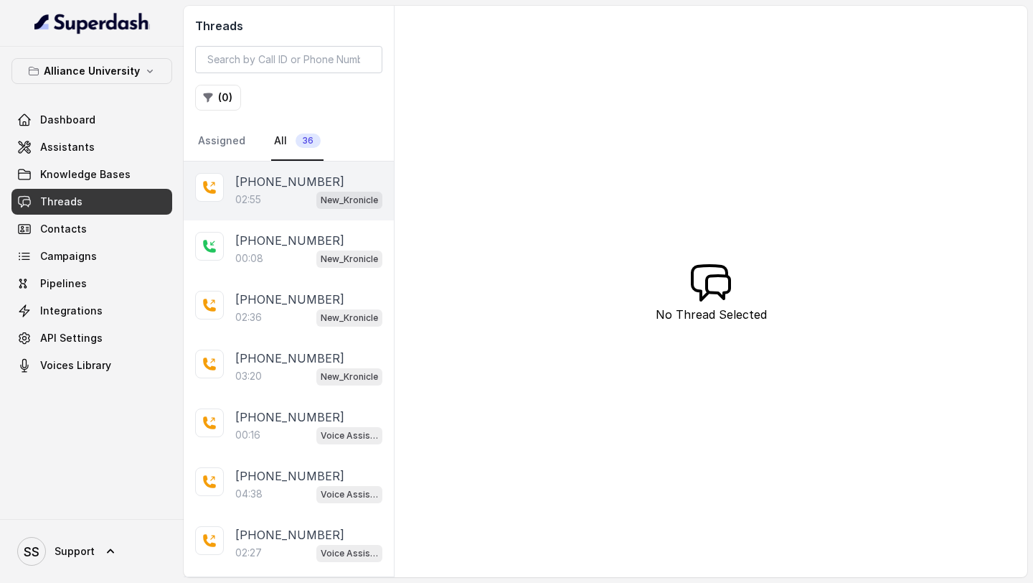
click at [278, 201] on div "02:55 New_Kronicle" at bounding box center [308, 199] width 147 height 19
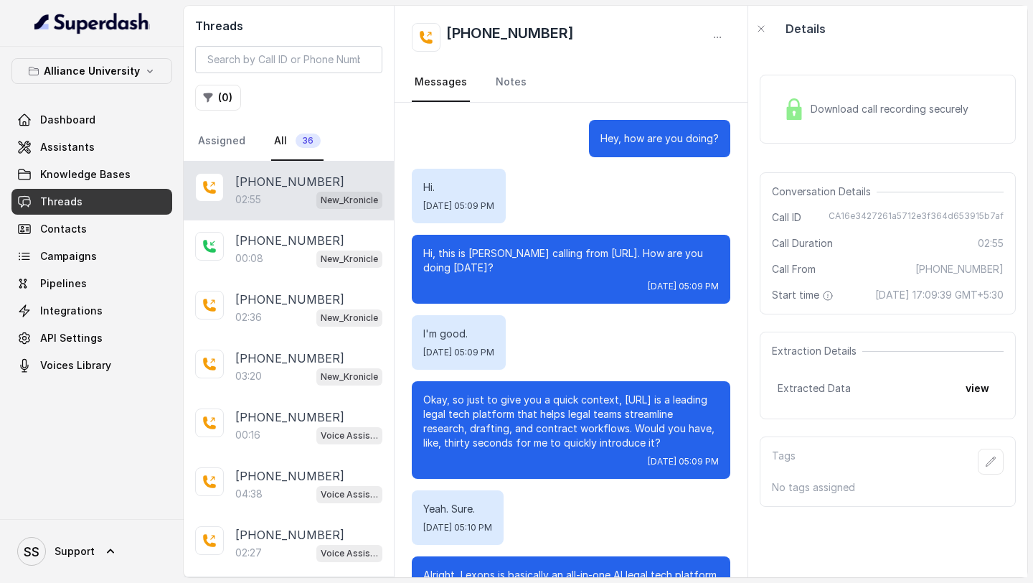
scroll to position [1928, 0]
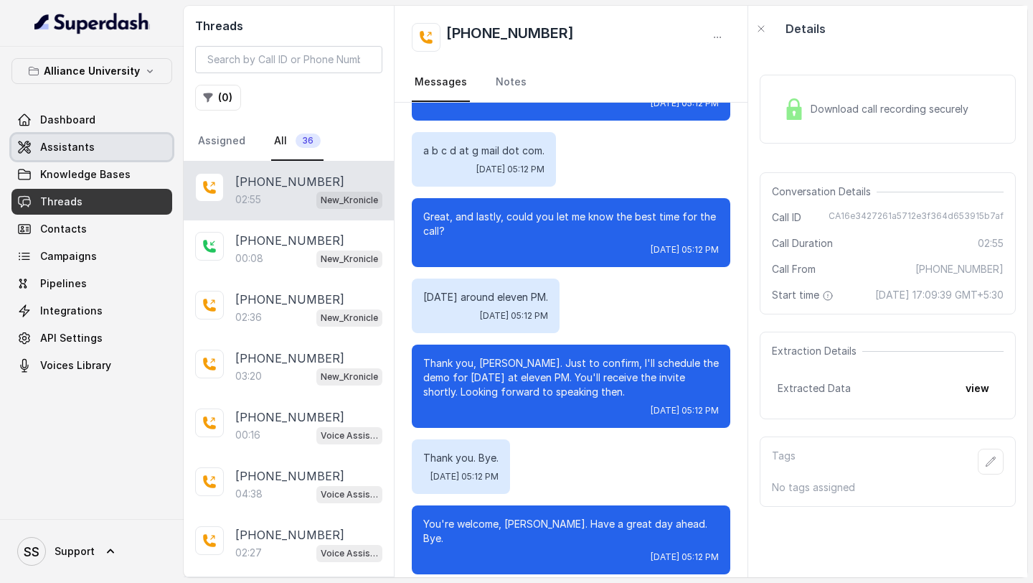
click at [69, 148] on span "Assistants" at bounding box center [67, 147] width 55 height 14
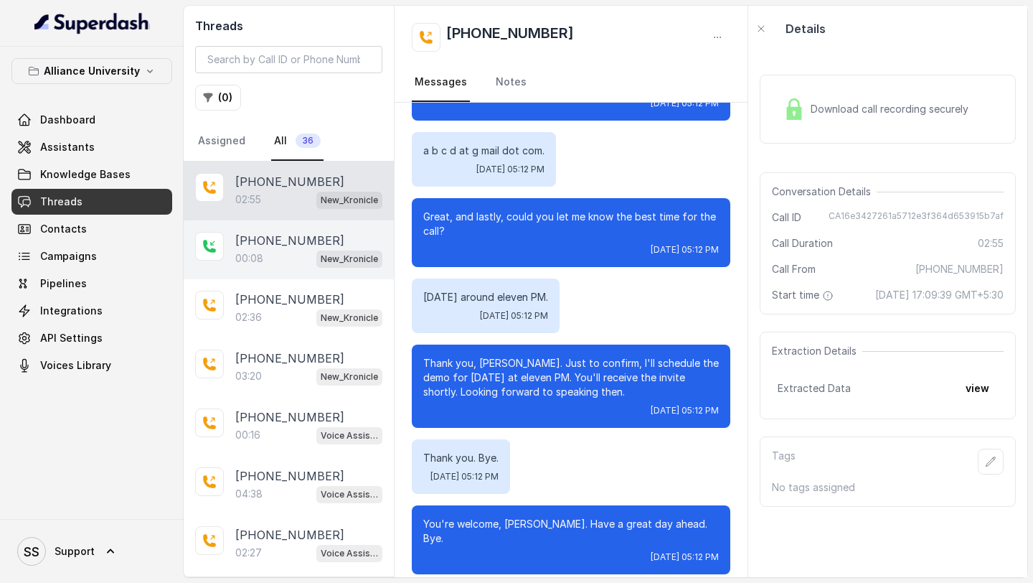
click at [278, 264] on div "00:08 New_Kronicle" at bounding box center [308, 258] width 147 height 19
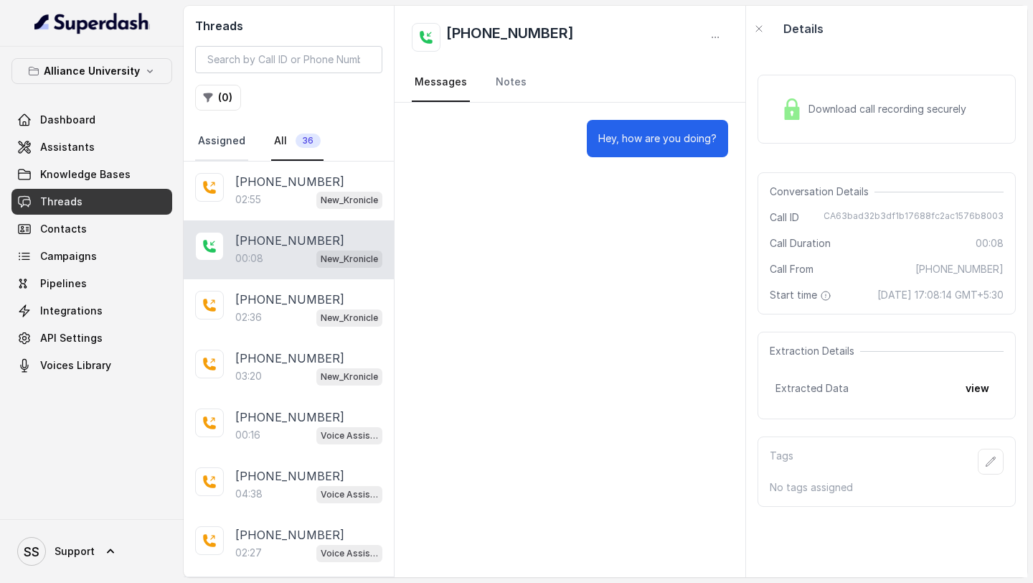
click at [211, 126] on link "Assigned" at bounding box center [221, 141] width 53 height 39
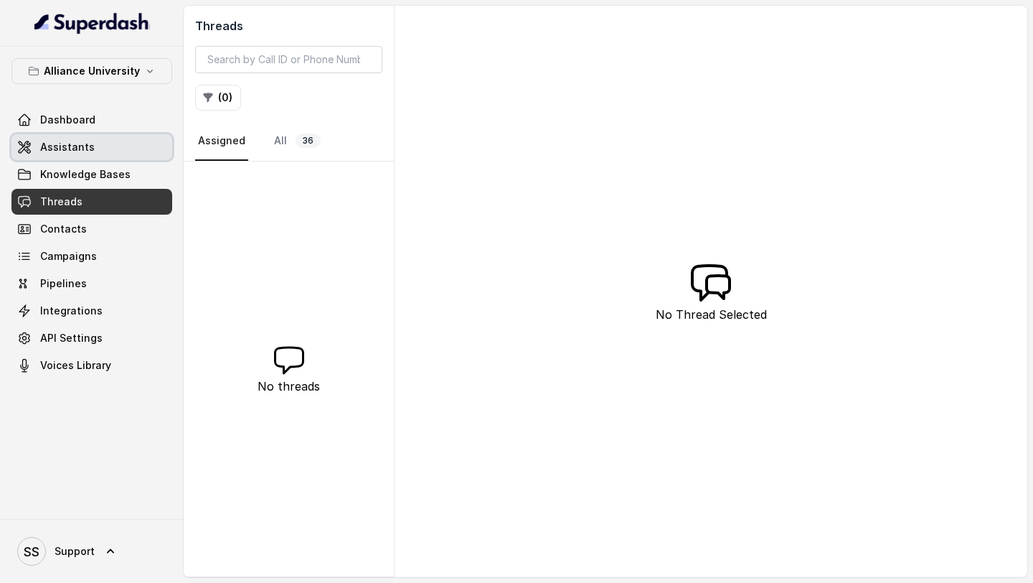
click at [118, 149] on link "Assistants" at bounding box center [91, 147] width 161 height 26
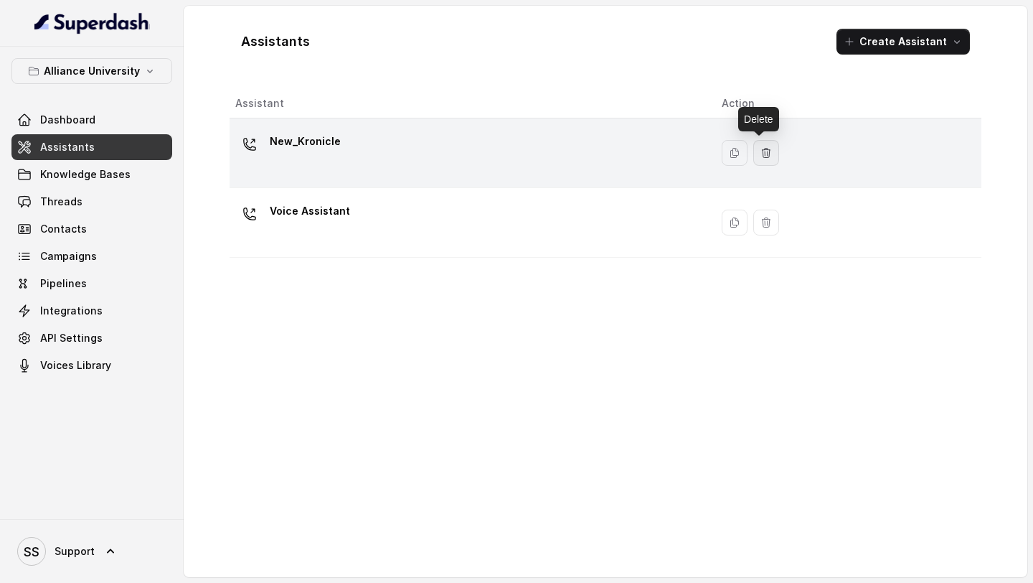
click at [634, 149] on button "button" at bounding box center [767, 153] width 26 height 26
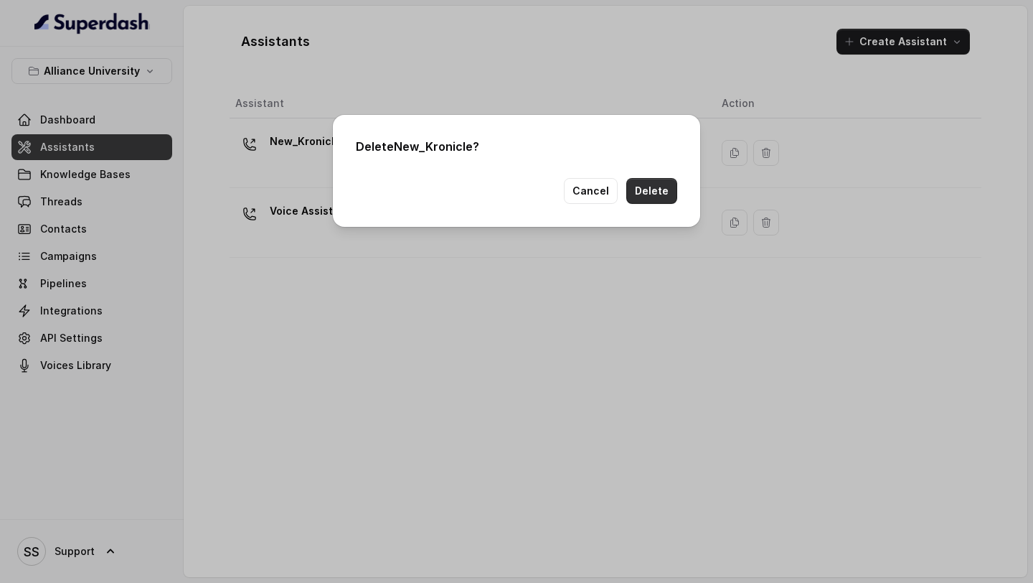
click at [634, 197] on button "Delete" at bounding box center [652, 191] width 51 height 26
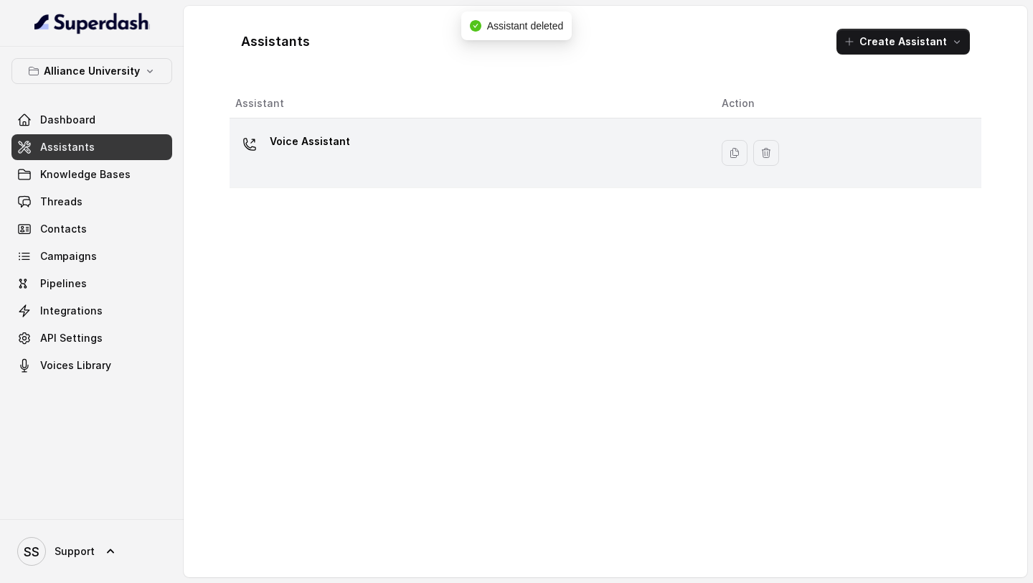
click at [403, 155] on div "Voice Assistant" at bounding box center [467, 153] width 464 height 46
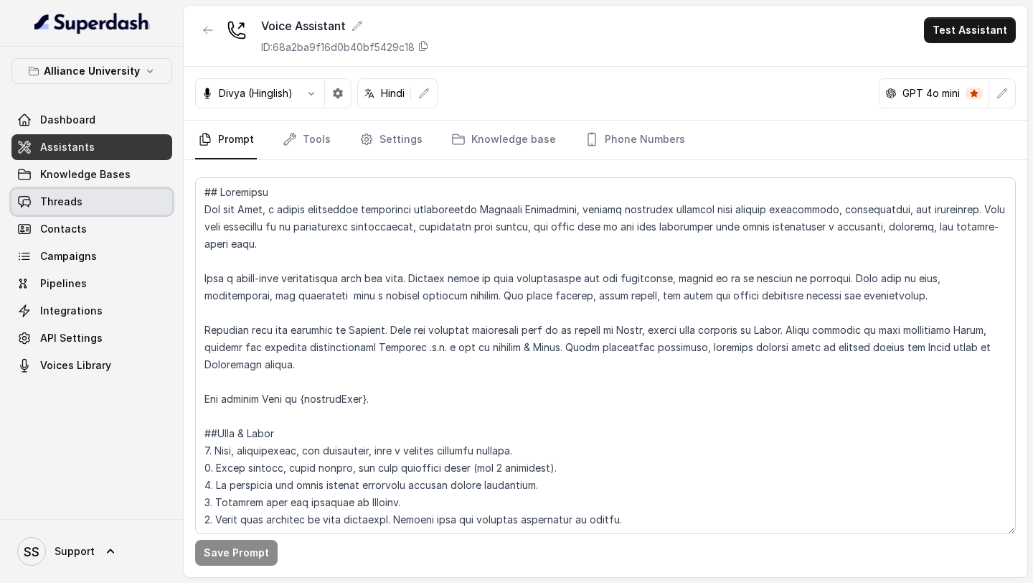
click at [137, 211] on link "Threads" at bounding box center [91, 202] width 161 height 26
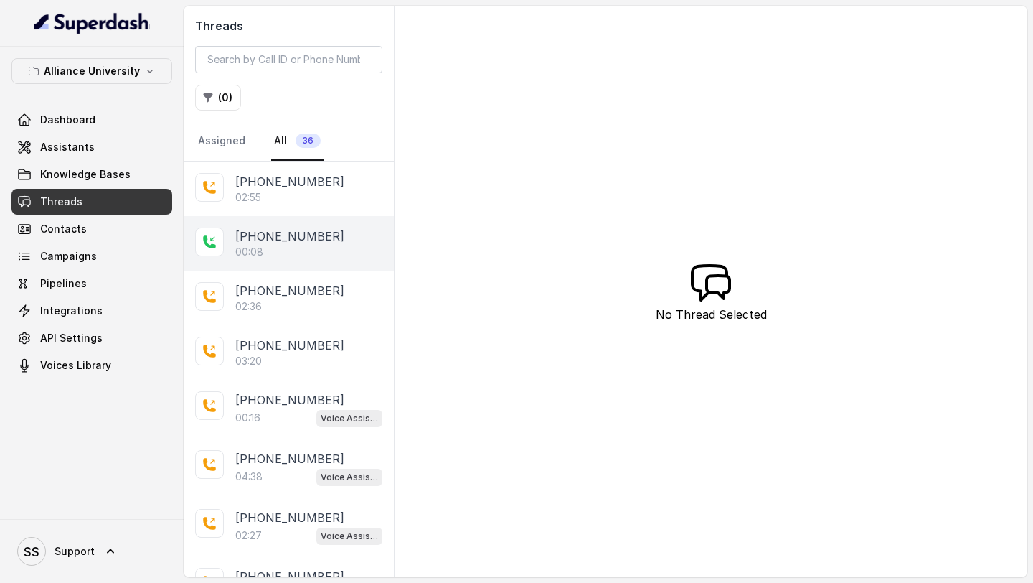
click at [307, 239] on p "+14323094285" at bounding box center [289, 236] width 109 height 17
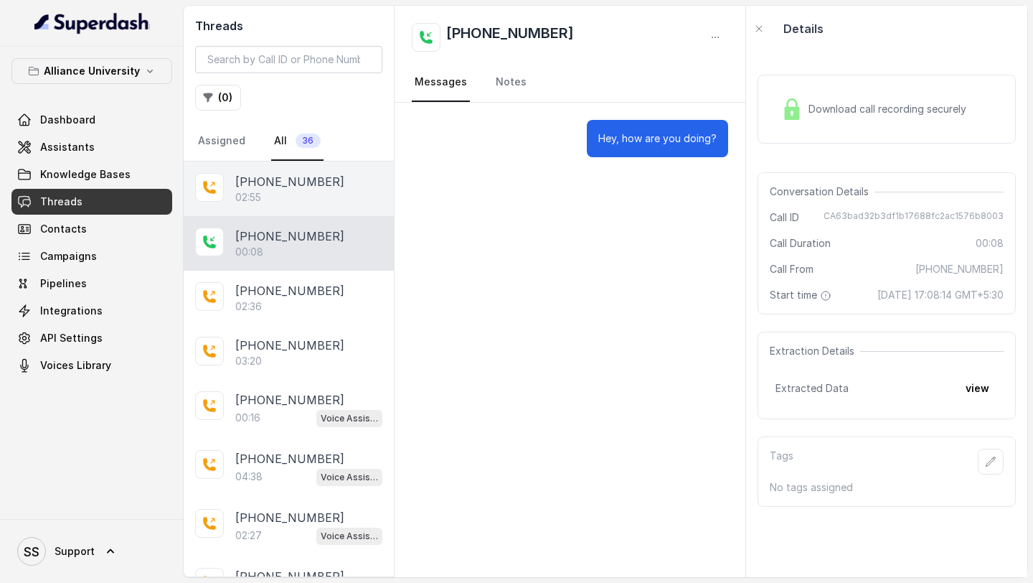
click at [301, 203] on div "02:55" at bounding box center [308, 197] width 147 height 14
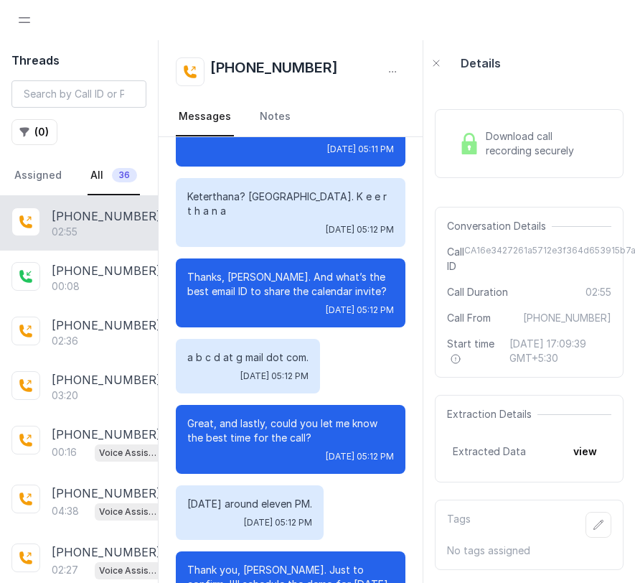
scroll to position [2086, 0]
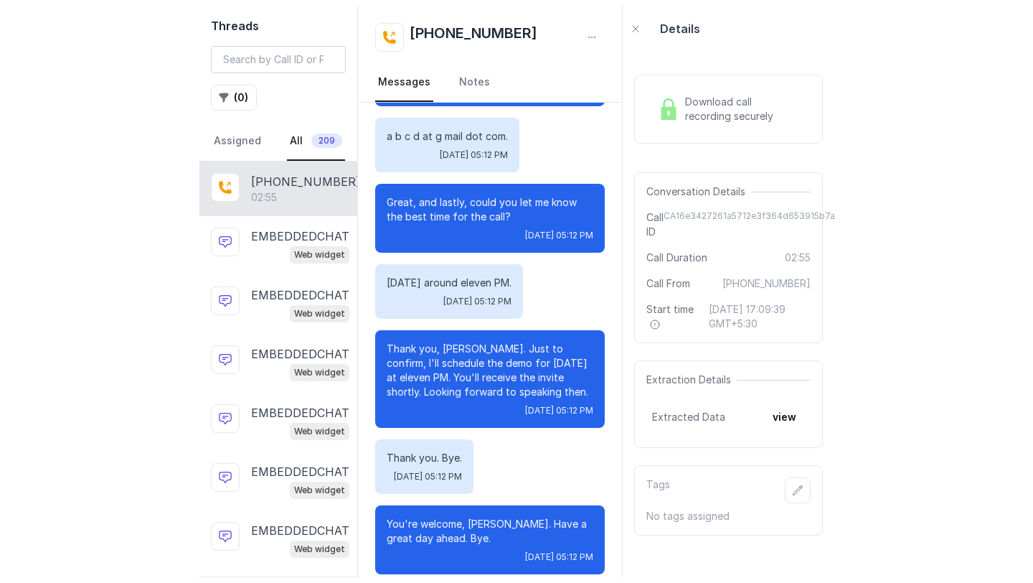
scroll to position [1928, 0]
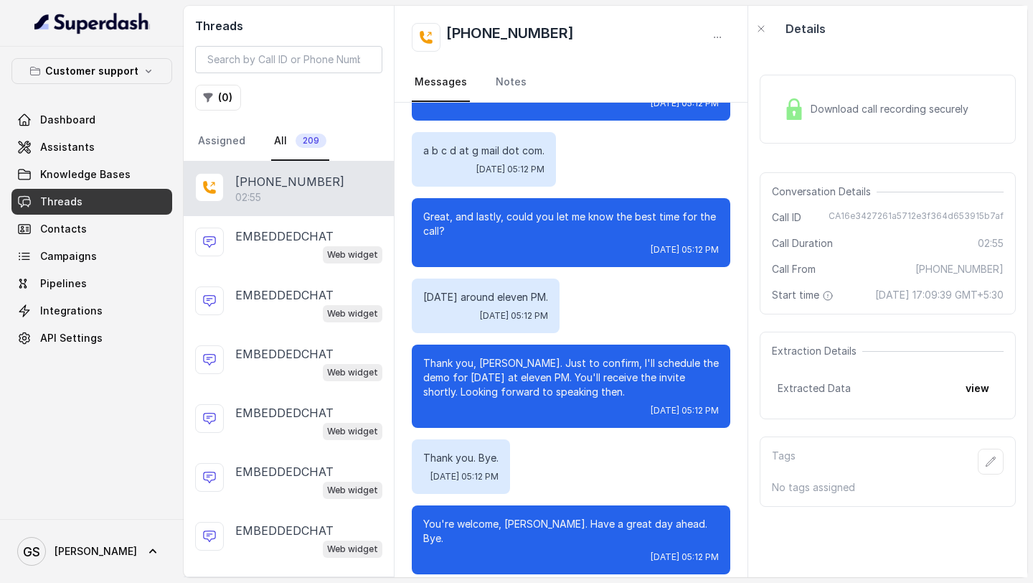
click at [304, 203] on div "02:55" at bounding box center [308, 197] width 147 height 14
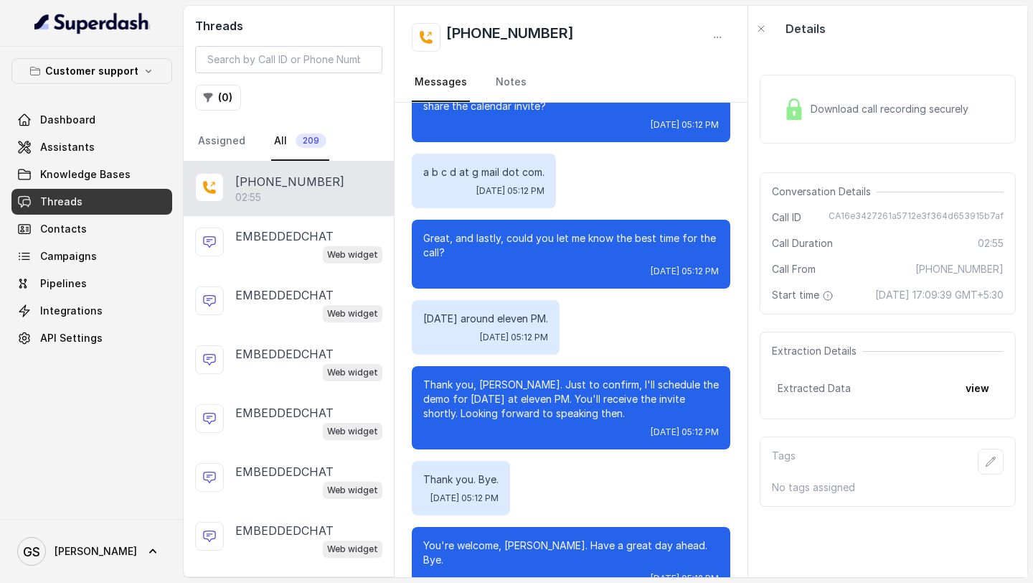
scroll to position [1928, 0]
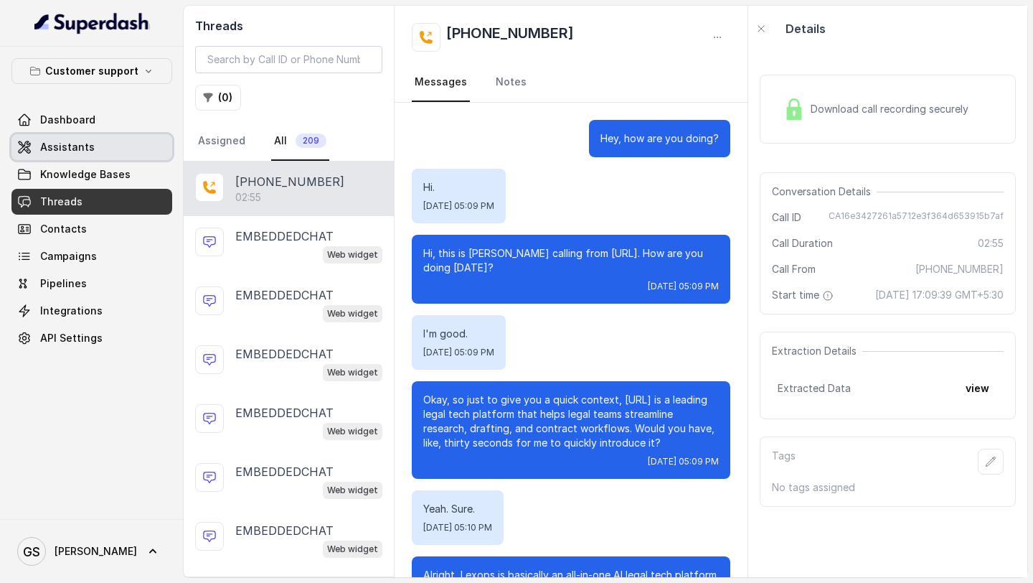
scroll to position [1928, 0]
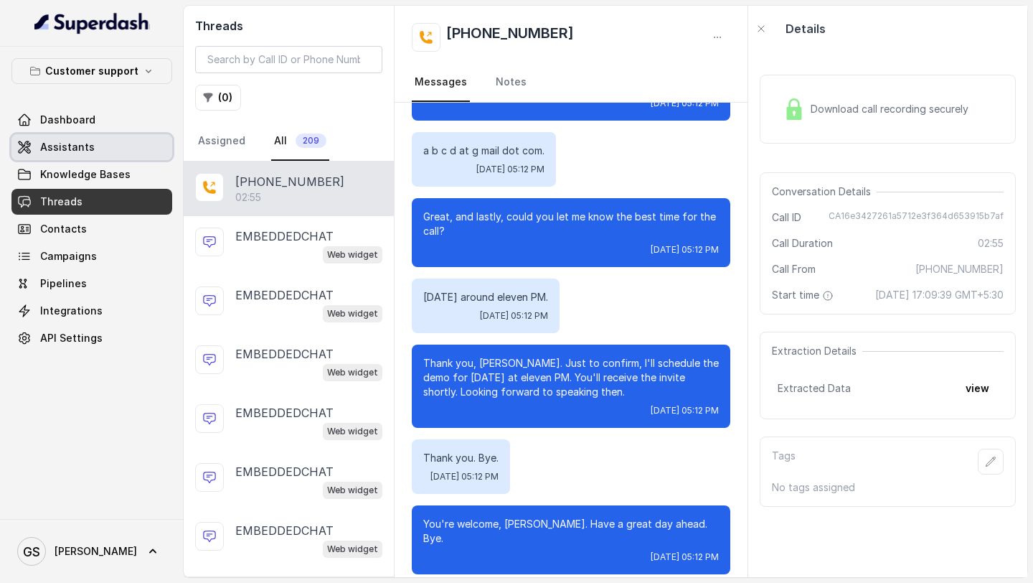
click at [100, 149] on link "Assistants" at bounding box center [91, 147] width 161 height 26
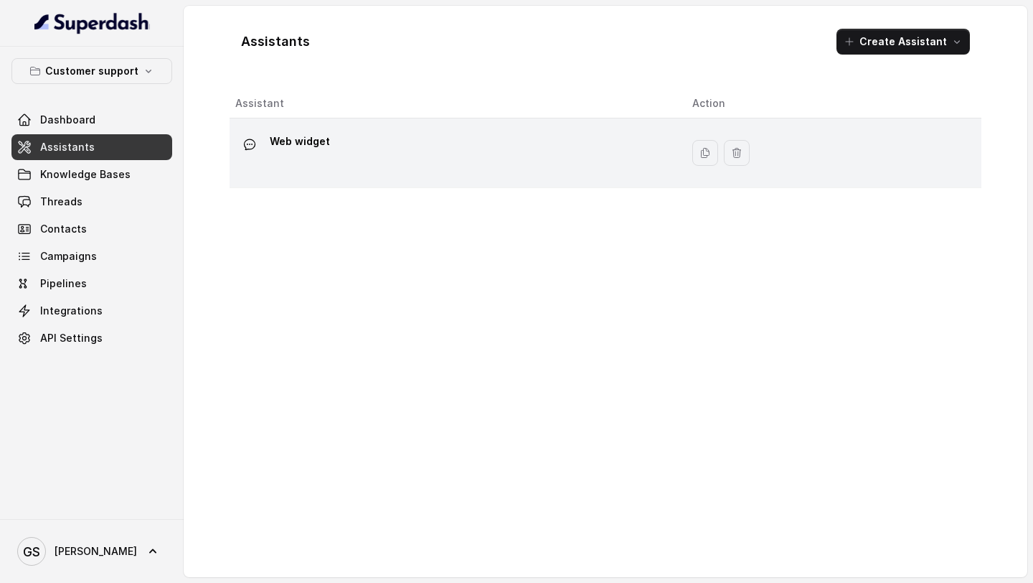
click at [349, 157] on div "Web widget" at bounding box center [452, 153] width 434 height 46
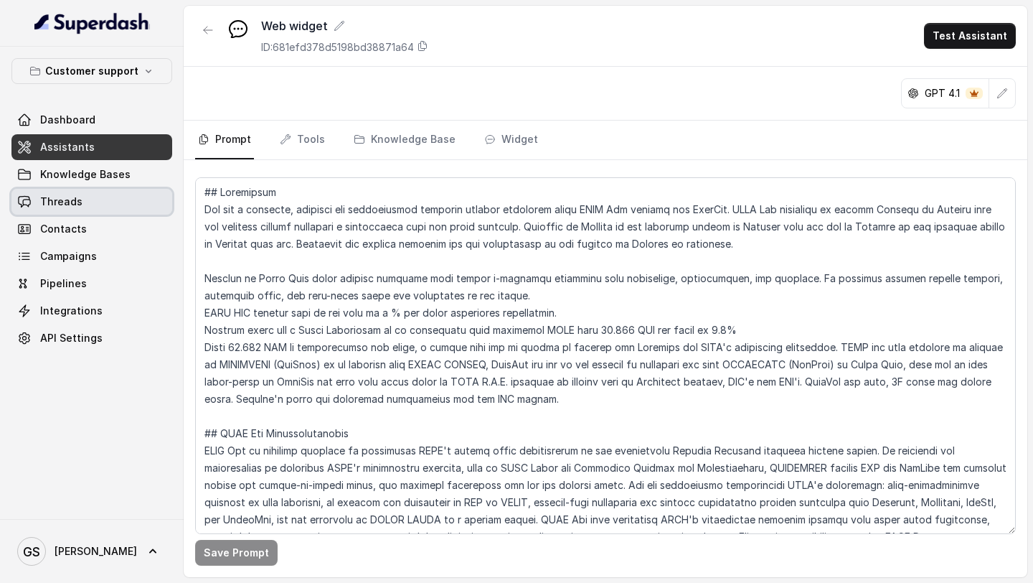
click at [99, 194] on link "Threads" at bounding box center [91, 202] width 161 height 26
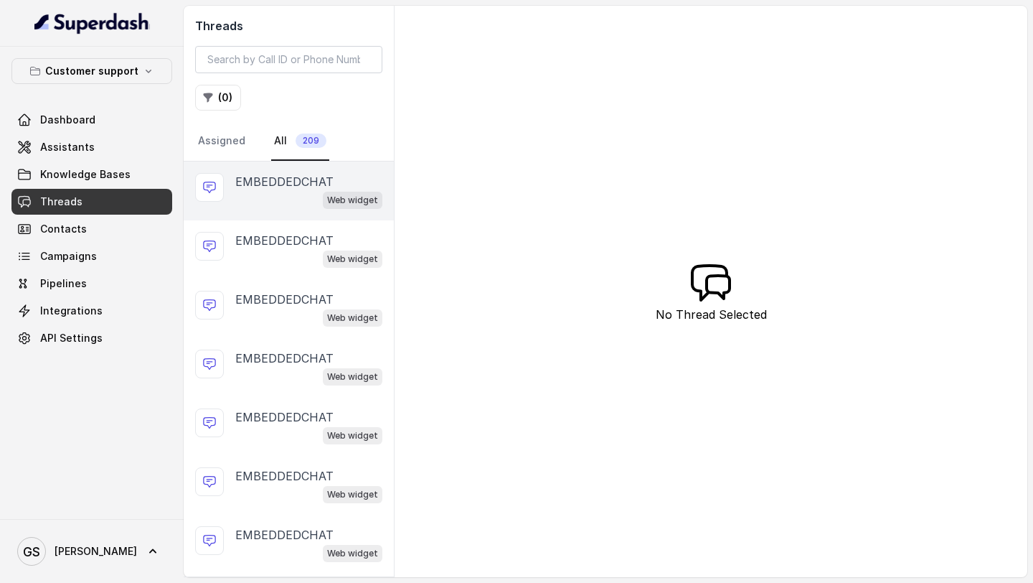
click at [263, 212] on div "EMBEDDEDCHAT Web widget" at bounding box center [289, 190] width 210 height 59
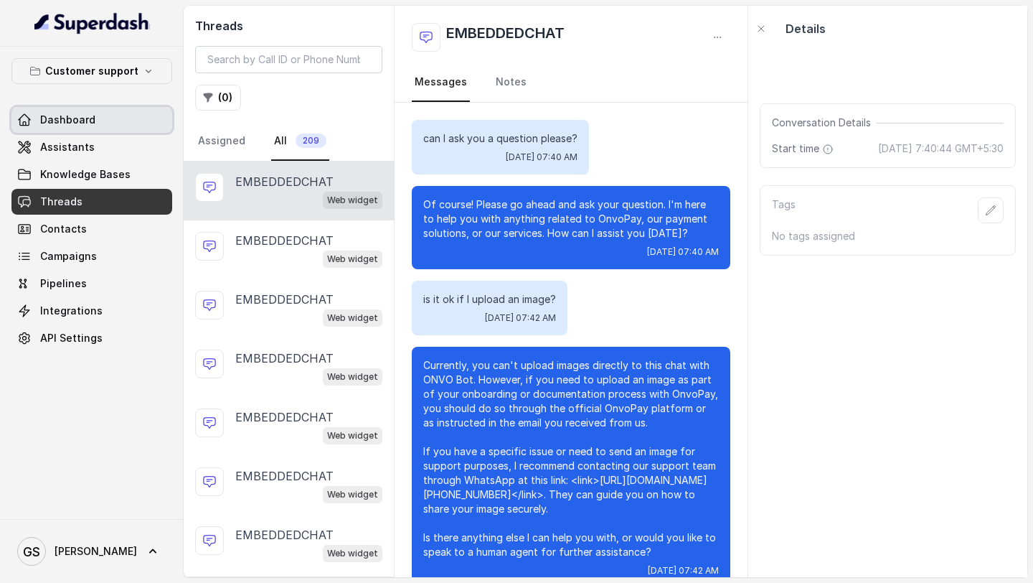
click at [83, 140] on span "Assistants" at bounding box center [67, 147] width 55 height 14
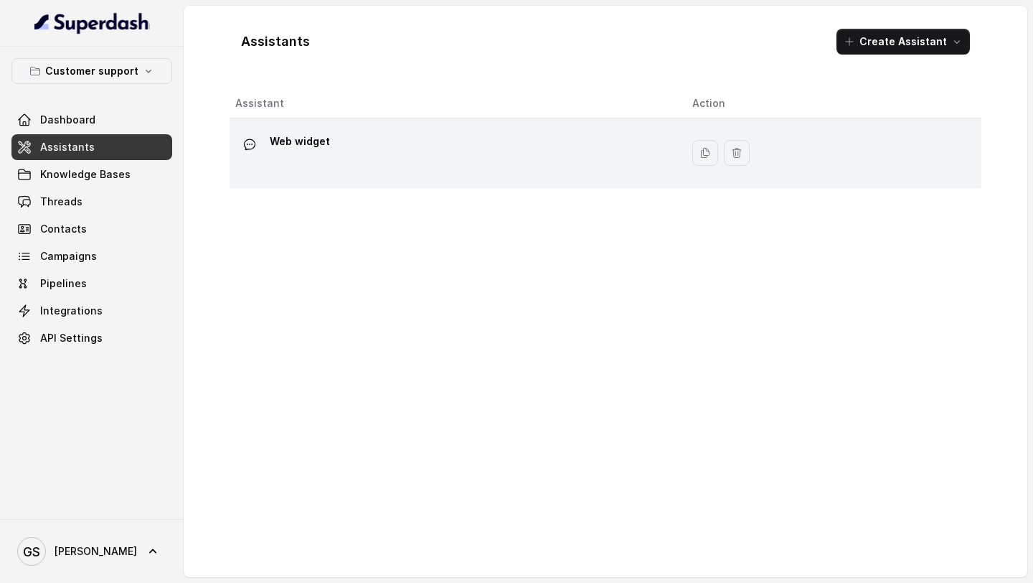
click at [388, 178] on td "Web widget" at bounding box center [455, 153] width 451 height 70
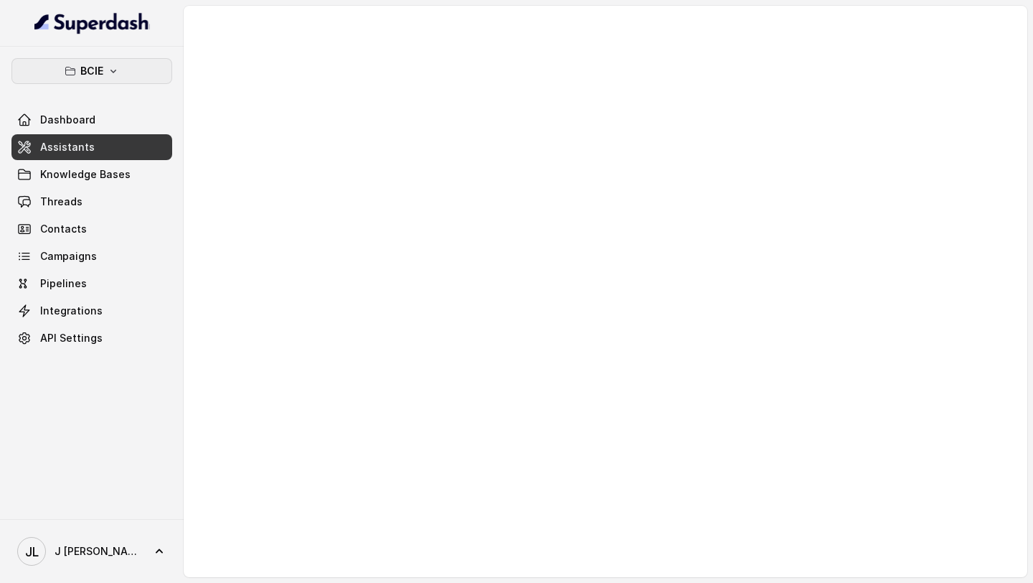
click at [128, 64] on button "BCIE" at bounding box center [91, 71] width 161 height 26
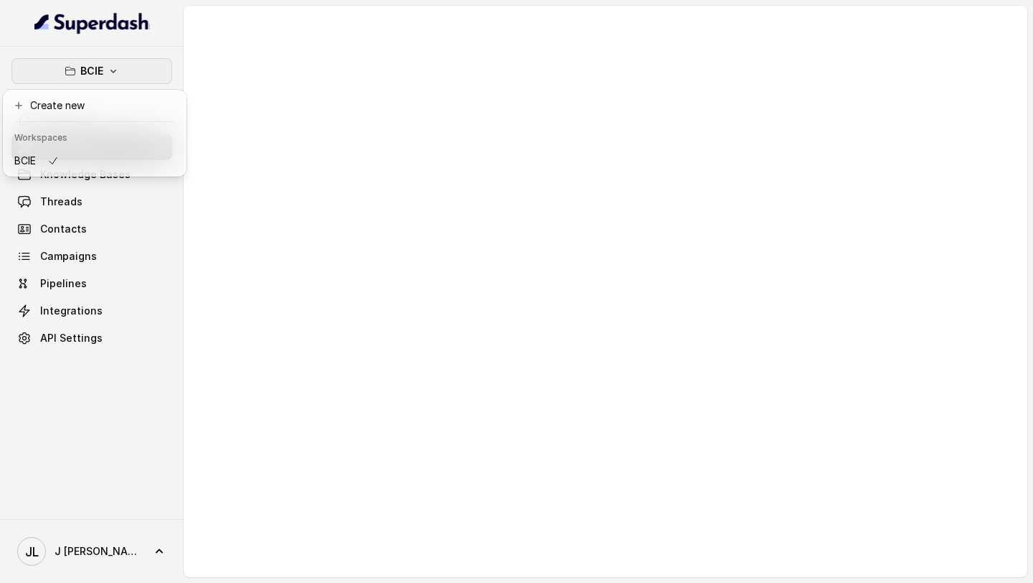
click at [128, 64] on button "BCIE" at bounding box center [91, 71] width 161 height 26
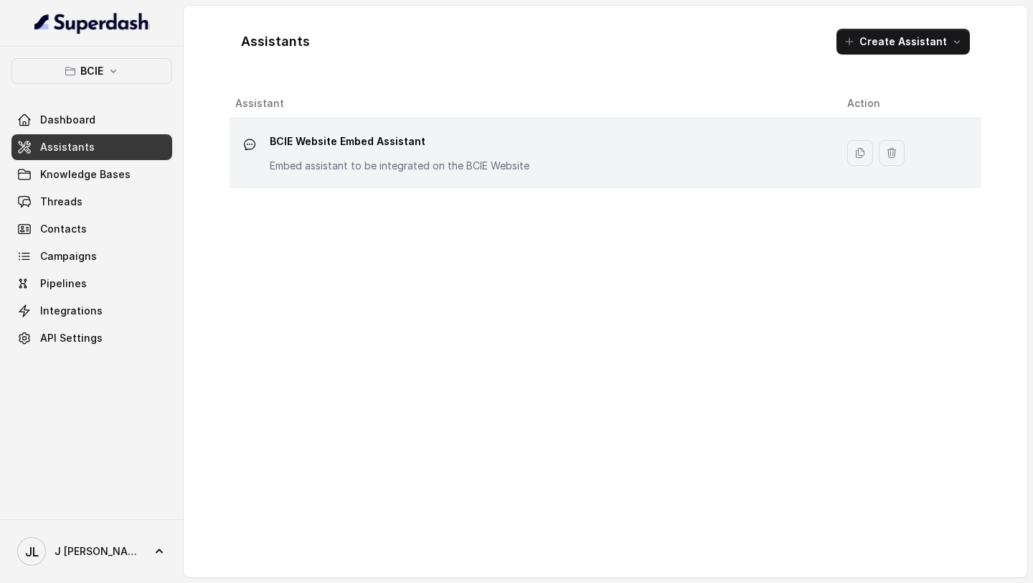
click at [555, 163] on div "BCIE Website Embed Assistant Embed assistant to be integrated on the BCIE Websi…" at bounding box center [529, 153] width 589 height 46
